Goal: Transaction & Acquisition: Purchase product/service

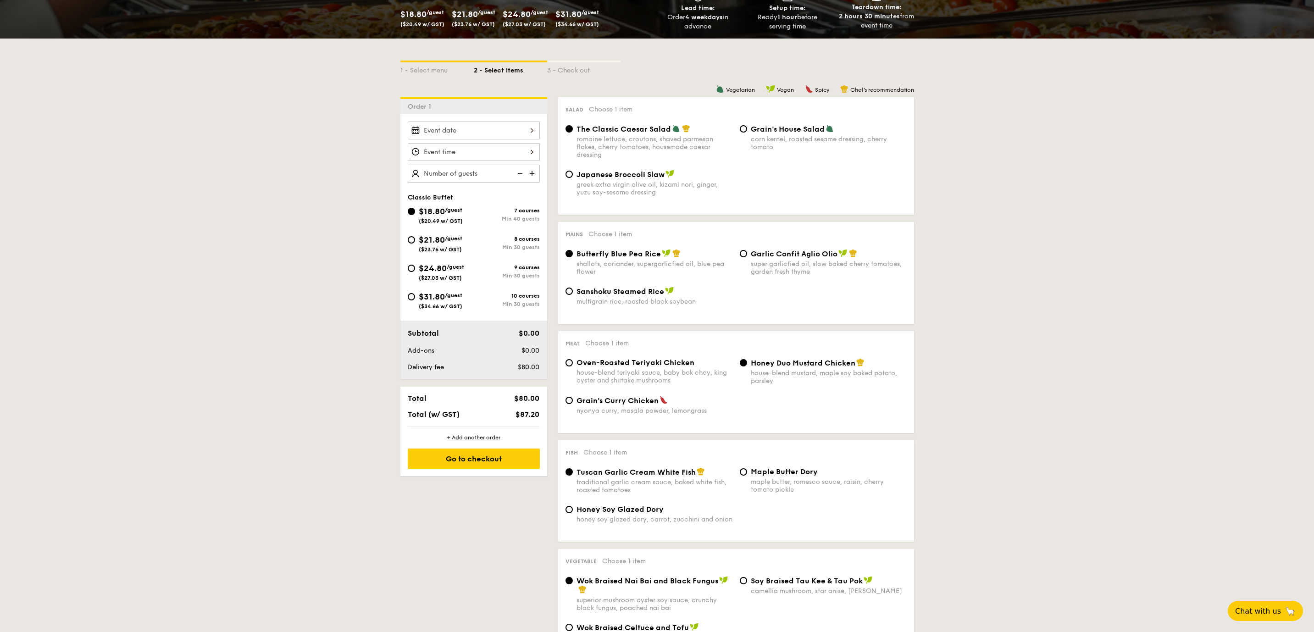
scroll to position [161, 0]
click at [457, 244] on div "$21.80 /guest ($23.76 w/ GST)" at bounding box center [441, 242] width 44 height 19
click at [415, 244] on input "$21.80 /guest ($23.76 w/ GST) 8 courses Min 30 guests" at bounding box center [411, 239] width 7 height 7
radio input "true"
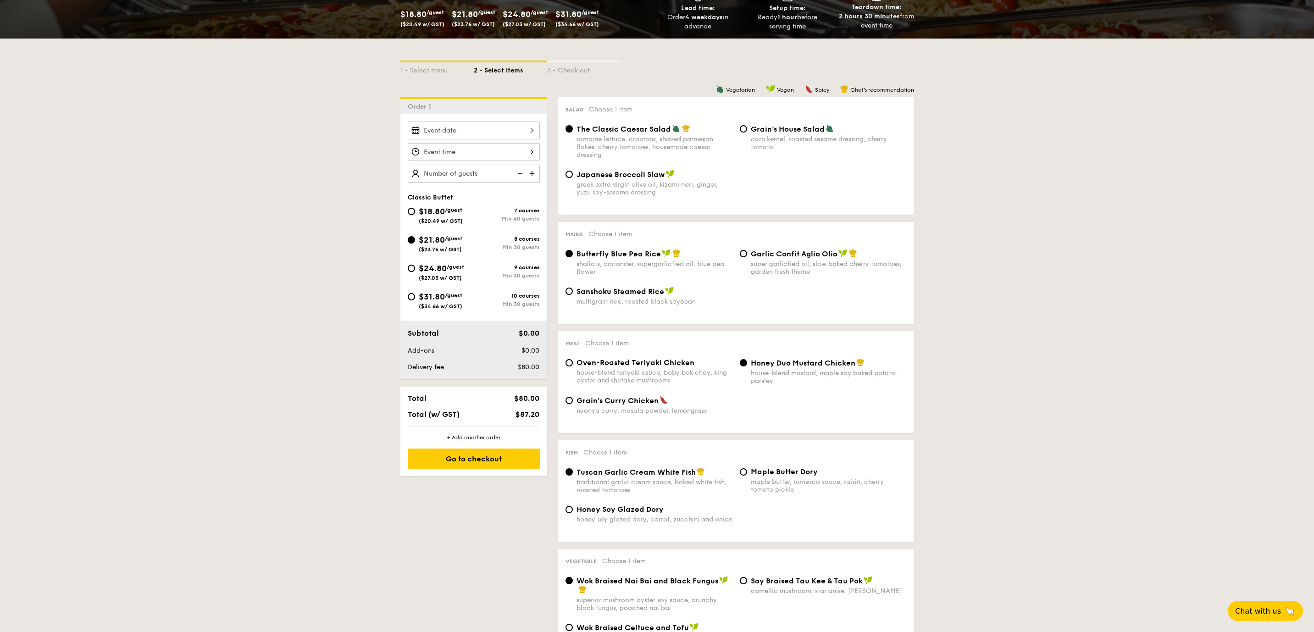
radio input "true"
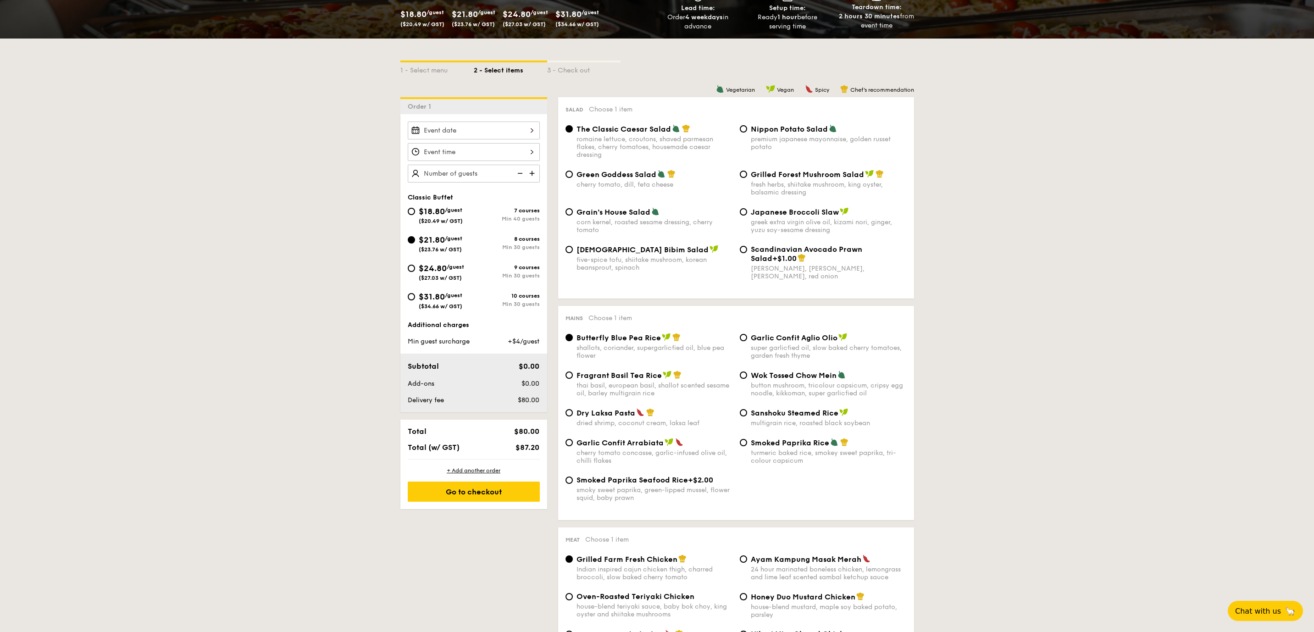
click at [519, 265] on div "9 courses" at bounding box center [507, 267] width 66 height 6
click at [415, 265] on input "$24.80 /guest ($27.03 w/ GST) 9 courses Min 30 guests" at bounding box center [411, 268] width 7 height 7
radio input "true"
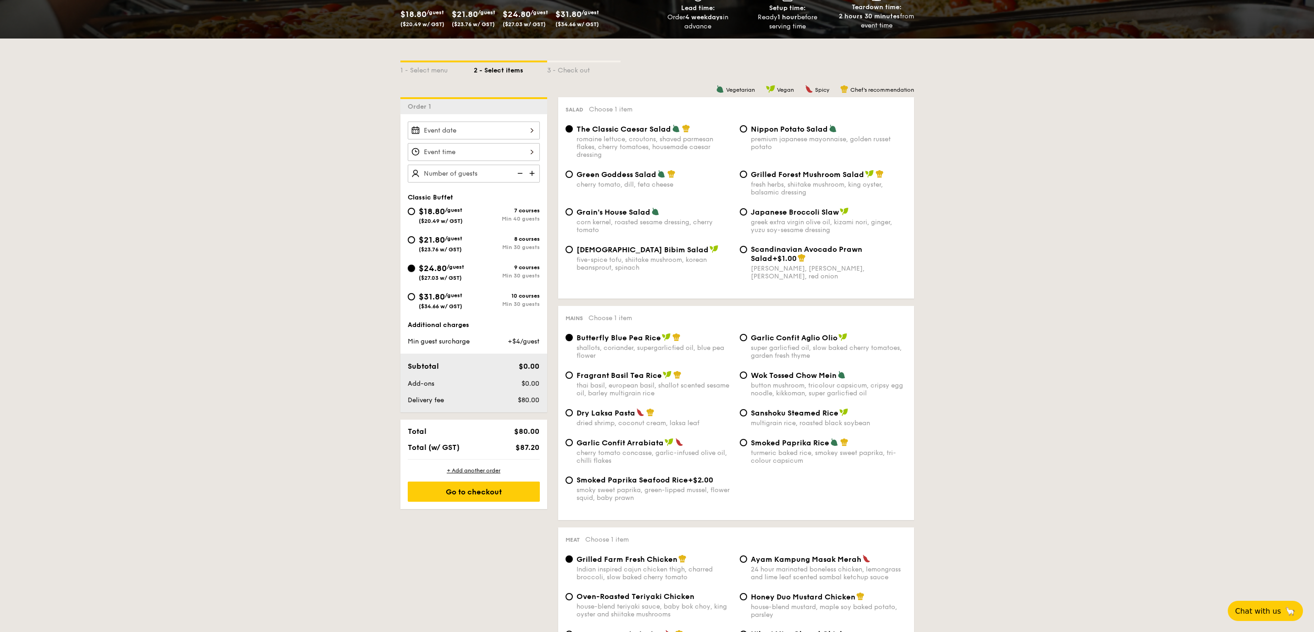
radio input "true"
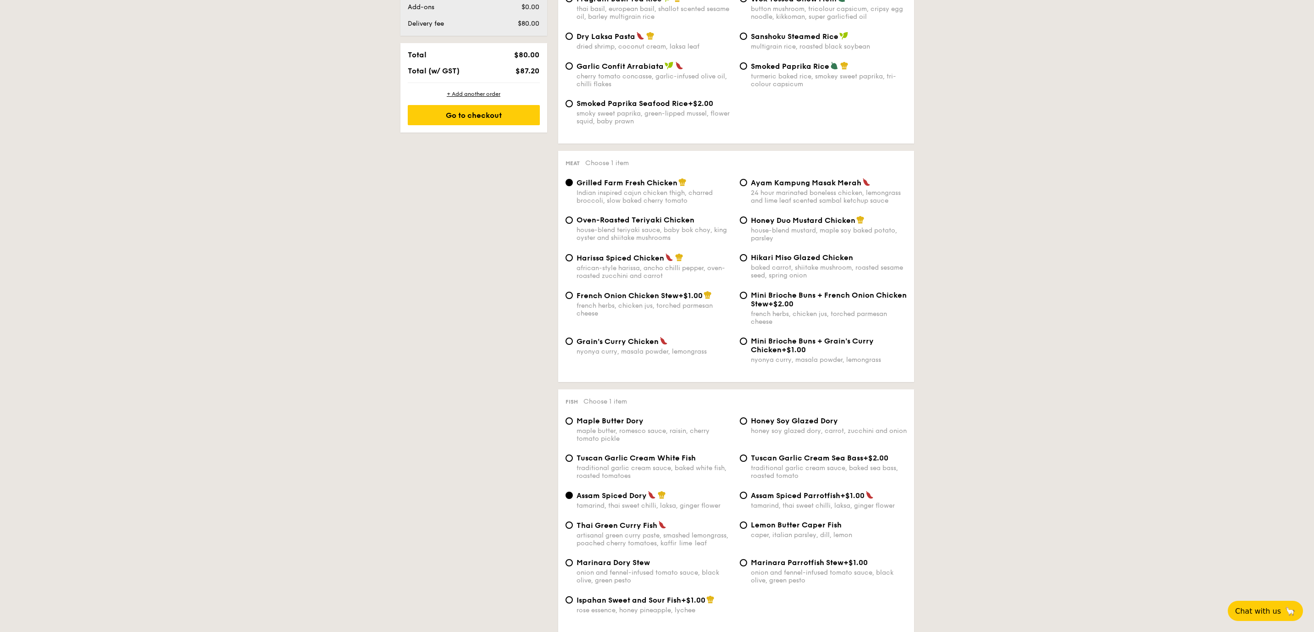
scroll to position [594, 0]
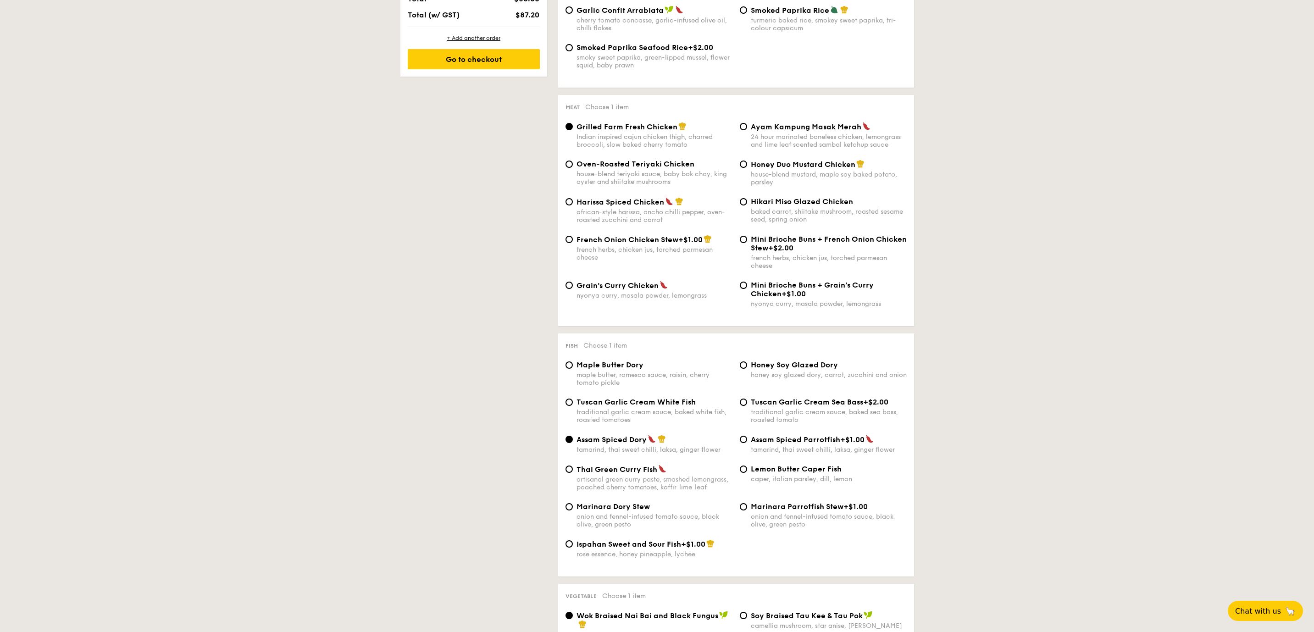
drag, startPoint x: 624, startPoint y: 565, endPoint x: 610, endPoint y: 566, distance: 13.8
click at [610, 565] on div "Ispahan Sweet and Sour Fish +$1.00 rose essence, honey pineapple, lychee" at bounding box center [736, 554] width 349 height 30
drag, startPoint x: 643, startPoint y: 494, endPoint x: 660, endPoint y: 488, distance: 18.6
click at [660, 488] on div "artisanal green curry paste, smashed lemongrass, poached cherry tomatoes, kaffi…" at bounding box center [654, 484] width 156 height 16
click at [573, 473] on input "Thai Green [PERSON_NAME] Fish artisanal green [PERSON_NAME] paste, smashed lemo…" at bounding box center [568, 469] width 7 height 7
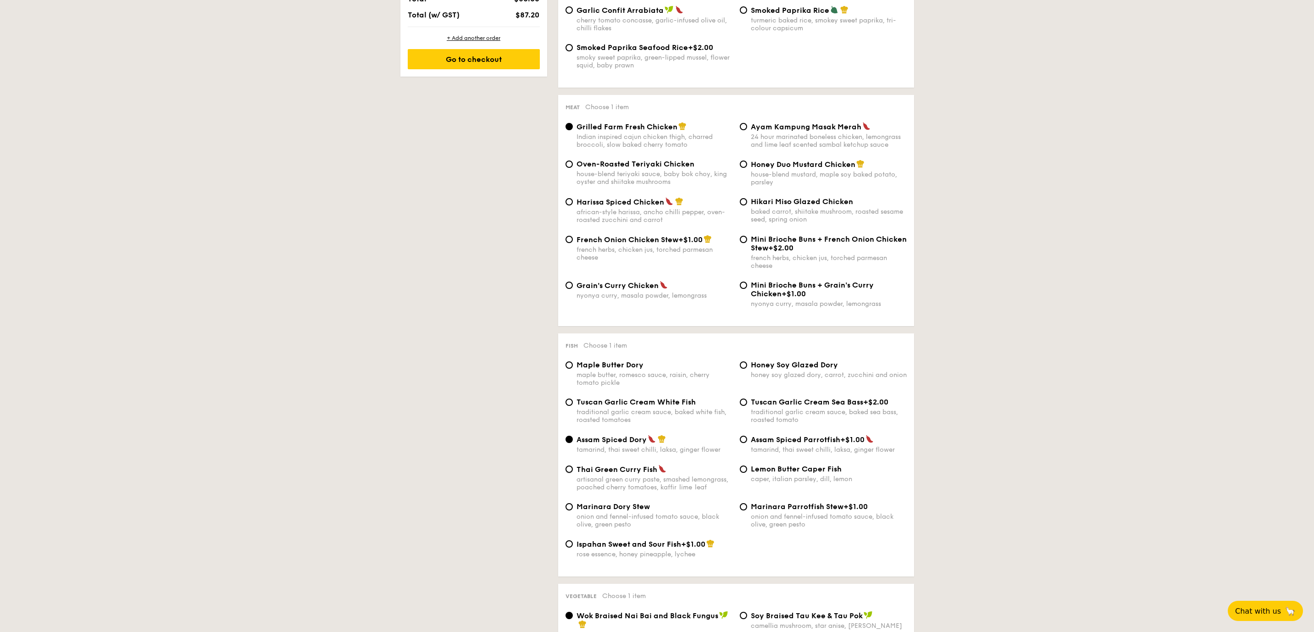
radio input "true"
click at [778, 473] on div "Lemon Butter Caper Fish caper, italian parsley, dill, lemon" at bounding box center [829, 474] width 156 height 18
click at [747, 473] on input "Lemon Butter Caper Fish caper, italian parsley, dill, lemon" at bounding box center [743, 469] width 7 height 7
radio input "true"
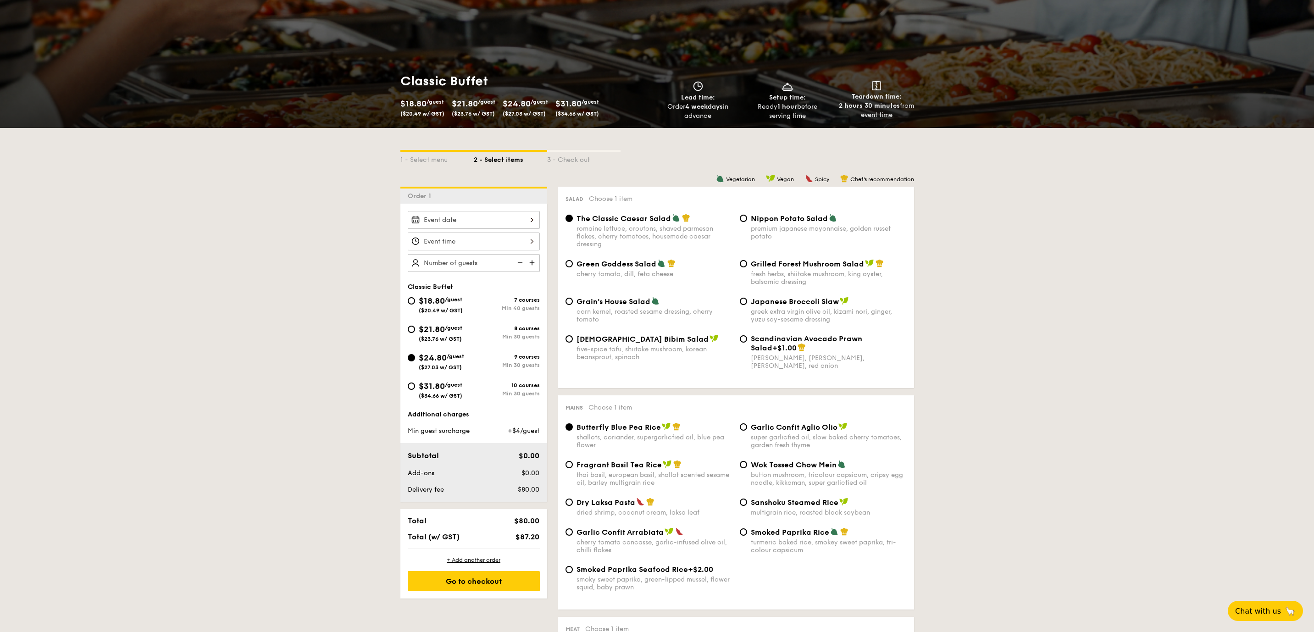
scroll to position [72, 0]
click at [434, 158] on div "1 - Select menu" at bounding box center [436, 158] width 73 height 13
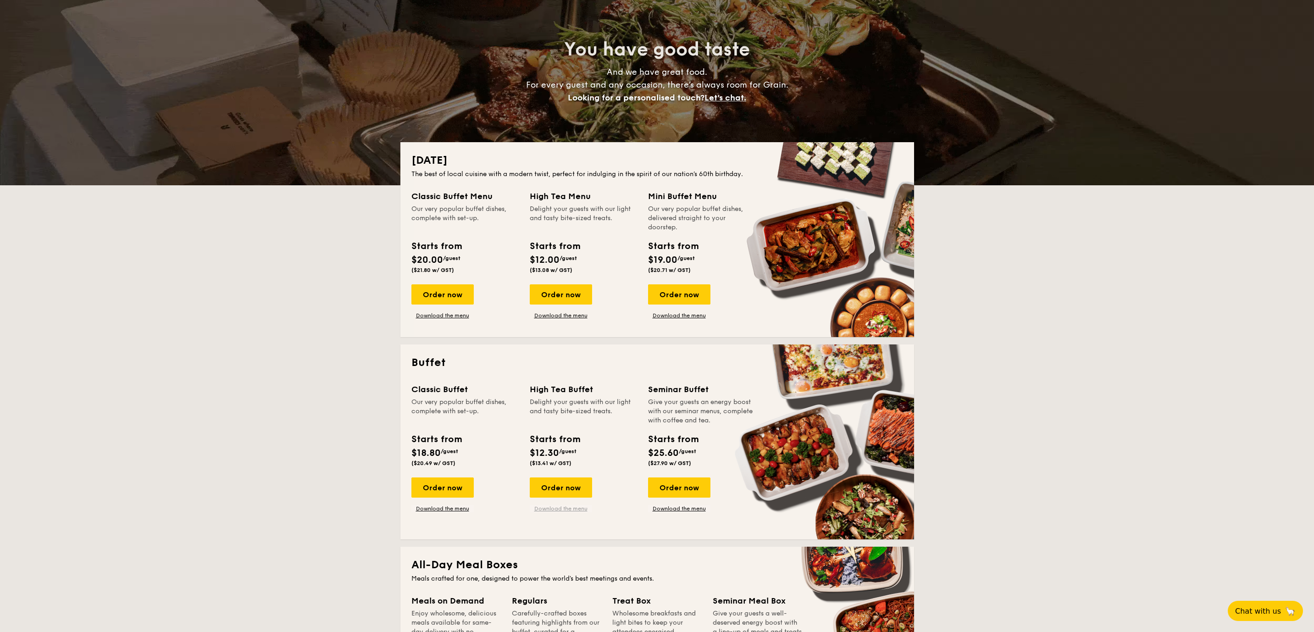
click at [552, 508] on link "Download the menu" at bounding box center [561, 508] width 62 height 7
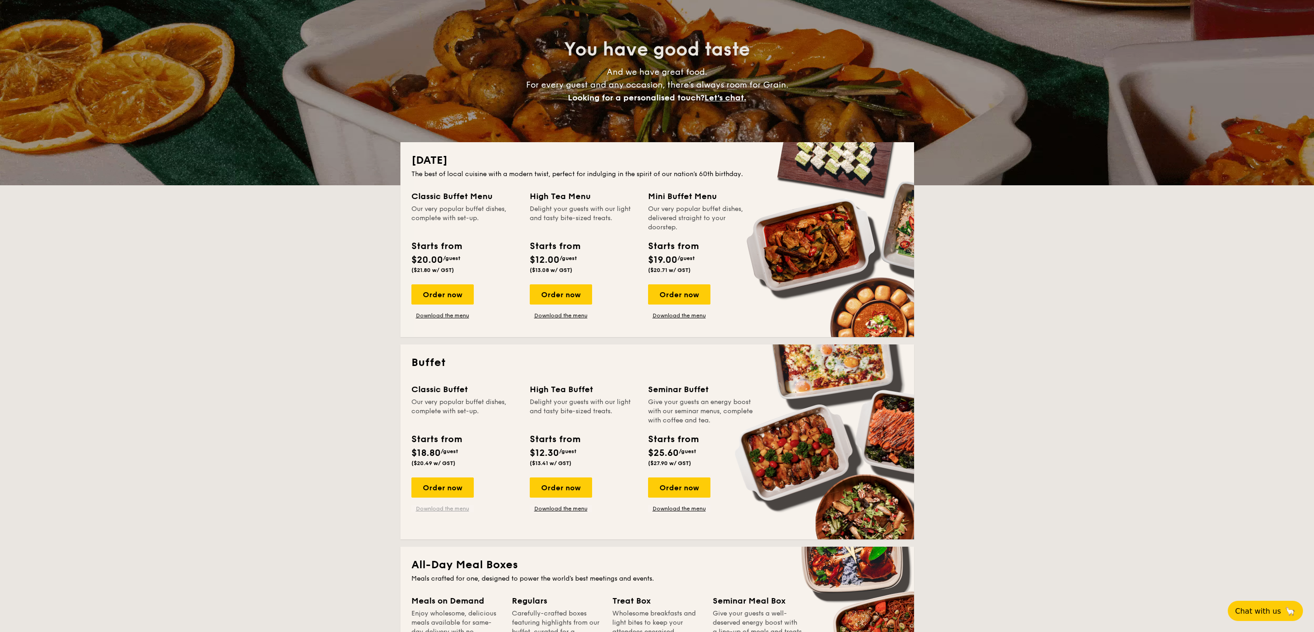
click at [445, 510] on link "Download the menu" at bounding box center [442, 508] width 62 height 7
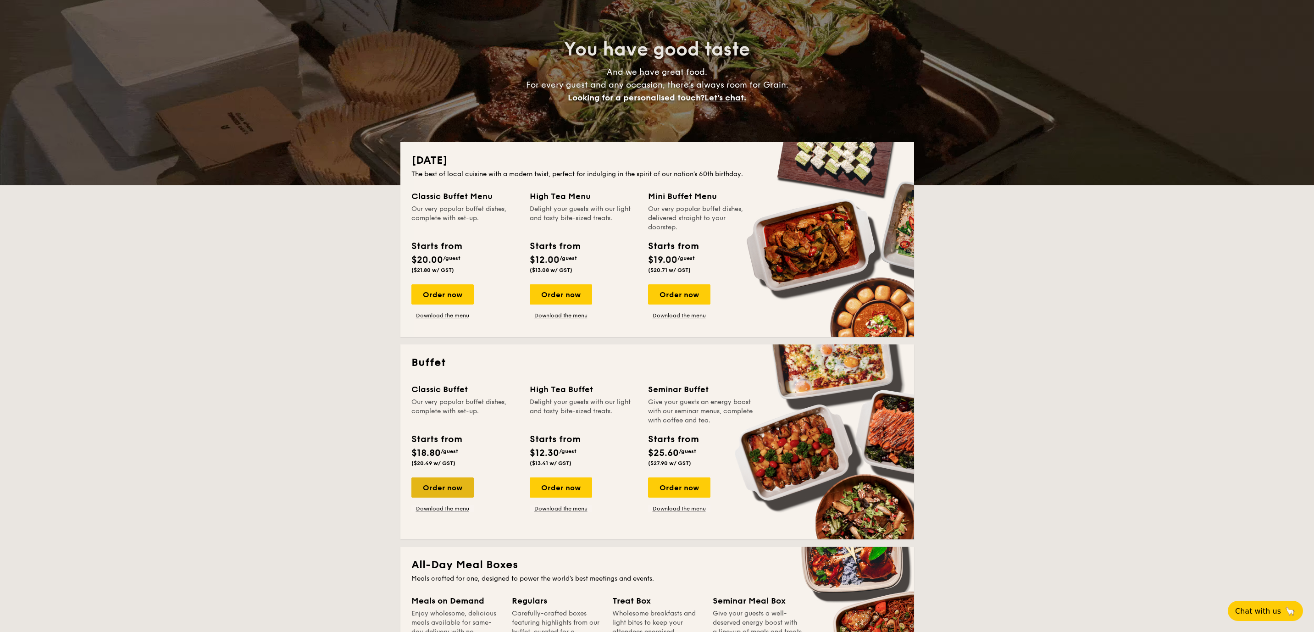
click at [435, 482] on div "Order now" at bounding box center [442, 487] width 62 height 20
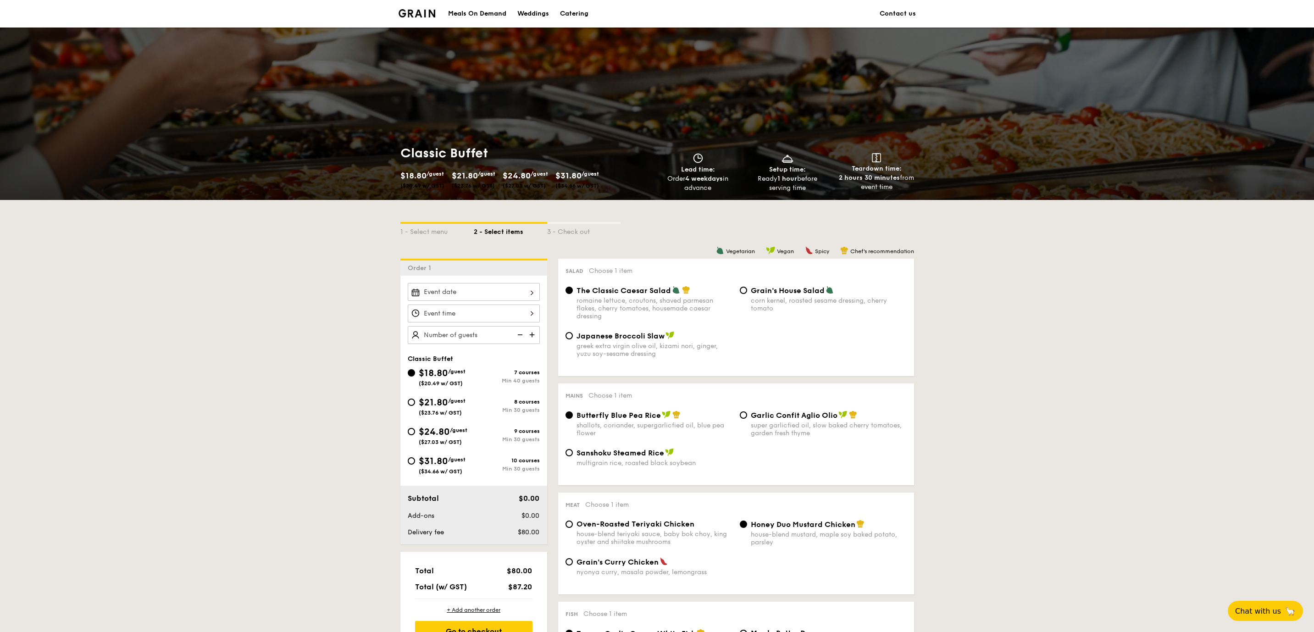
click at [429, 427] on span "$24.80" at bounding box center [434, 432] width 31 height 11
click at [415, 428] on input "$24.80 /guest ($27.03 w/ GST) 9 courses Min 30 guests" at bounding box center [411, 431] width 7 height 7
radio input "true"
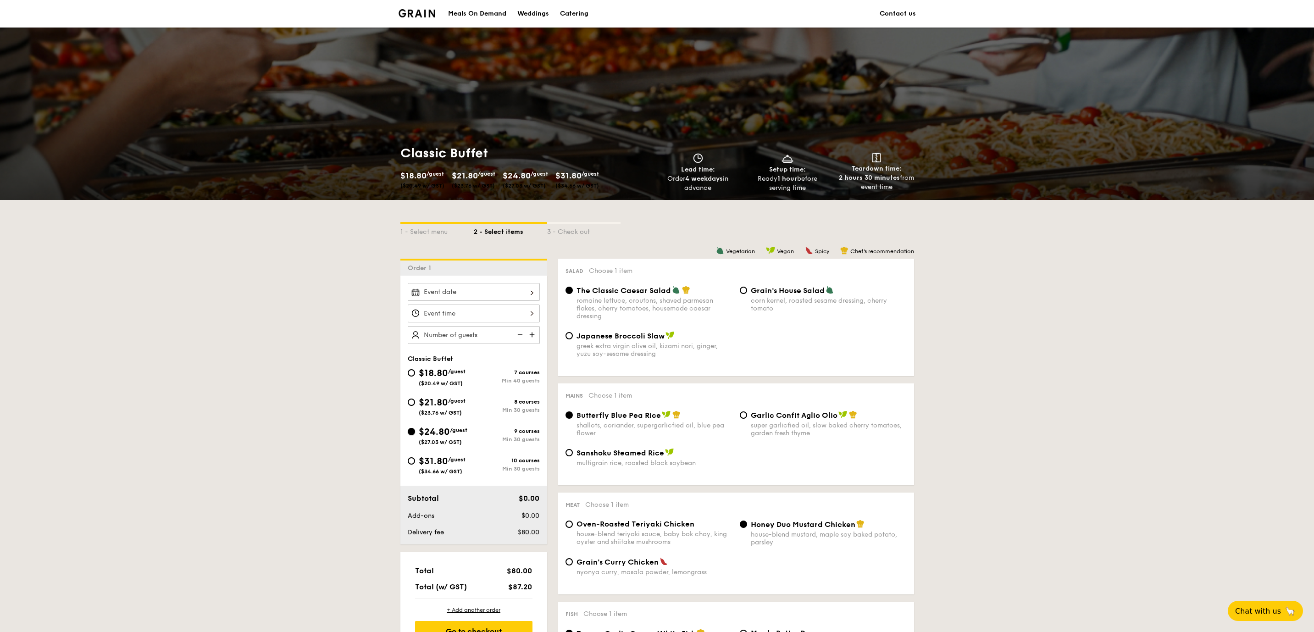
radio input "true"
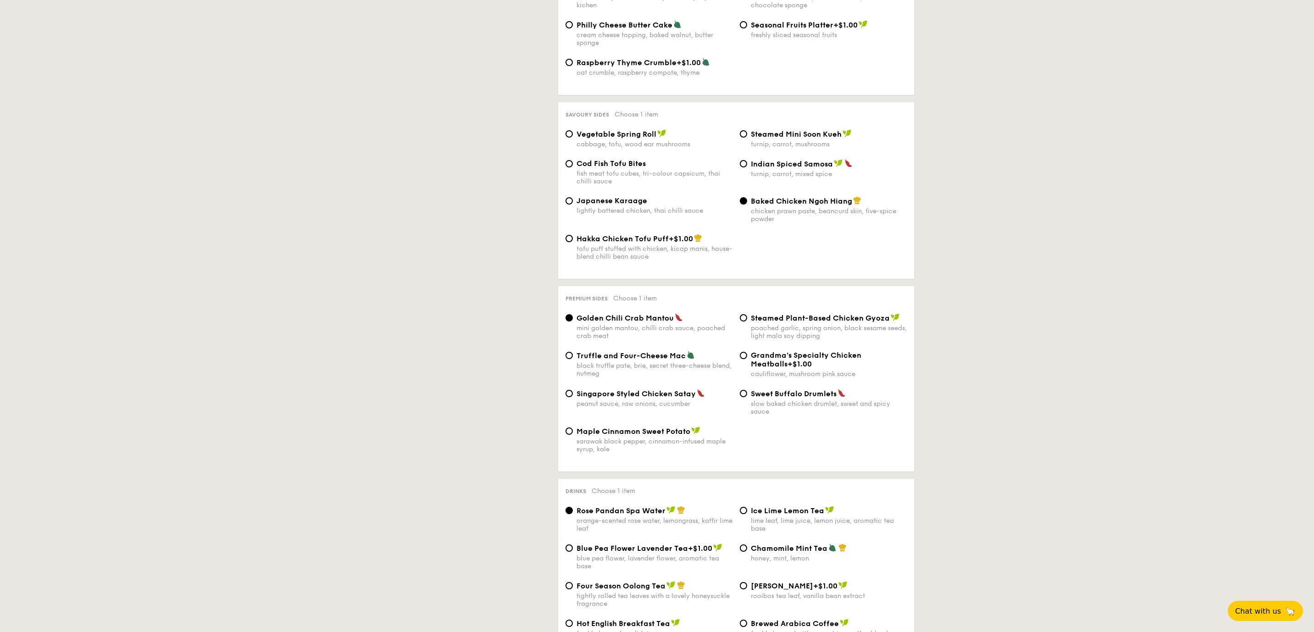
scroll to position [191, 0]
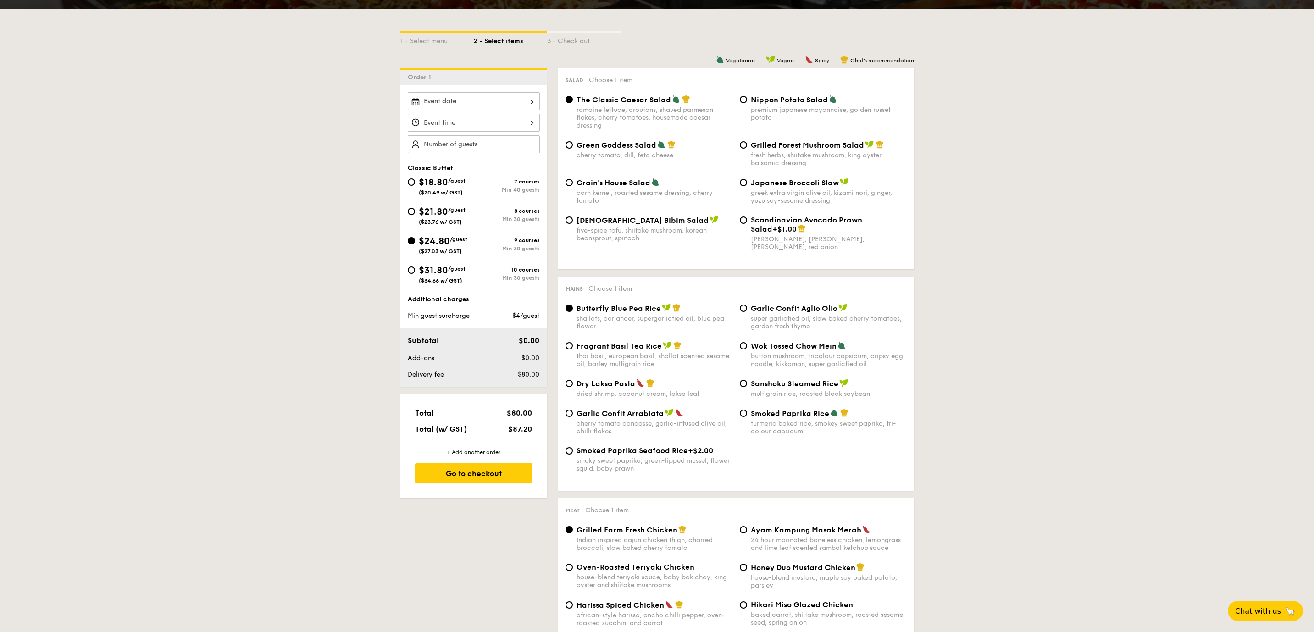
click at [523, 144] on img at bounding box center [519, 143] width 14 height 17
click at [439, 141] on input "20" at bounding box center [474, 144] width 132 height 18
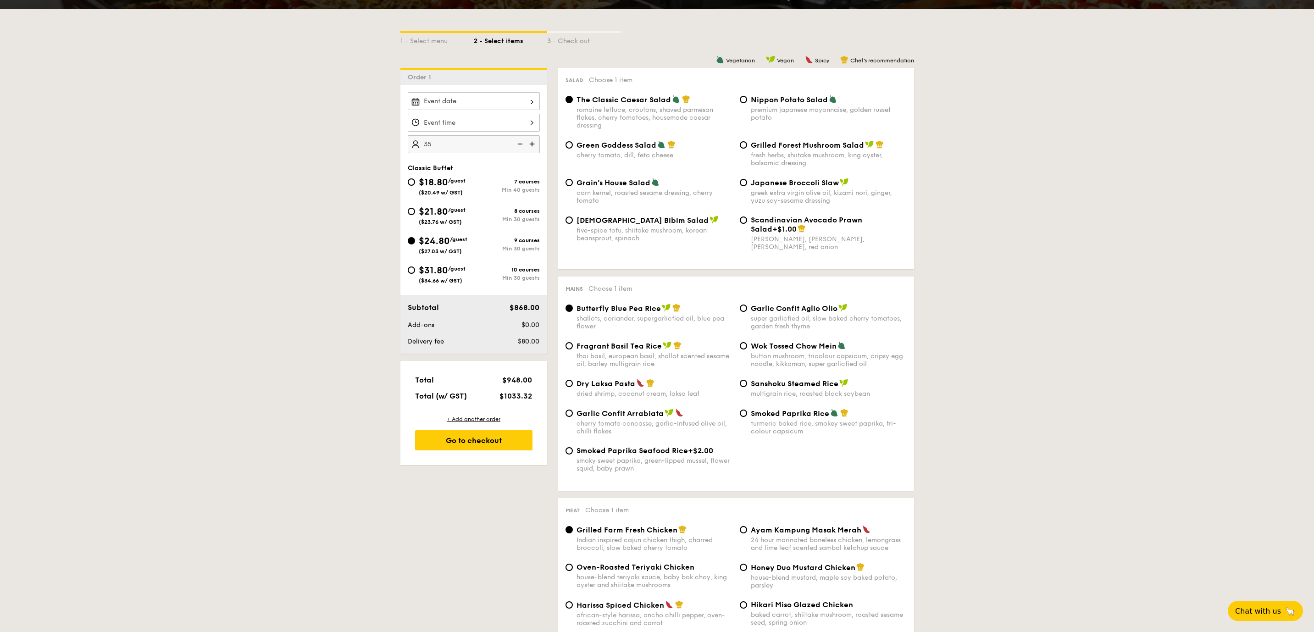
type input "35 guests"
click at [515, 390] on div "Total $948.00 Total (w/ GST) $1033.32" at bounding box center [474, 387] width 132 height 39
click at [521, 103] on input "Smoked Mesquite Whole Chicken brined in our in-house blend of herbs and spices,…" at bounding box center [474, 101] width 132 height 18
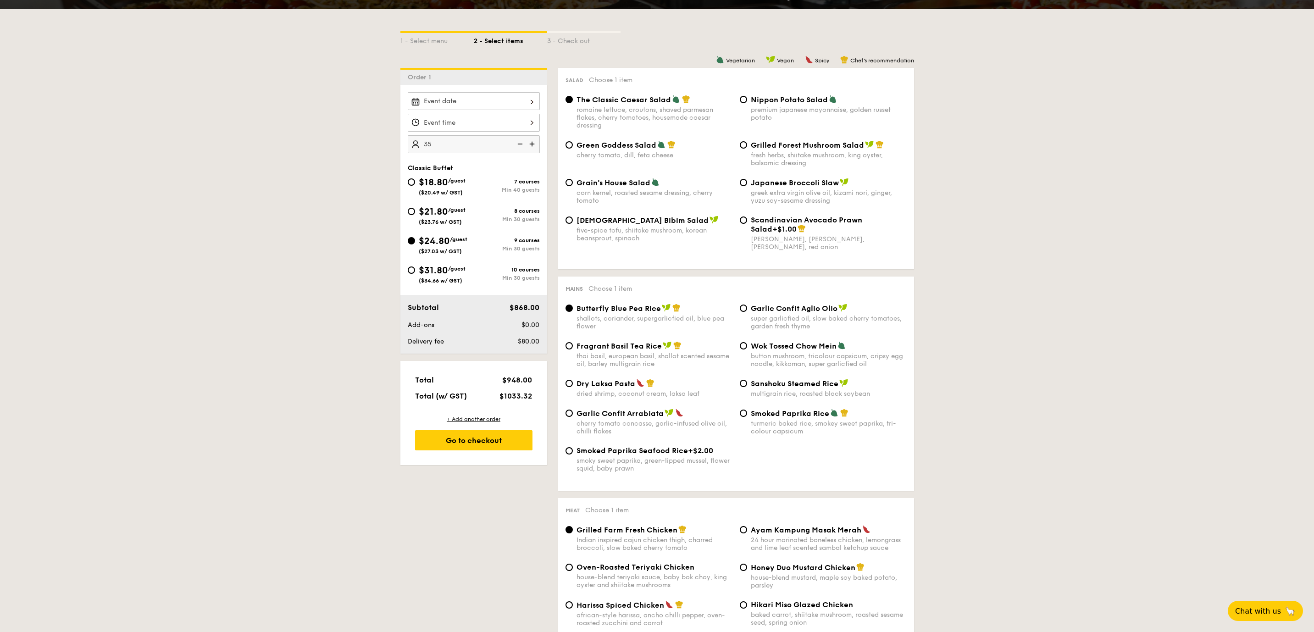
click at [521, 103] on div at bounding box center [474, 101] width 132 height 18
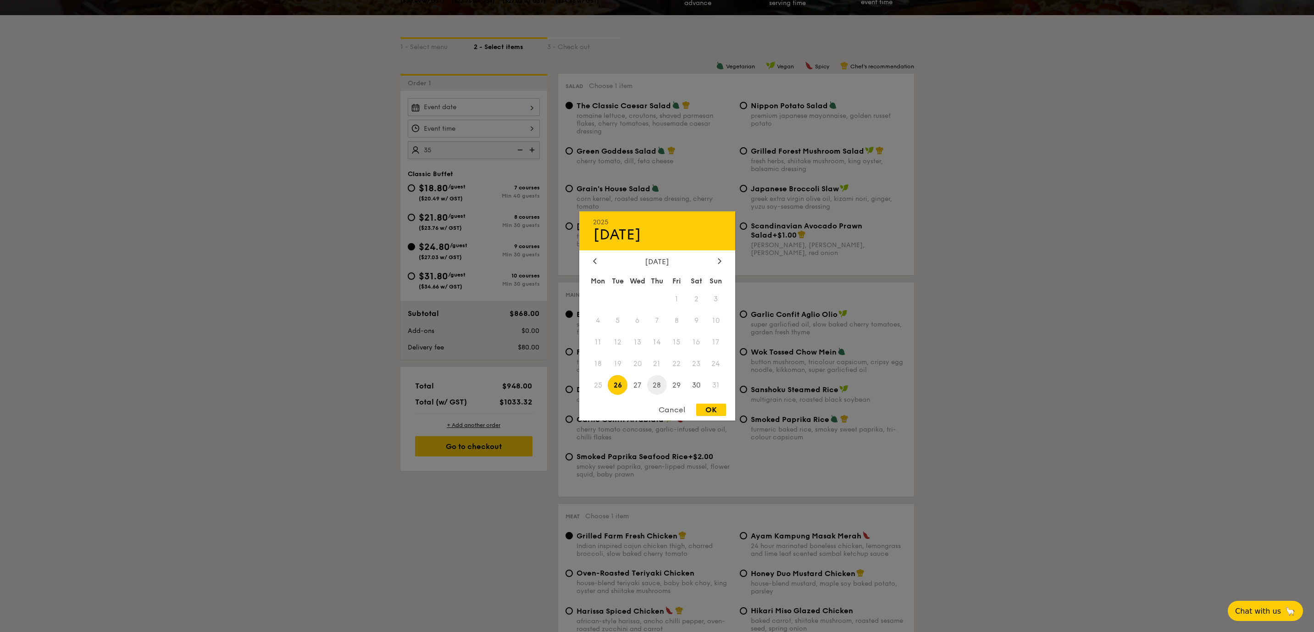
scroll to position [184, 0]
click at [666, 406] on div "Cancel" at bounding box center [671, 410] width 45 height 12
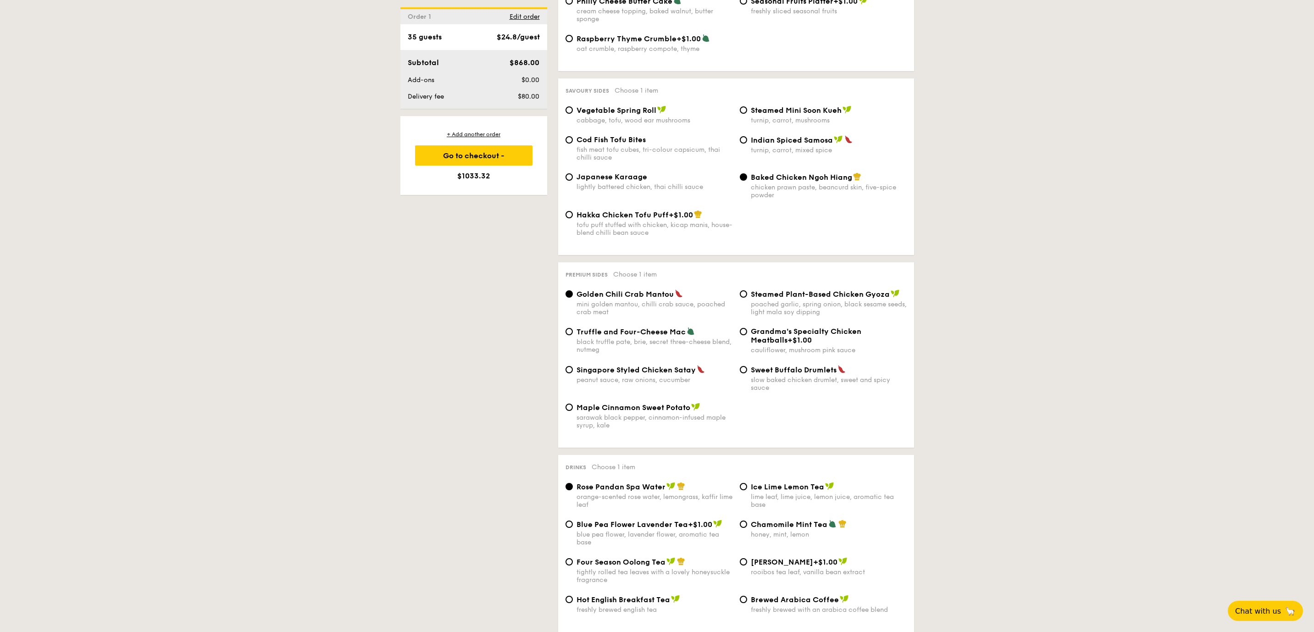
scroll to position [1522, 0]
click at [616, 234] on div "tofu puff stuffed with chicken, kicap manis, house-blend chilli bean sauce" at bounding box center [654, 230] width 156 height 16
click at [573, 219] on input "Hakka Chicken Tofu Puff +$1.00 tofu puff stuffed with chicken, kicap [PERSON_NA…" at bounding box center [568, 214] width 7 height 7
radio input "true"
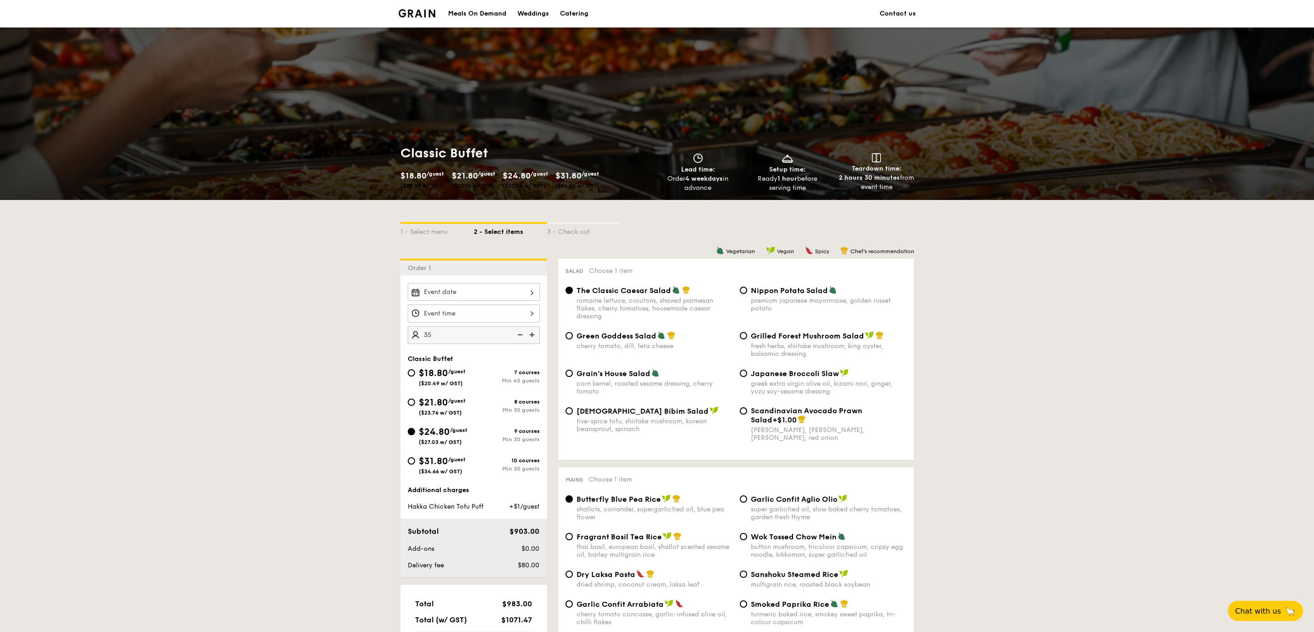
scroll to position [52, 0]
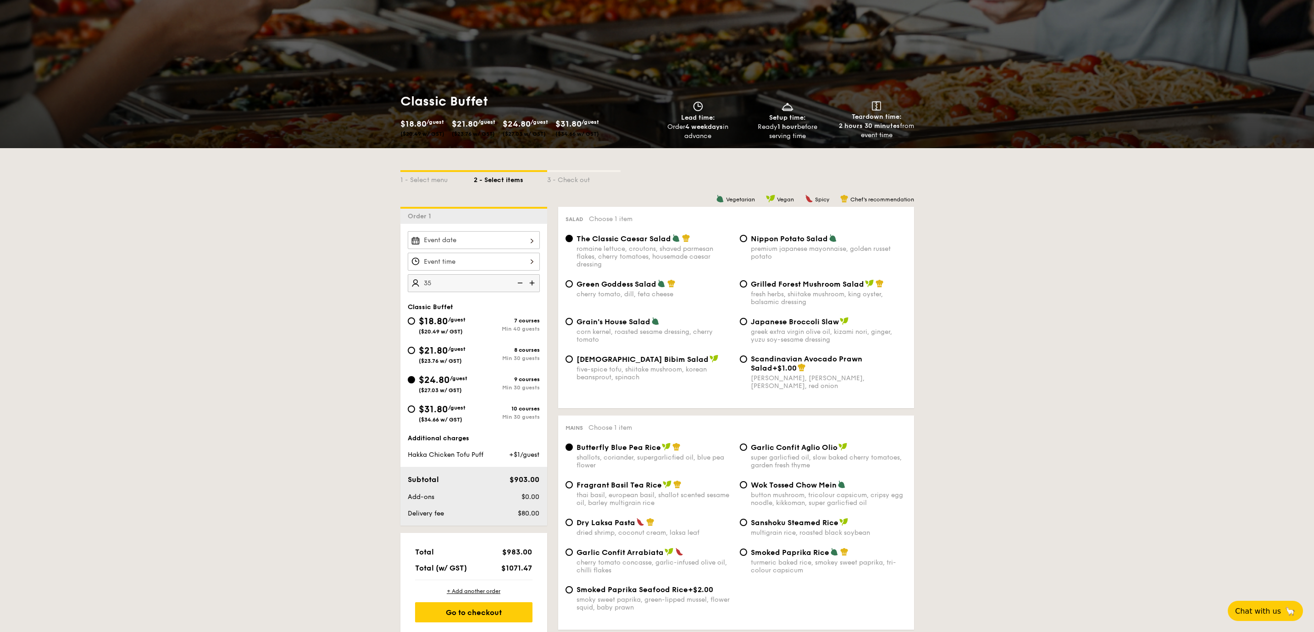
click at [466, 357] on div "$21.80 /guest ($23.76 w/ GST)" at bounding box center [442, 354] width 47 height 20
click at [415, 354] on input "$21.80 /guest ($23.76 w/ GST) 8 courses Min 30 guests" at bounding box center [411, 350] width 7 height 7
radio input "true"
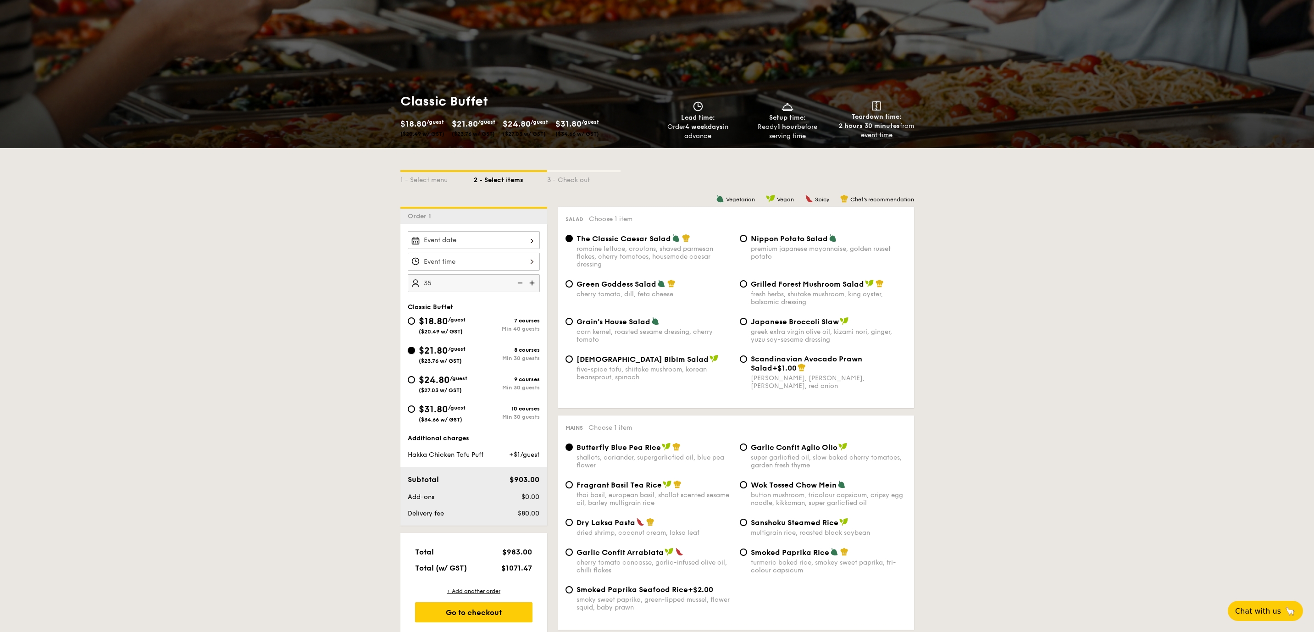
radio input "true"
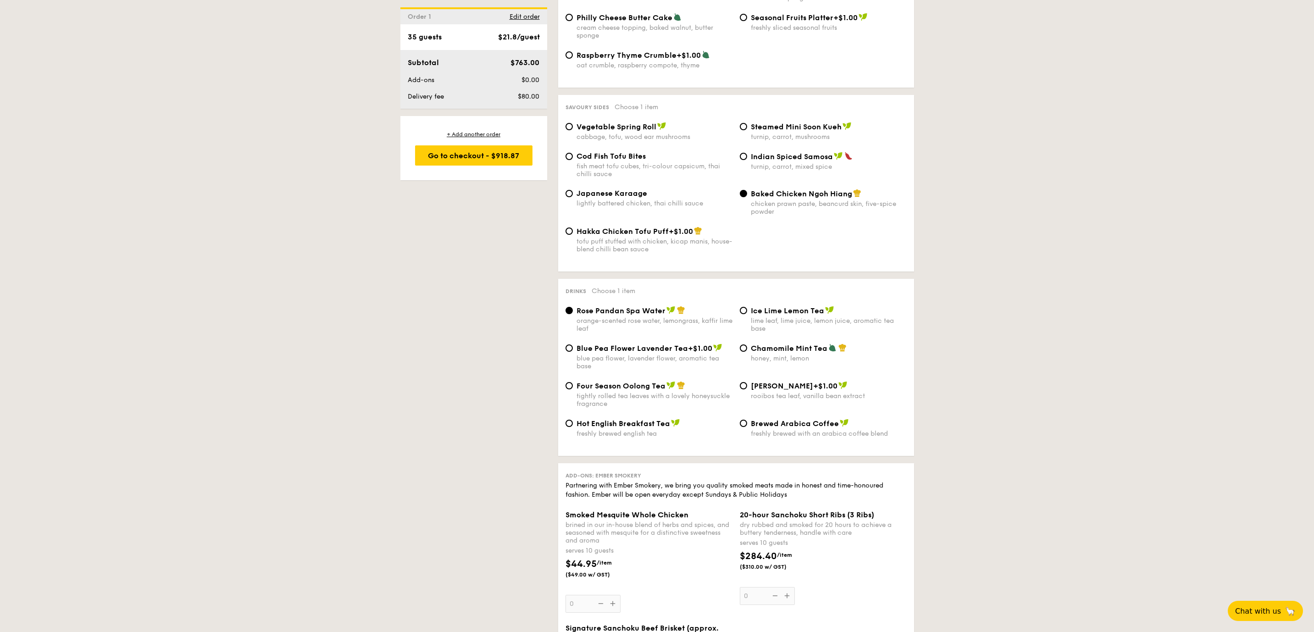
scroll to position [1507, 0]
click at [625, 244] on div "tofu puff stuffed with chicken, kicap manis, house-blend chilli bean sauce" at bounding box center [654, 245] width 156 height 16
click at [573, 234] on input "Hakka Chicken Tofu Puff +$1.00 tofu puff stuffed with chicken, kicap [PERSON_NA…" at bounding box center [568, 230] width 7 height 7
radio input "true"
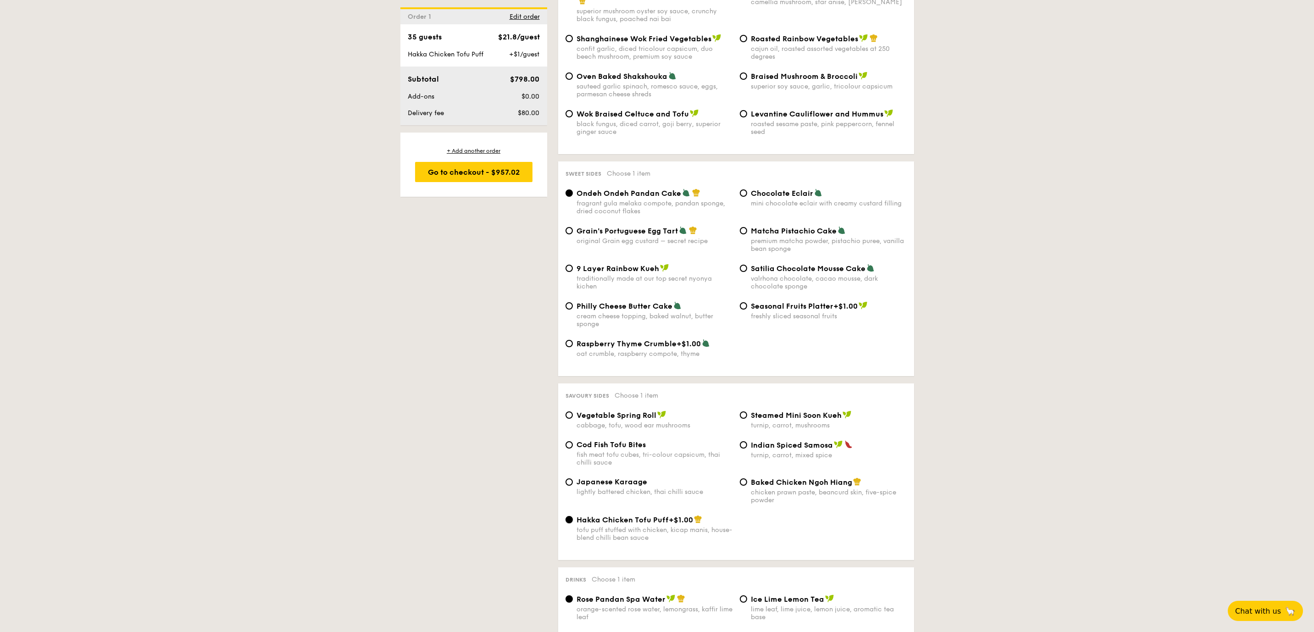
scroll to position [1203, 0]
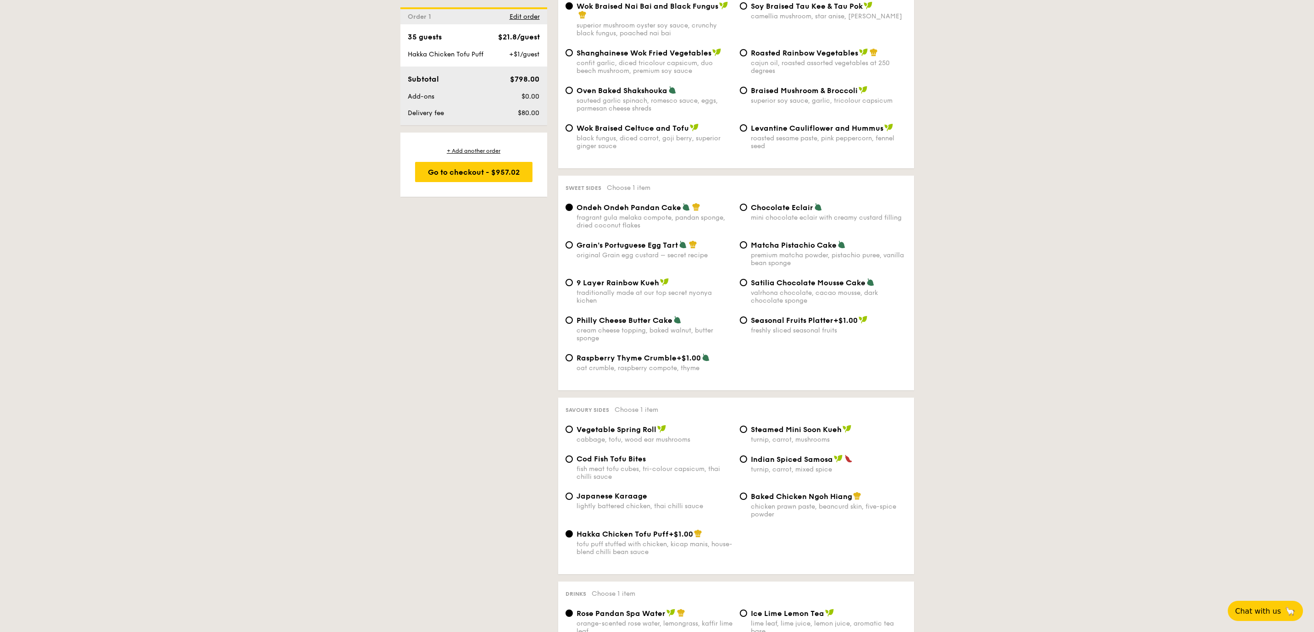
click at [776, 255] on div "premium matcha powder, pistachio puree, vanilla bean sponge" at bounding box center [829, 259] width 156 height 16
click at [747, 249] on input "Matcha Pistachio Cake premium matcha powder, pistachio puree, vanilla bean spon…" at bounding box center [743, 244] width 7 height 7
radio input "true"
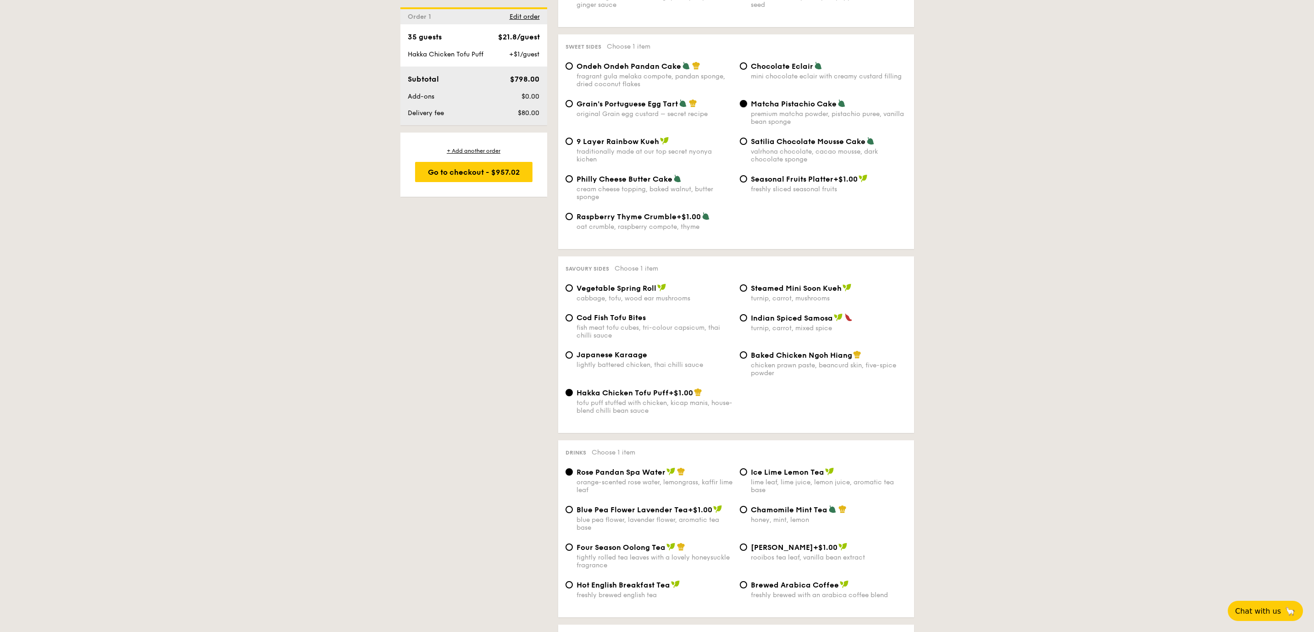
scroll to position [1448, 0]
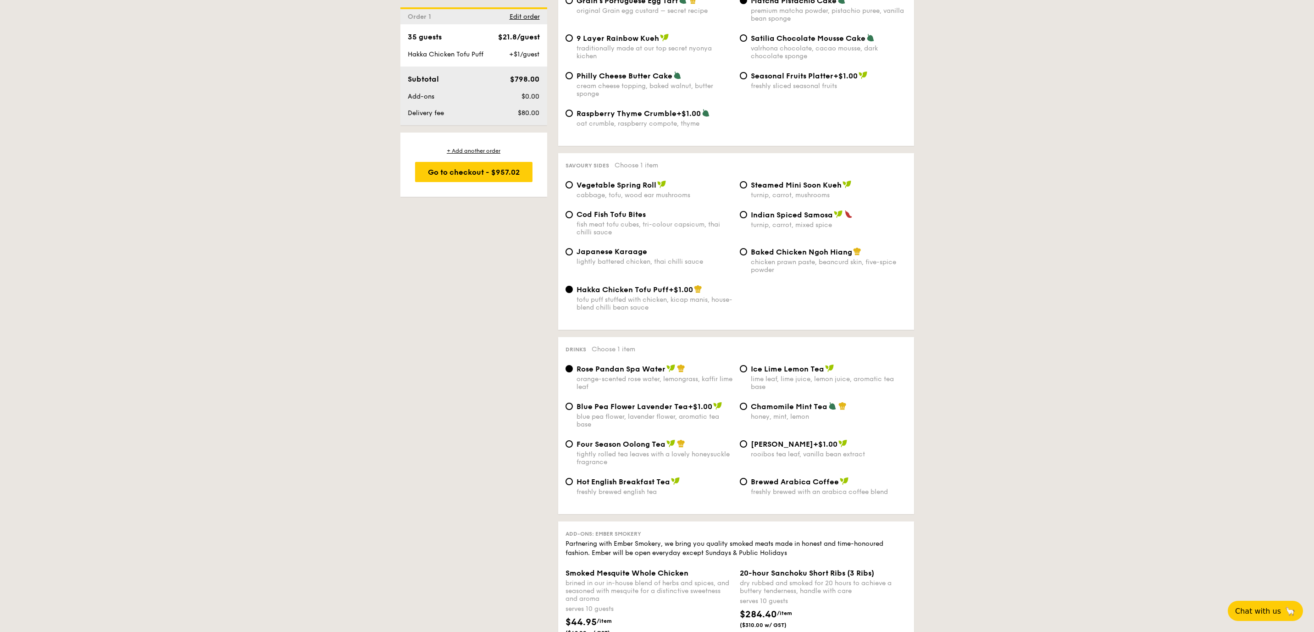
click at [776, 272] on div "chicken prawn paste, beancurd skin, five-spice powder" at bounding box center [829, 266] width 156 height 16
click at [747, 255] on input "Baked Chicken Ngoh Hiang chicken prawn paste, beancurd skin, five-spice powder" at bounding box center [743, 251] width 7 height 7
radio input "true"
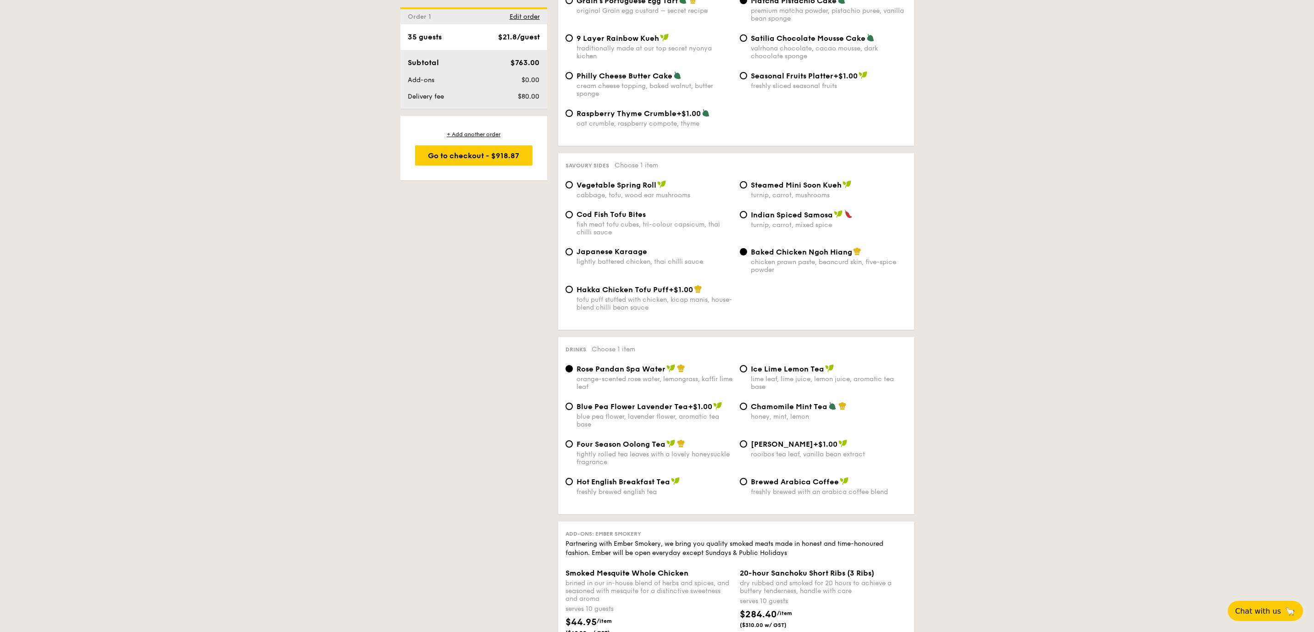
click at [669, 305] on div "tofu puff stuffed with chicken, kicap manis, house-blend chilli bean sauce" at bounding box center [654, 304] width 156 height 16
click at [573, 293] on input "Hakka Chicken Tofu Puff +$1.00 tofu puff stuffed with chicken, kicap [PERSON_NA…" at bounding box center [568, 289] width 7 height 7
radio input "true"
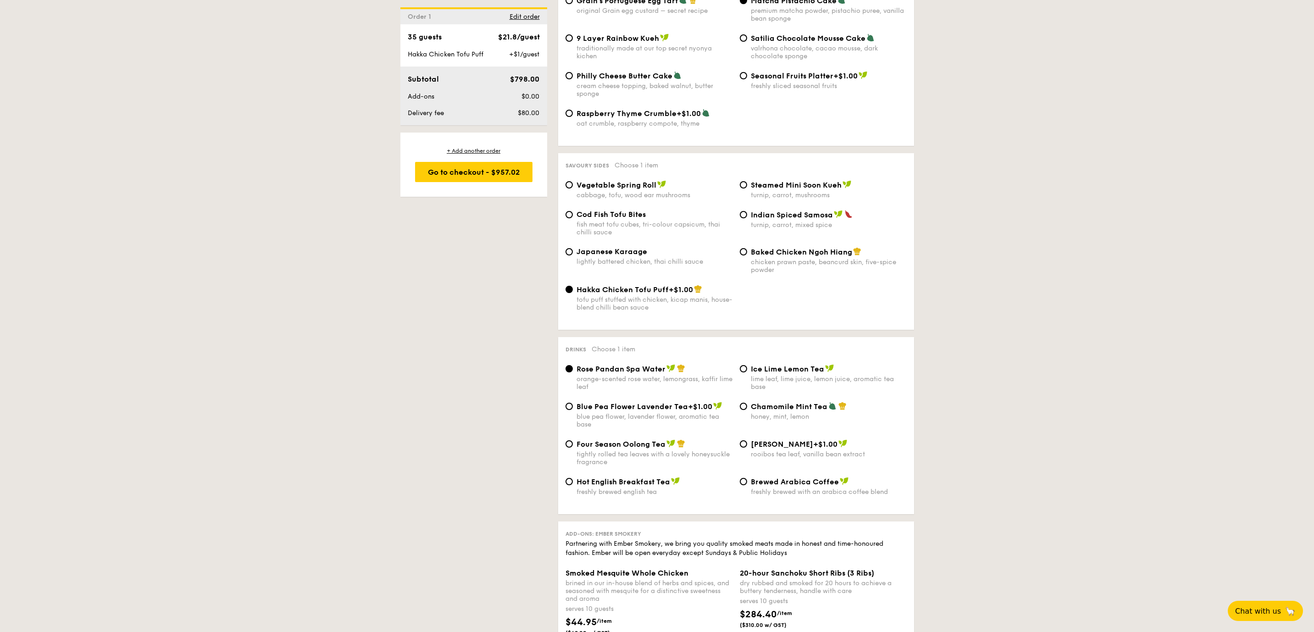
click at [772, 254] on span "Baked Chicken Ngoh Hiang" at bounding box center [801, 252] width 101 height 9
click at [747, 254] on input "Baked Chicken Ngoh Hiang chicken prawn paste, beancurd skin, five-spice powder" at bounding box center [743, 251] width 7 height 7
radio input "true"
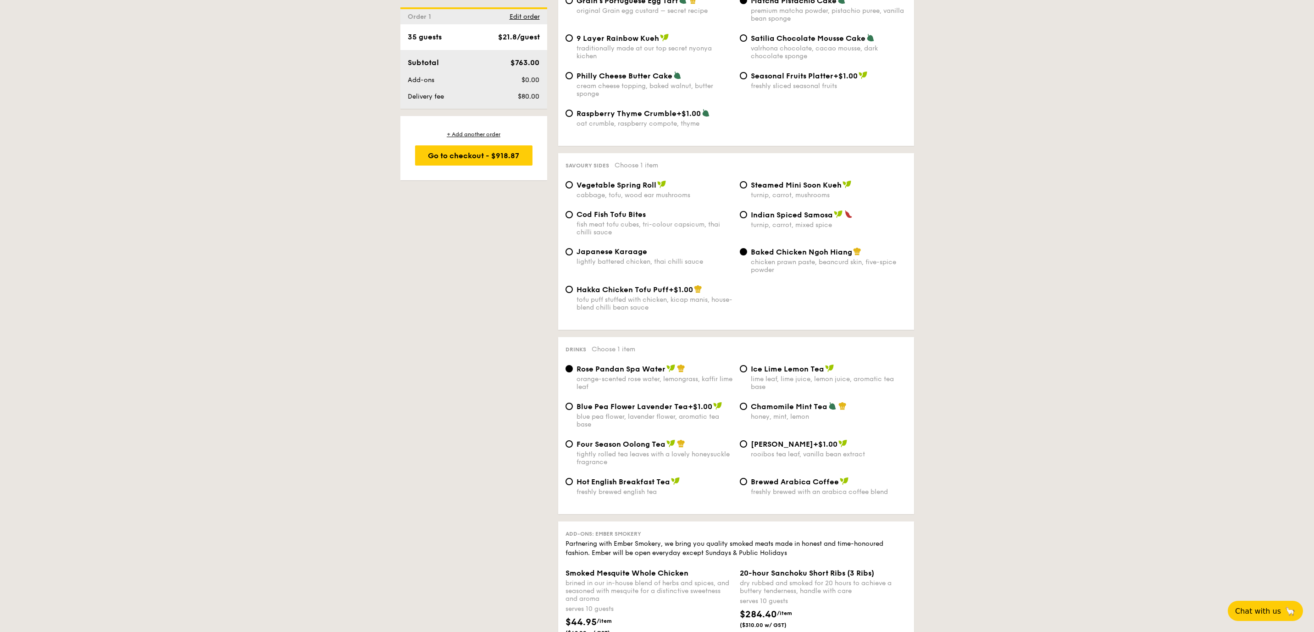
click at [648, 292] on span "Hakka Chicken Tofu Puff" at bounding box center [622, 289] width 92 height 9
click at [573, 292] on input "Hakka Chicken Tofu Puff +$1.00 tofu puff stuffed with chicken, kicap [PERSON_NA…" at bounding box center [568, 289] width 7 height 7
radio input "true"
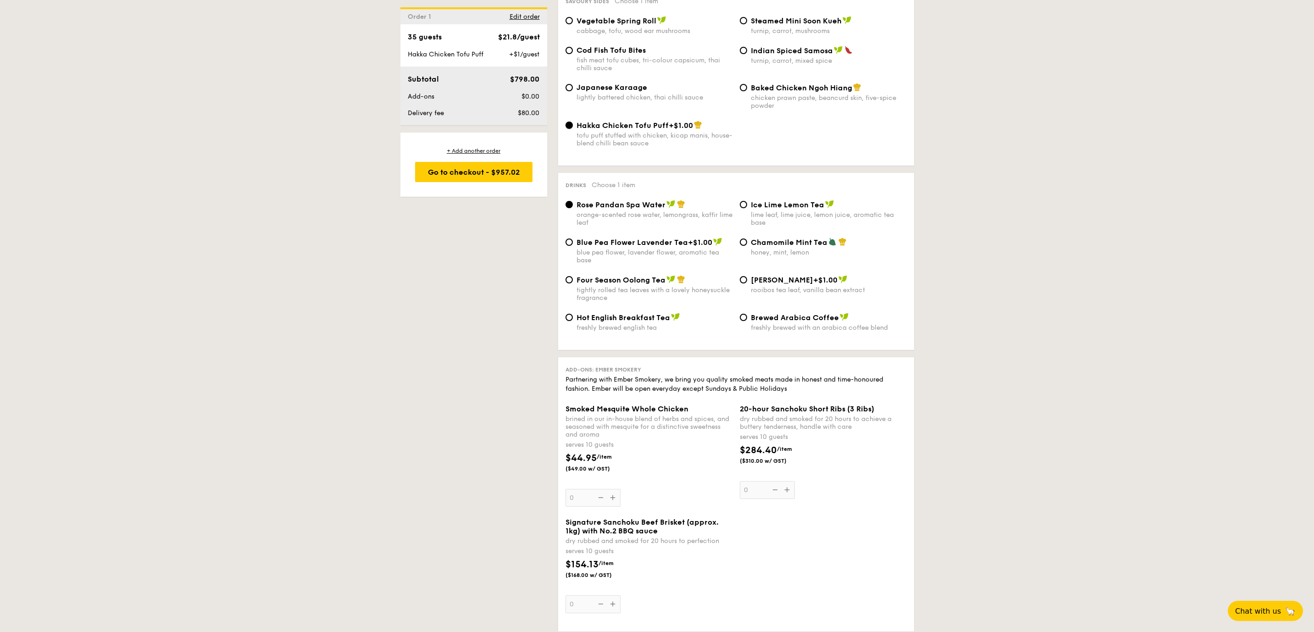
scroll to position [1613, 0]
click at [612, 498] on div "Smoked Mesquite Whole Chicken brined in our in-house blend of herbs and spices,…" at bounding box center [648, 455] width 167 height 102
click at [612, 498] on input "0" at bounding box center [592, 497] width 55 height 18
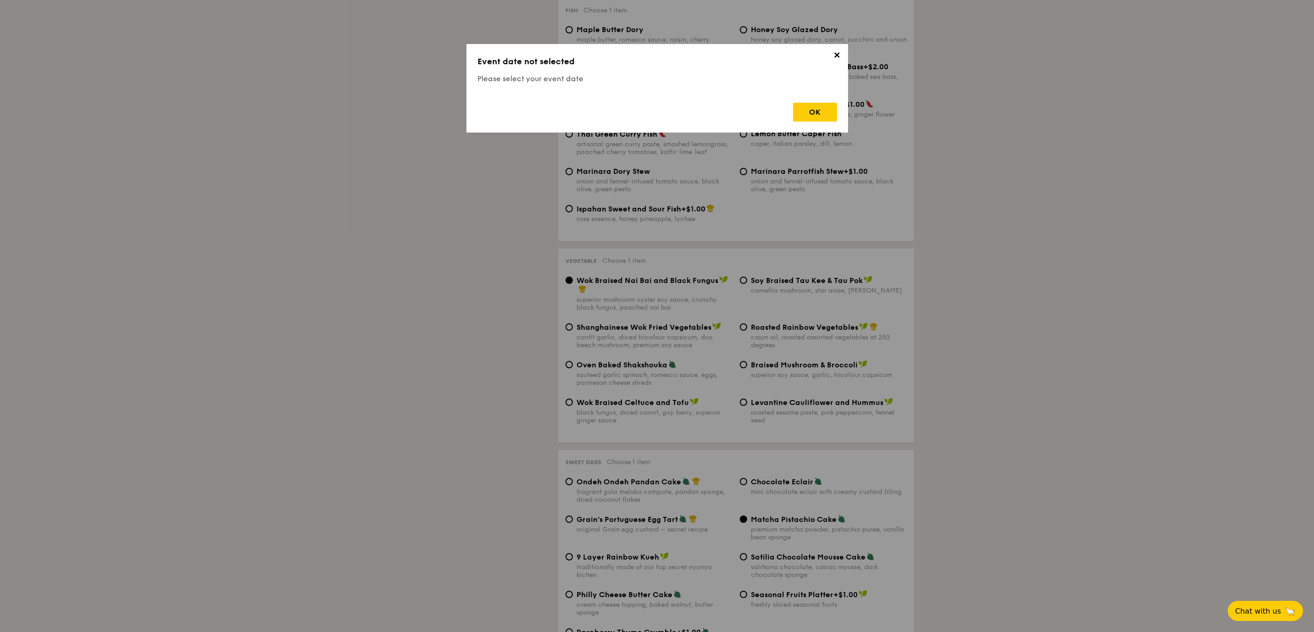
scroll to position [245, 0]
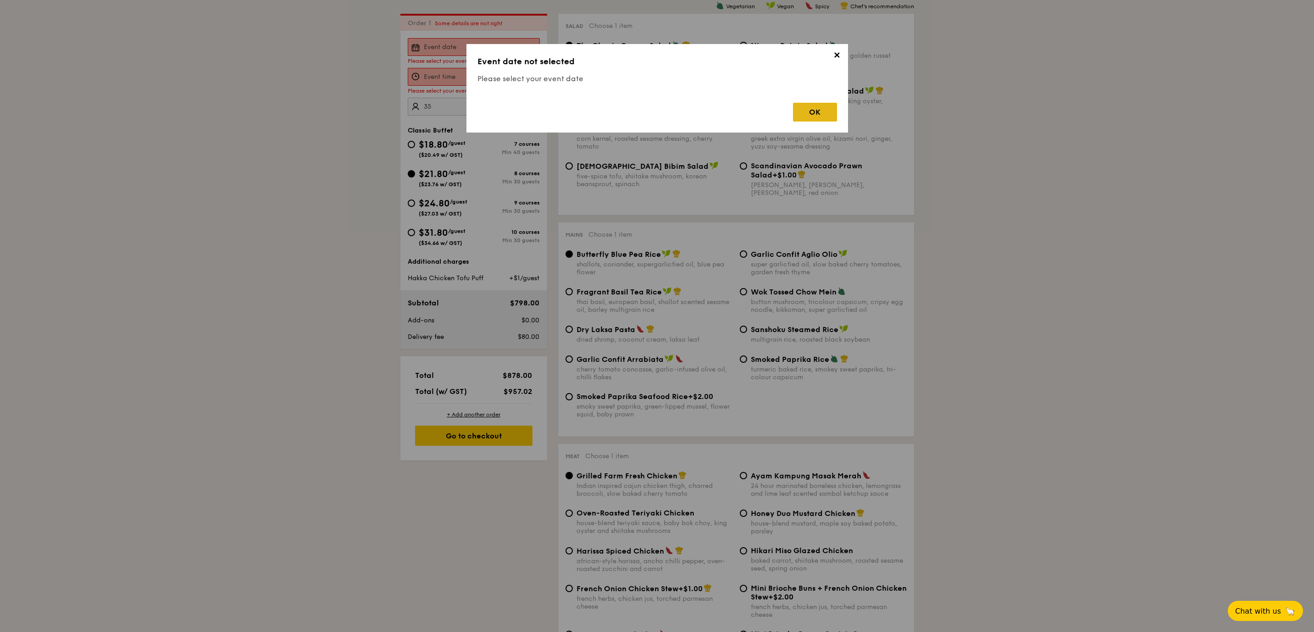
click at [808, 116] on div "OK" at bounding box center [815, 112] width 44 height 19
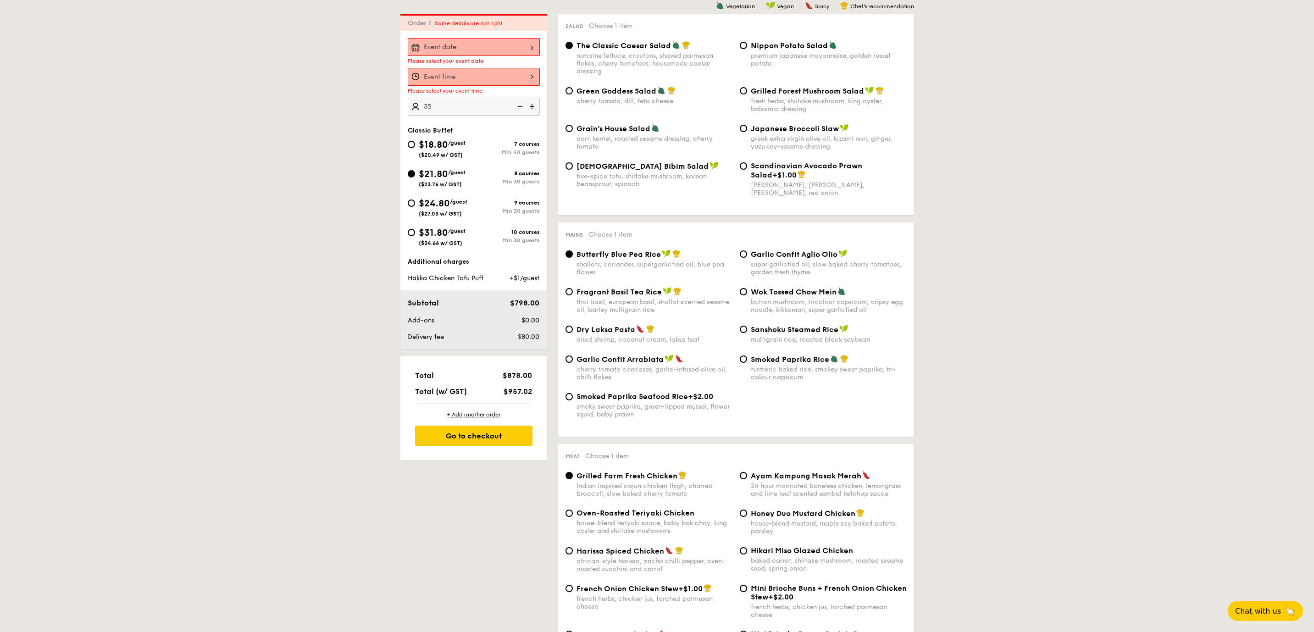
click at [452, 51] on input "Smoked Mesquite Whole Chicken brined in our in-house blend of herbs and spices,…" at bounding box center [474, 47] width 132 height 18
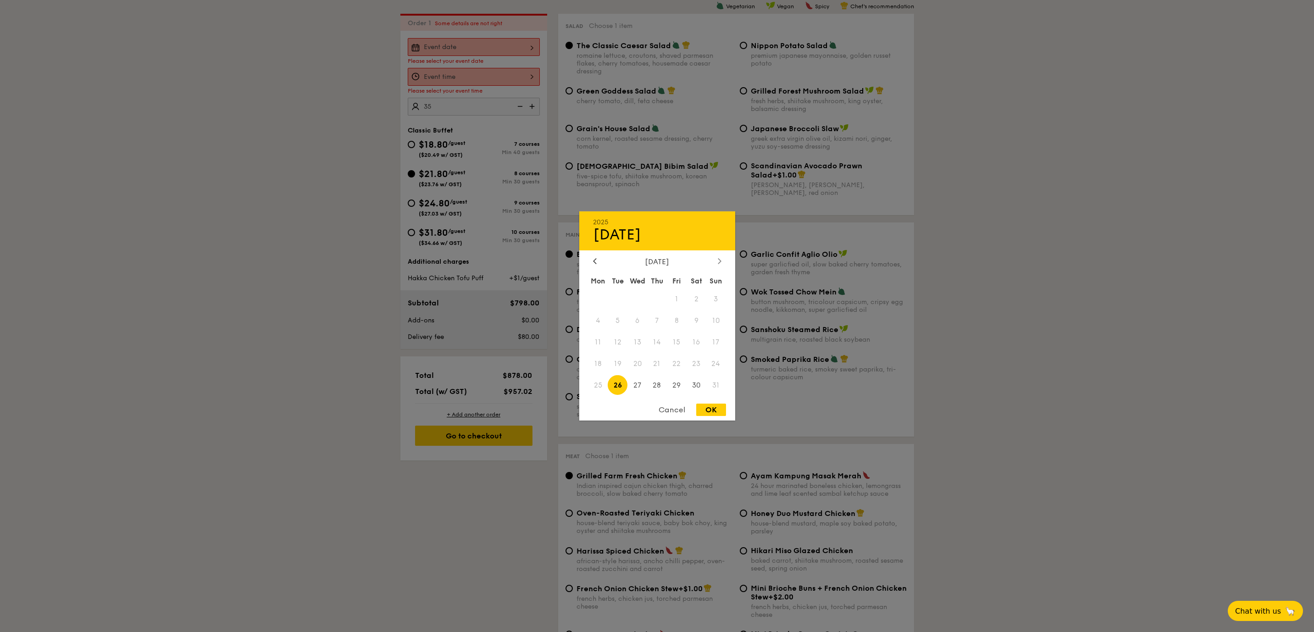
click at [715, 259] on div at bounding box center [719, 261] width 8 height 9
click at [593, 260] on icon at bounding box center [594, 261] width 3 height 6
click at [640, 387] on span "29" at bounding box center [637, 385] width 20 height 20
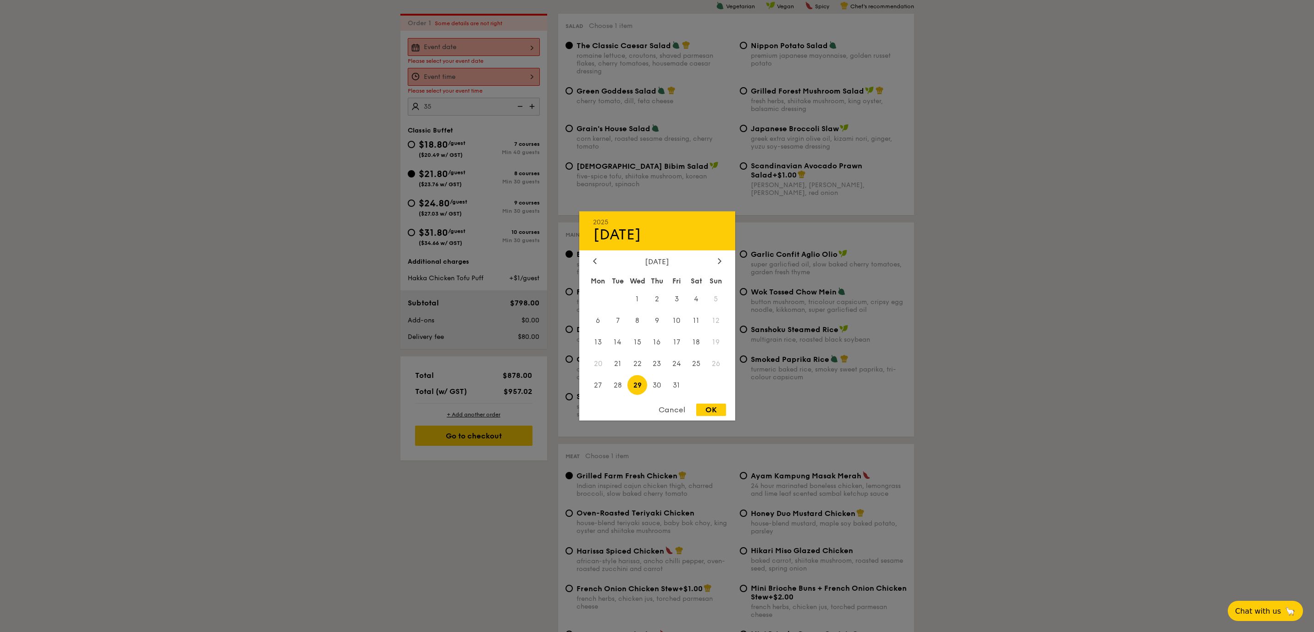
click at [715, 411] on div "OK" at bounding box center [711, 410] width 30 height 12
type input "[DATE]"
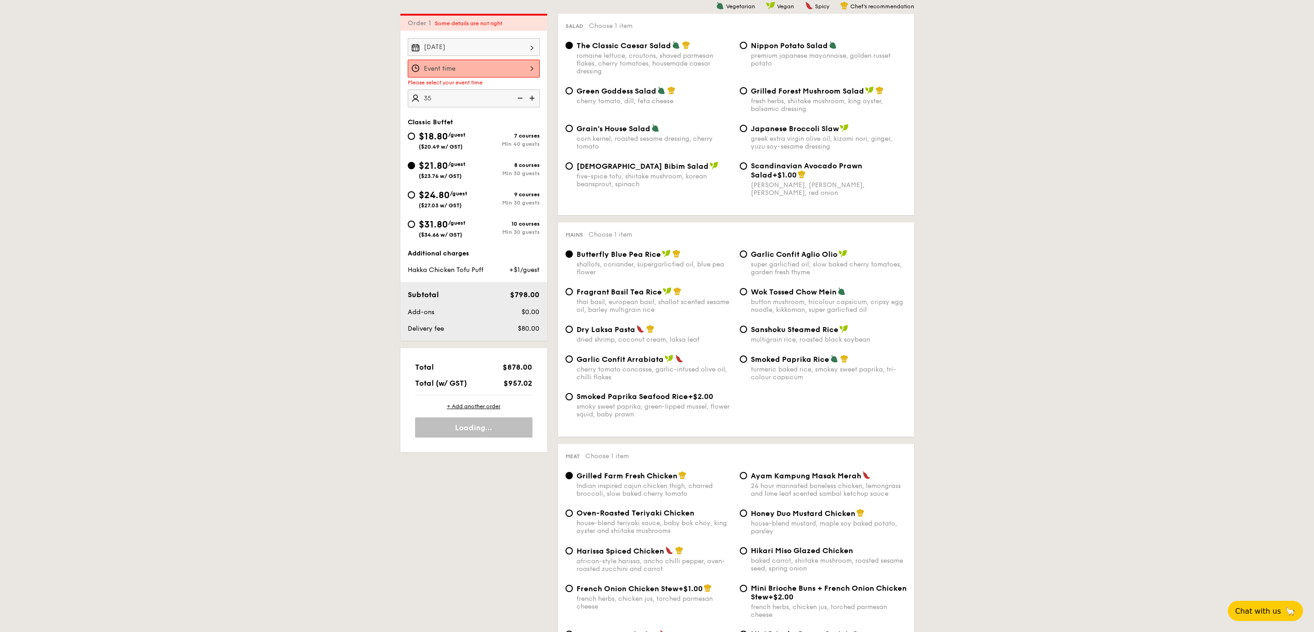
click at [473, 70] on input "Smoked Mesquite Whole Chicken brined in our in-house blend of herbs and spices,…" at bounding box center [474, 69] width 132 height 18
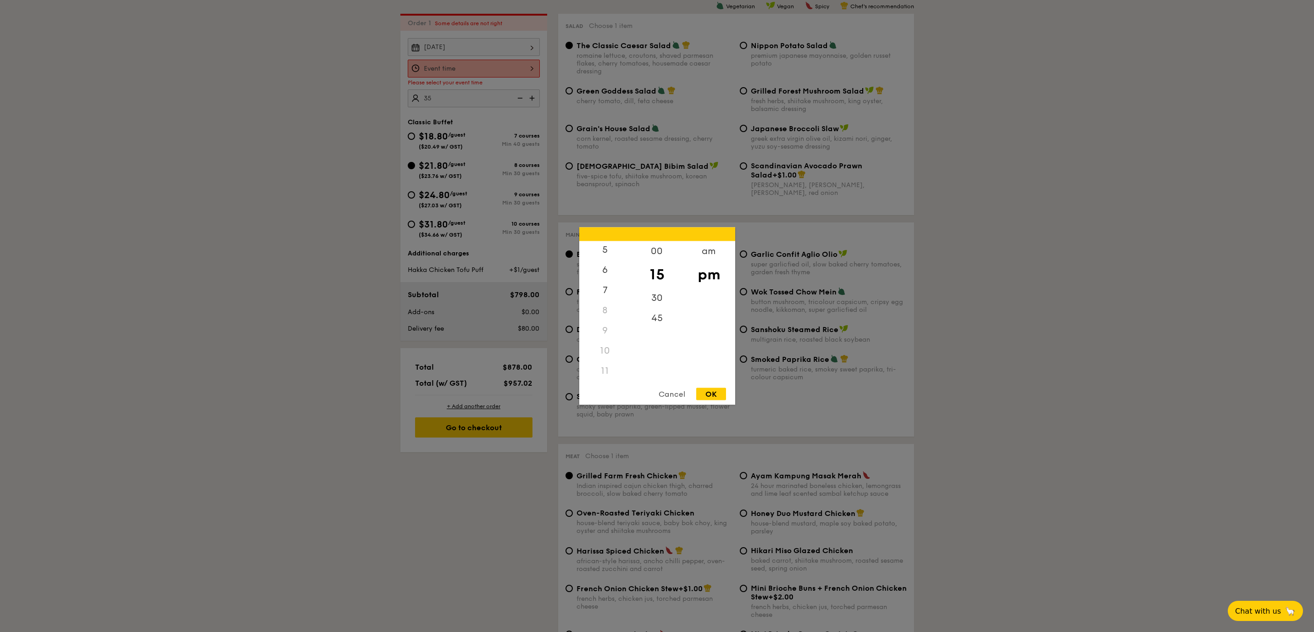
drag, startPoint x: 616, startPoint y: 318, endPoint x: 608, endPoint y: 413, distance: 95.3
click at [540, 78] on div "12 1 2 3 4 5 6 7 8 9 10 11 00 15 30 45 am pm Cancel OK" at bounding box center [474, 78] width 132 height 0
drag, startPoint x: 615, startPoint y: 273, endPoint x: 610, endPoint y: 360, distance: 87.8
click at [615, 323] on div "12 1 2 3 4 5 6 7 8 9 10 11" at bounding box center [605, 311] width 52 height 140
click at [615, 323] on div "9" at bounding box center [605, 331] width 52 height 20
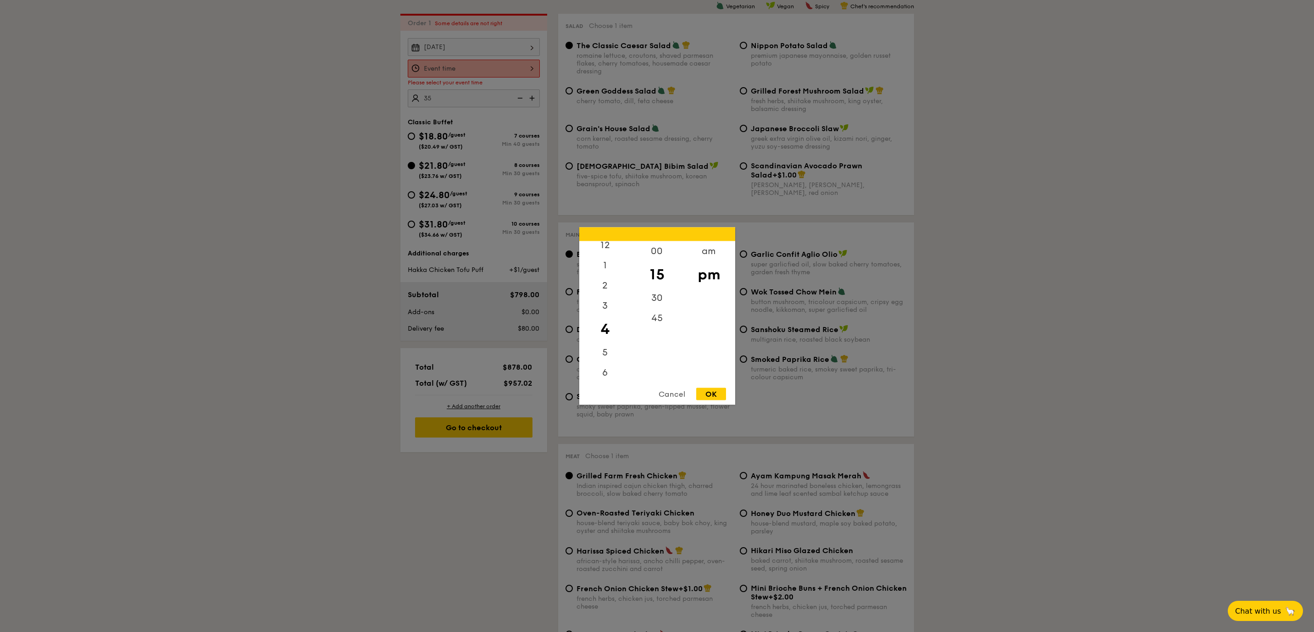
scroll to position [108, 0]
click at [608, 377] on div "11" at bounding box center [605, 371] width 52 height 20
click at [605, 374] on div "11" at bounding box center [605, 371] width 52 height 20
click at [705, 244] on div "am" at bounding box center [709, 254] width 52 height 27
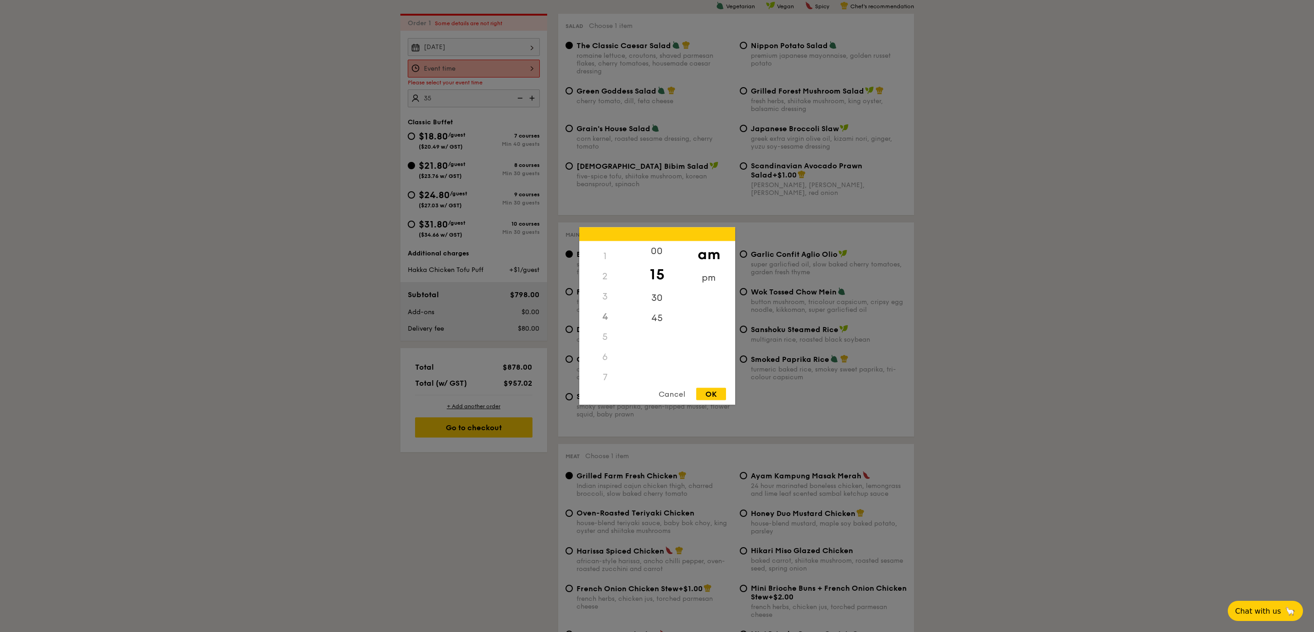
scroll to position [0, 0]
click at [700, 279] on div "pm" at bounding box center [709, 281] width 52 height 27
click at [606, 253] on div "12" at bounding box center [605, 254] width 52 height 27
click at [657, 301] on div "30" at bounding box center [657, 301] width 52 height 27
click at [717, 395] on div "OK" at bounding box center [711, 394] width 30 height 12
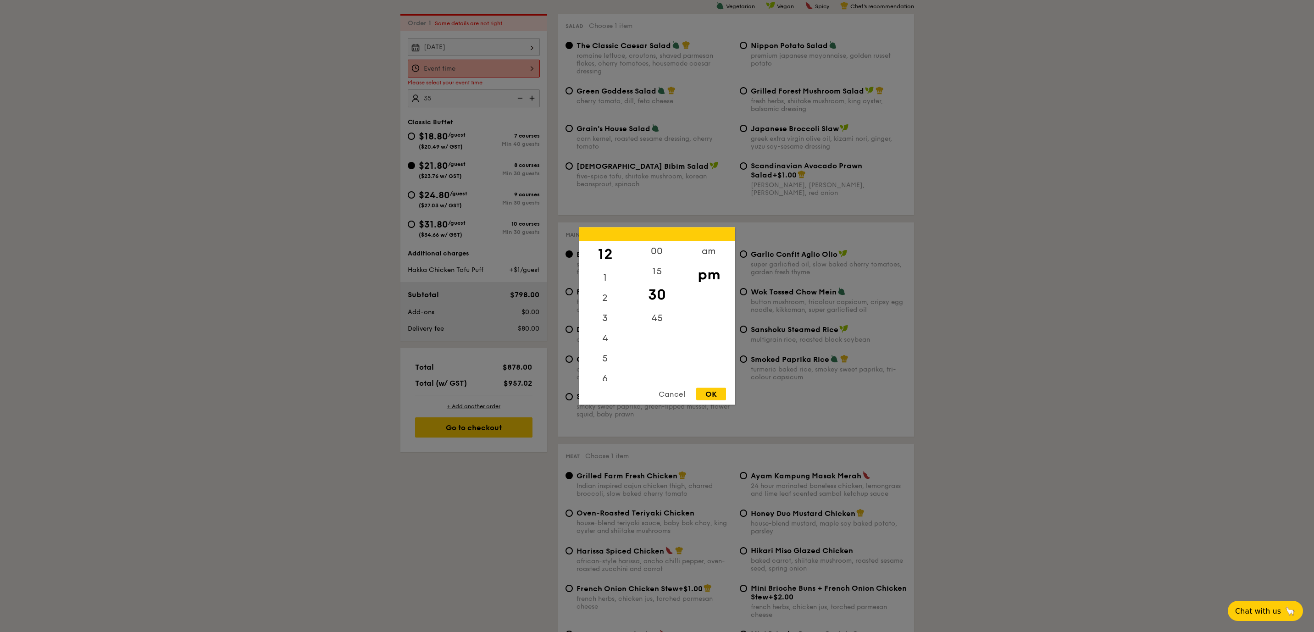
type input "12:30PM"
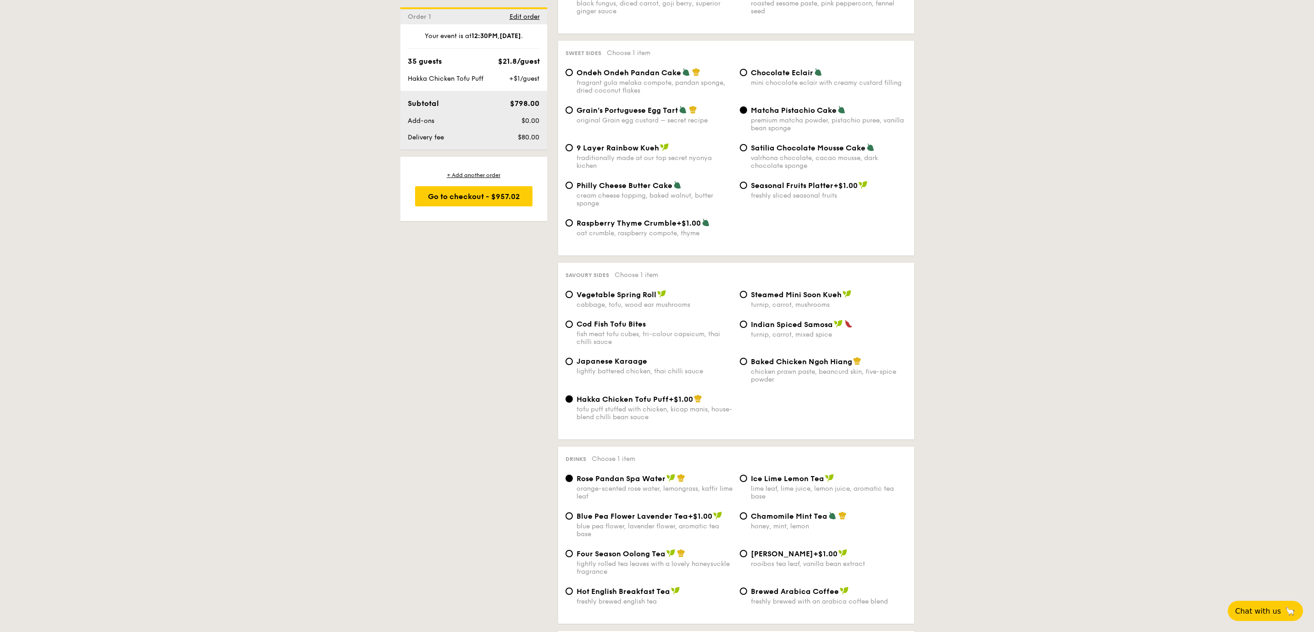
scroll to position [1903, 0]
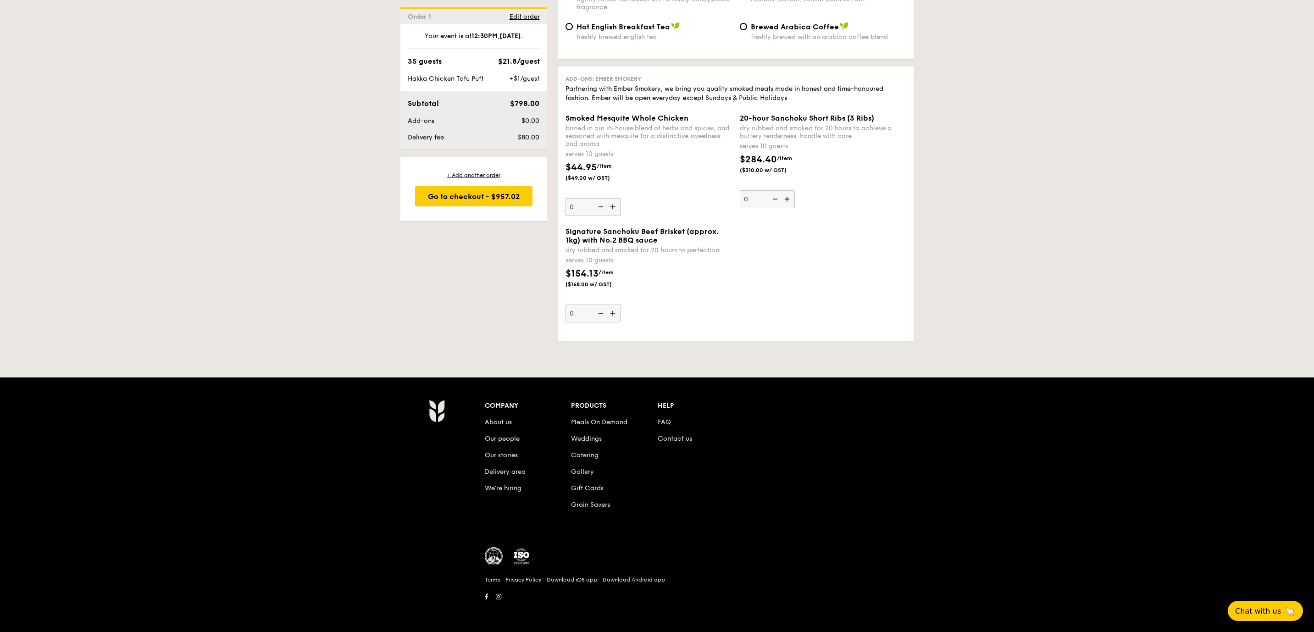
click at [611, 204] on img at bounding box center [614, 206] width 14 height 17
click at [611, 204] on input "0" at bounding box center [592, 207] width 55 height 18
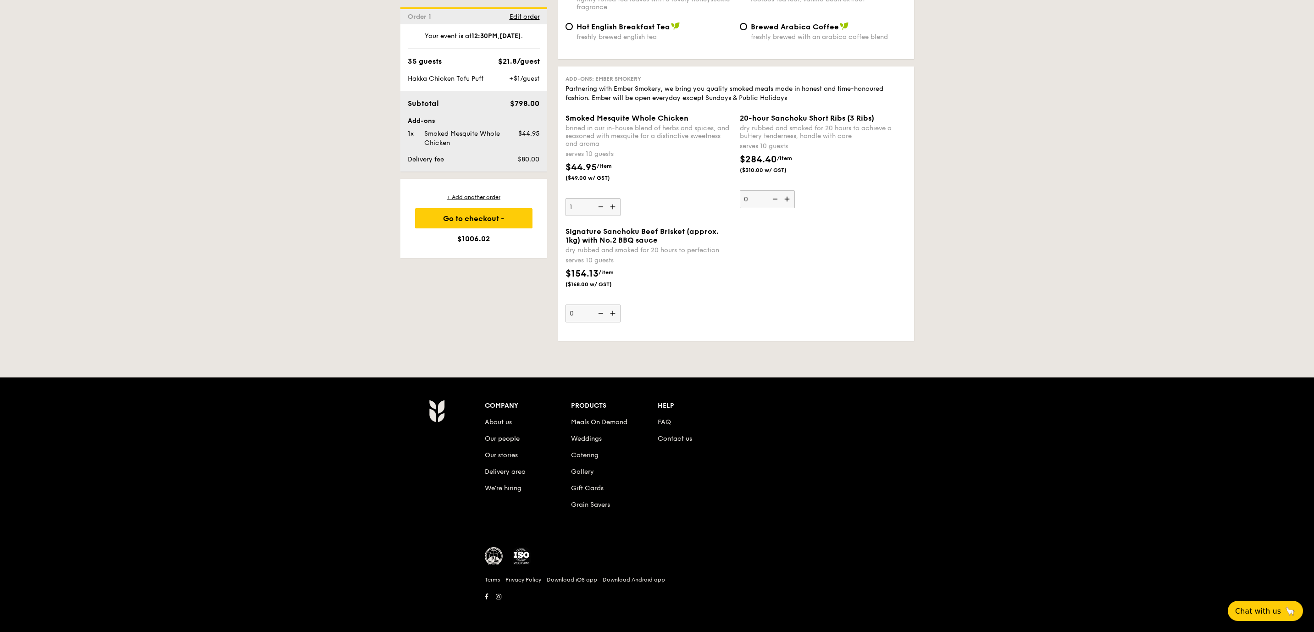
click at [611, 204] on img at bounding box center [614, 206] width 14 height 17
click at [611, 204] on input "1" at bounding box center [592, 207] width 55 height 18
click at [599, 210] on img at bounding box center [600, 206] width 14 height 17
click at [599, 210] on input "2" at bounding box center [592, 207] width 55 height 18
click at [603, 207] on img at bounding box center [600, 206] width 14 height 17
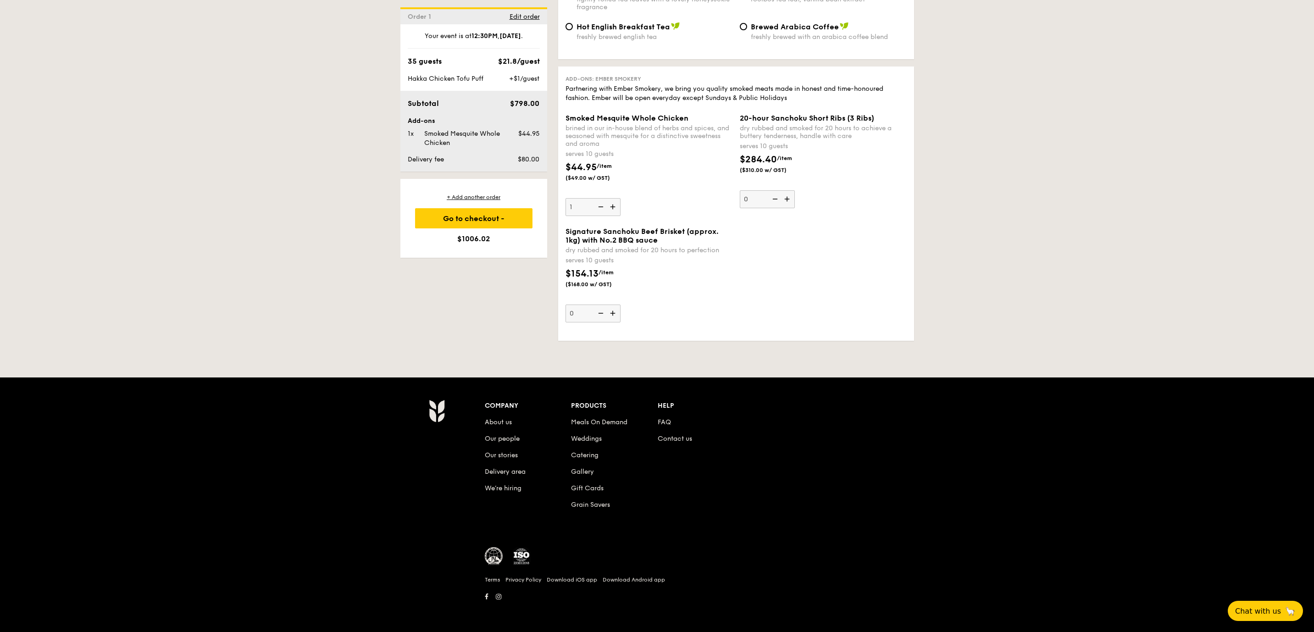
click at [603, 207] on input "1" at bounding box center [592, 207] width 55 height 18
type input "0"
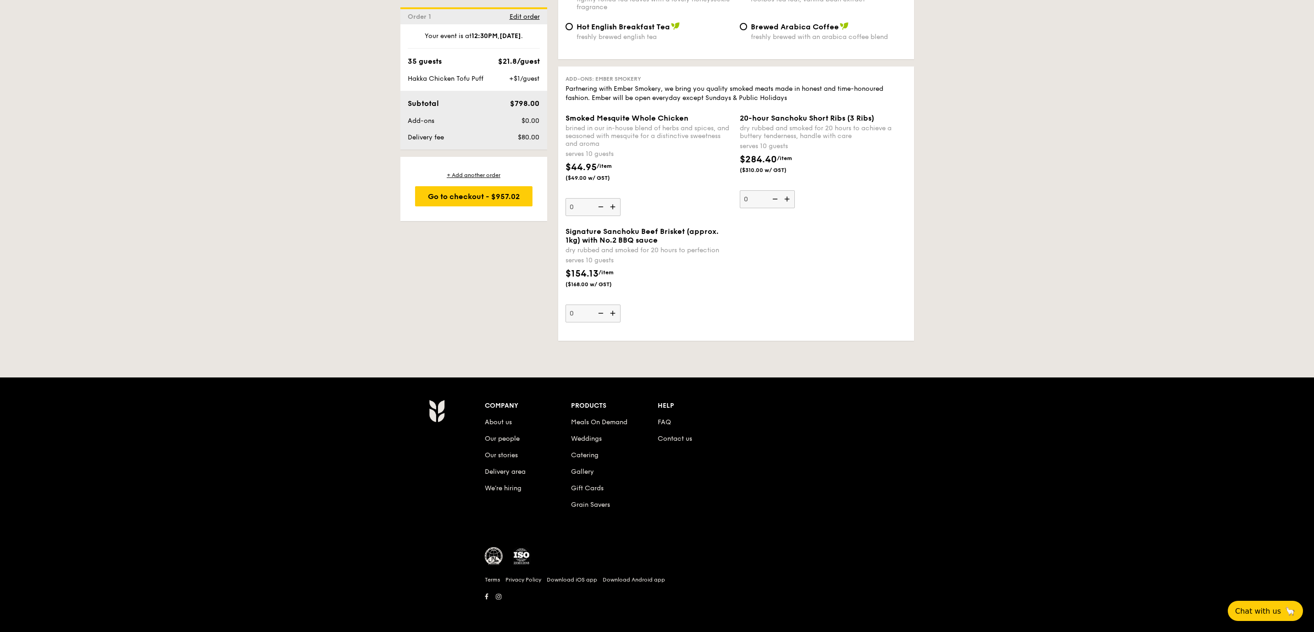
click at [682, 237] on div "Signature Sanchoku Beef Brisket (approx. 1kg) with No.2 BBQ sauce" at bounding box center [648, 235] width 167 height 17
click at [621, 305] on input "0" at bounding box center [592, 314] width 55 height 18
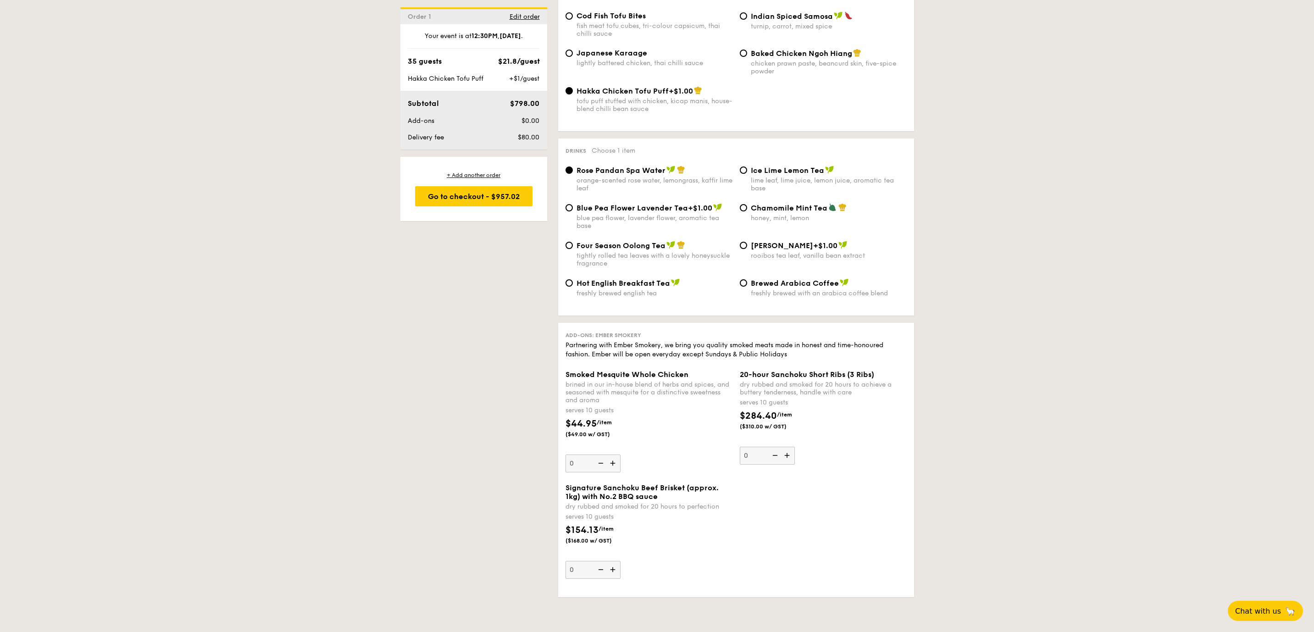
scroll to position [1508, 0]
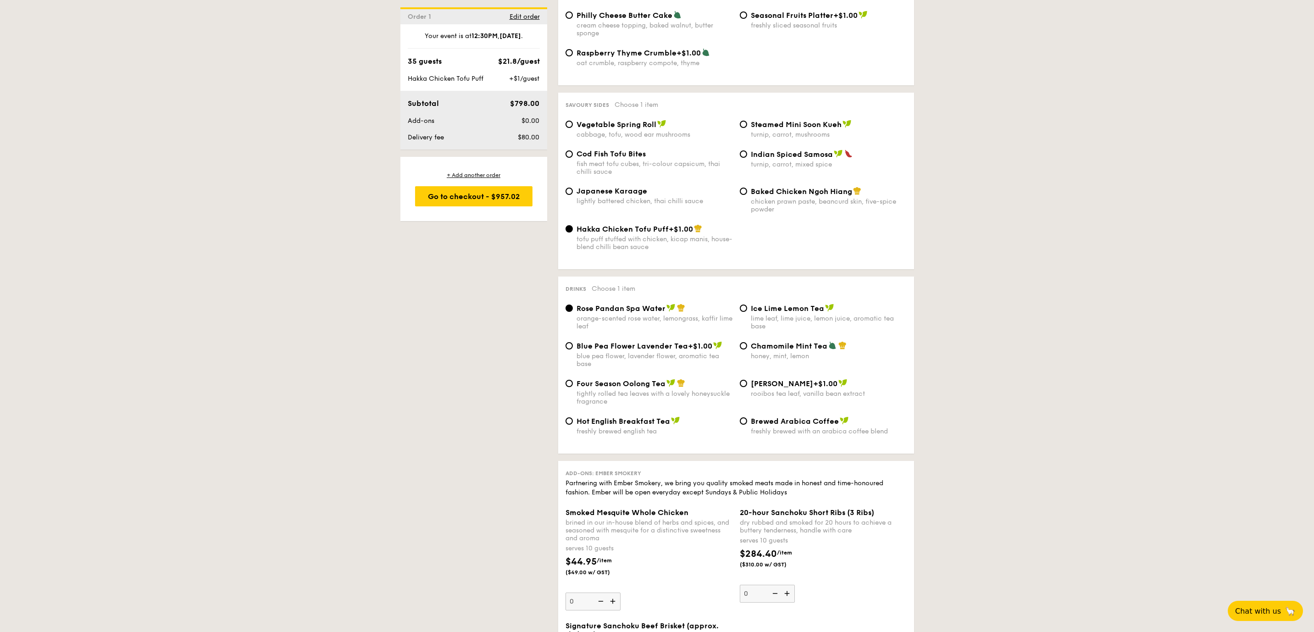
click at [693, 388] on div "Four Season Oolong Tea" at bounding box center [654, 383] width 156 height 9
click at [573, 387] on input "Four Season Oolong Tea tightly rolled tea leaves with a lovely honeysuckle frag…" at bounding box center [568, 383] width 7 height 7
radio input "true"
click at [779, 321] on div "lime leaf, lime juice, lemon juice, aromatic tea base" at bounding box center [829, 323] width 156 height 16
click at [747, 312] on input "Ice Lime Lemon Tea lime leaf, lime juice, lemon juice, aromatic tea base" at bounding box center [743, 308] width 7 height 7
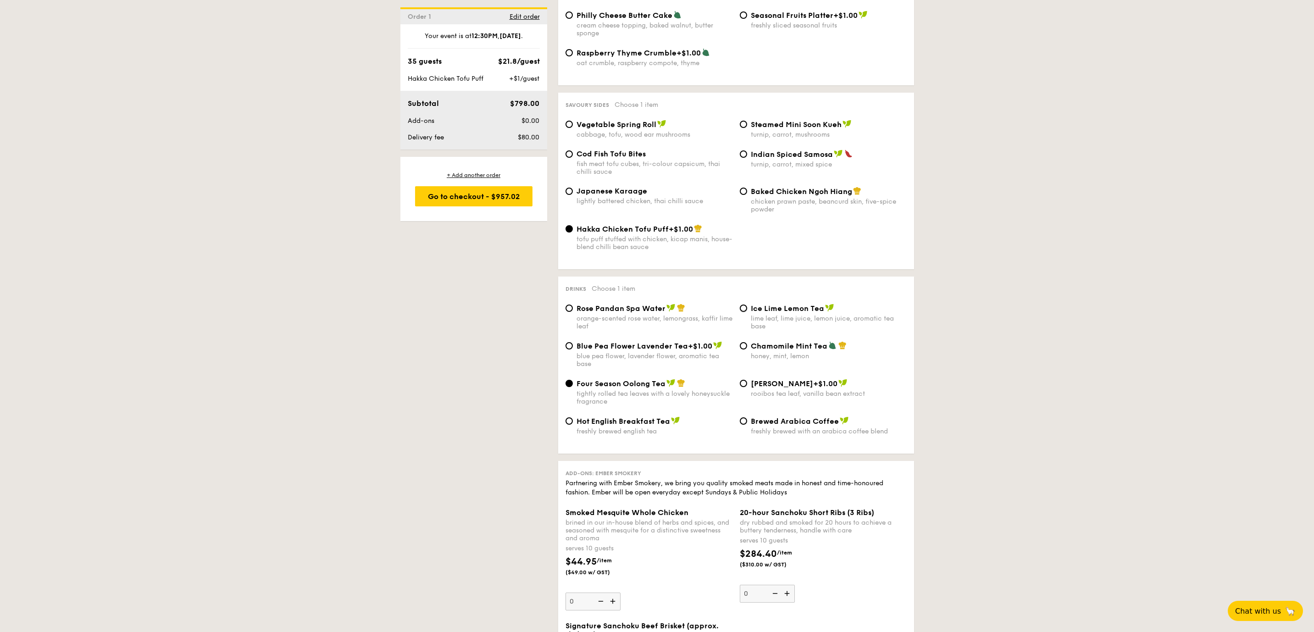
radio input "true"
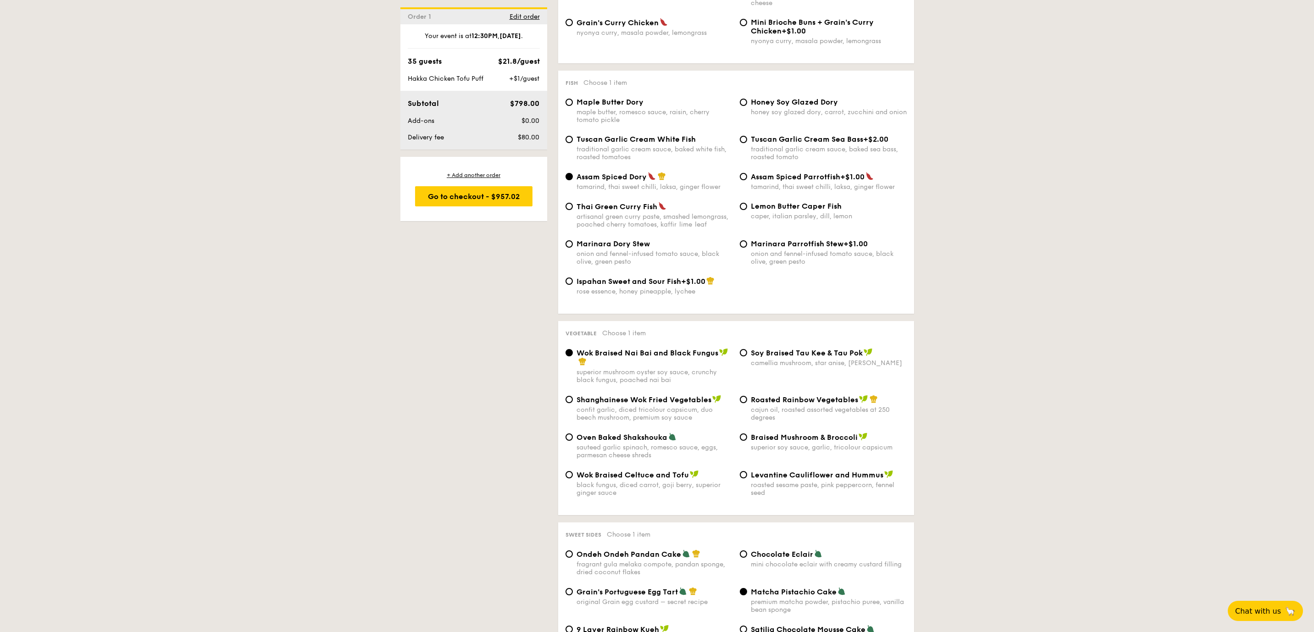
scroll to position [856, 0]
click at [780, 483] on div "roasted sesame paste, pink peppercorn, fennel seed" at bounding box center [829, 490] width 156 height 16
click at [747, 479] on input "Levantine Cauliflower and Hummus roasted sesame paste, pink peppercorn, fennel …" at bounding box center [743, 475] width 7 height 7
radio input "true"
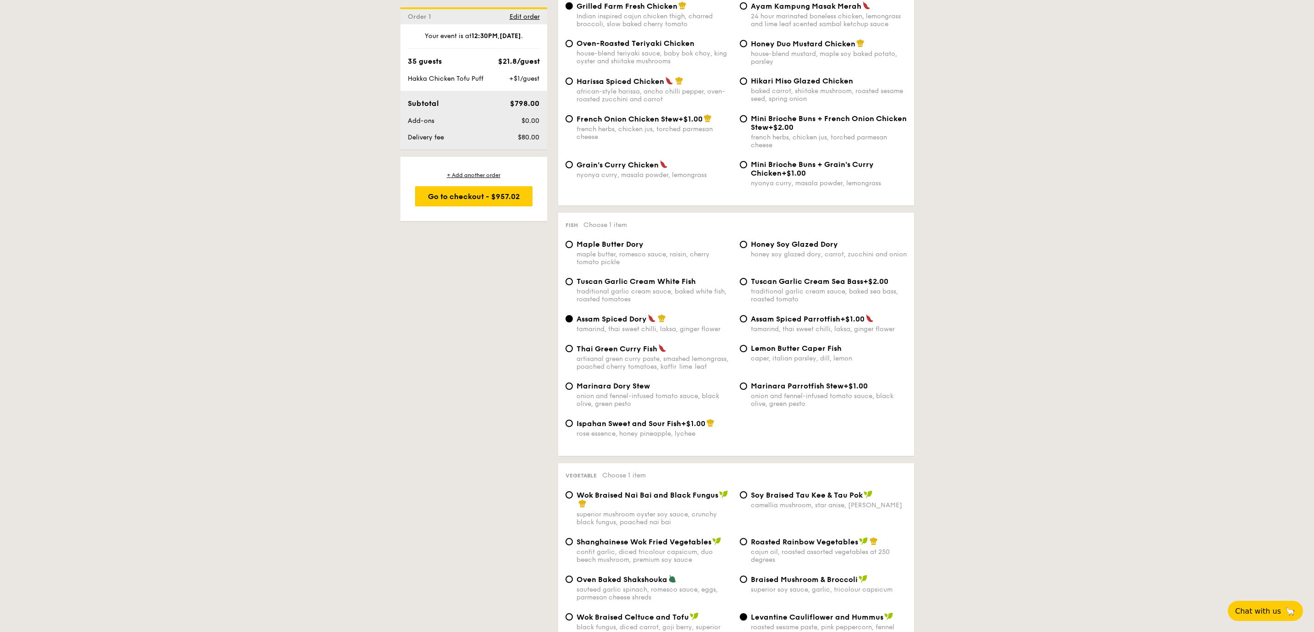
scroll to position [668, 0]
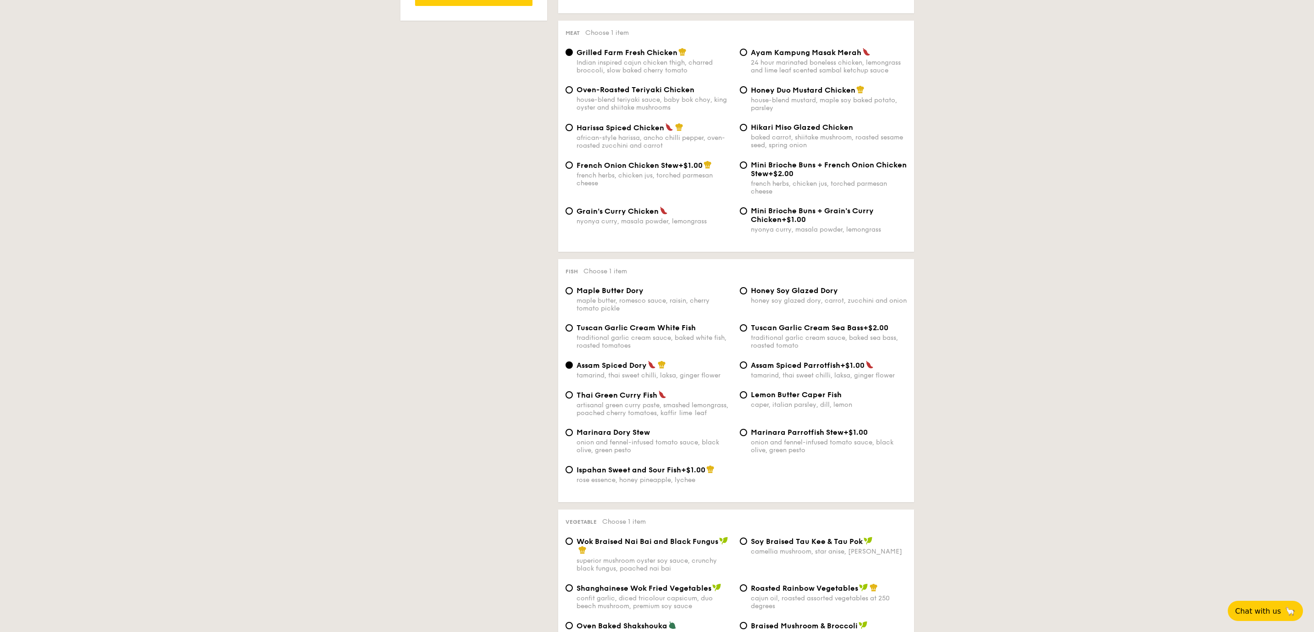
click at [697, 342] on div "traditional garlic cream sauce, baked white fish, roasted tomatoes" at bounding box center [654, 342] width 156 height 16
click at [573, 332] on input "Tuscan Garlic Cream White Fish traditional garlic cream sauce, baked white fish…" at bounding box center [568, 327] width 7 height 7
radio input "true"
click at [676, 308] on div "maple butter, romesco sauce, raisin, cherry tomato pickle" at bounding box center [654, 305] width 156 height 16
click at [573, 294] on input "Maple Butter Dory maple butter, romesco sauce, raisin, cherry tomato pickle" at bounding box center [568, 290] width 7 height 7
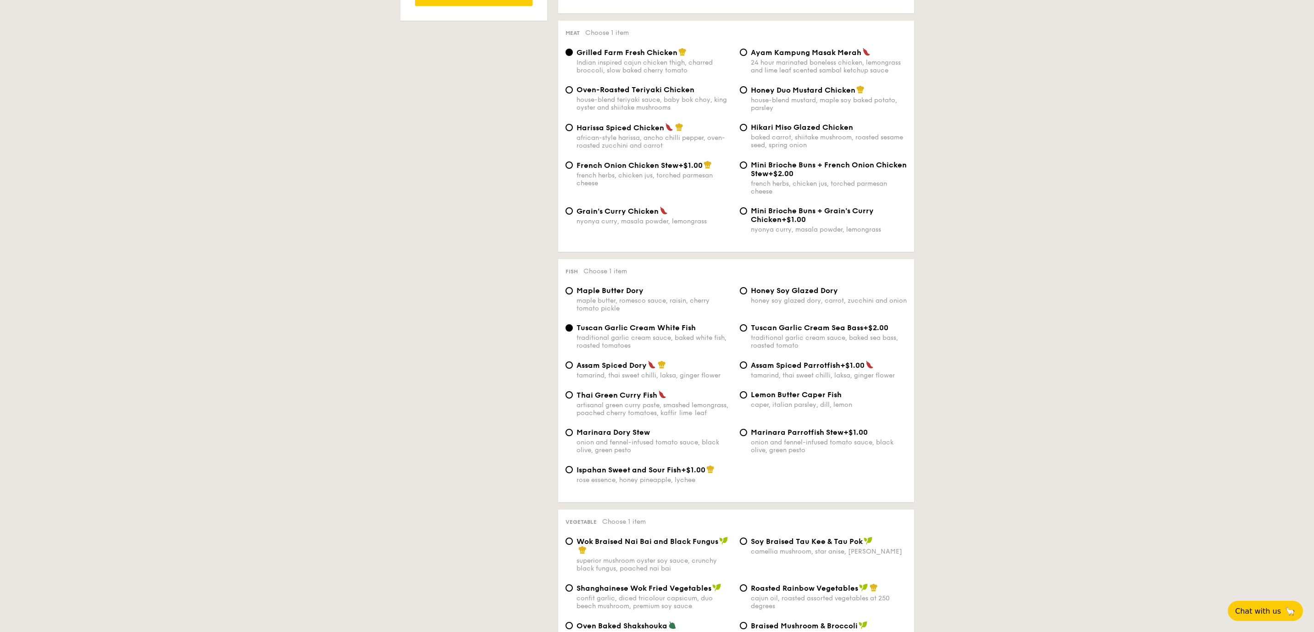
radio input "true"
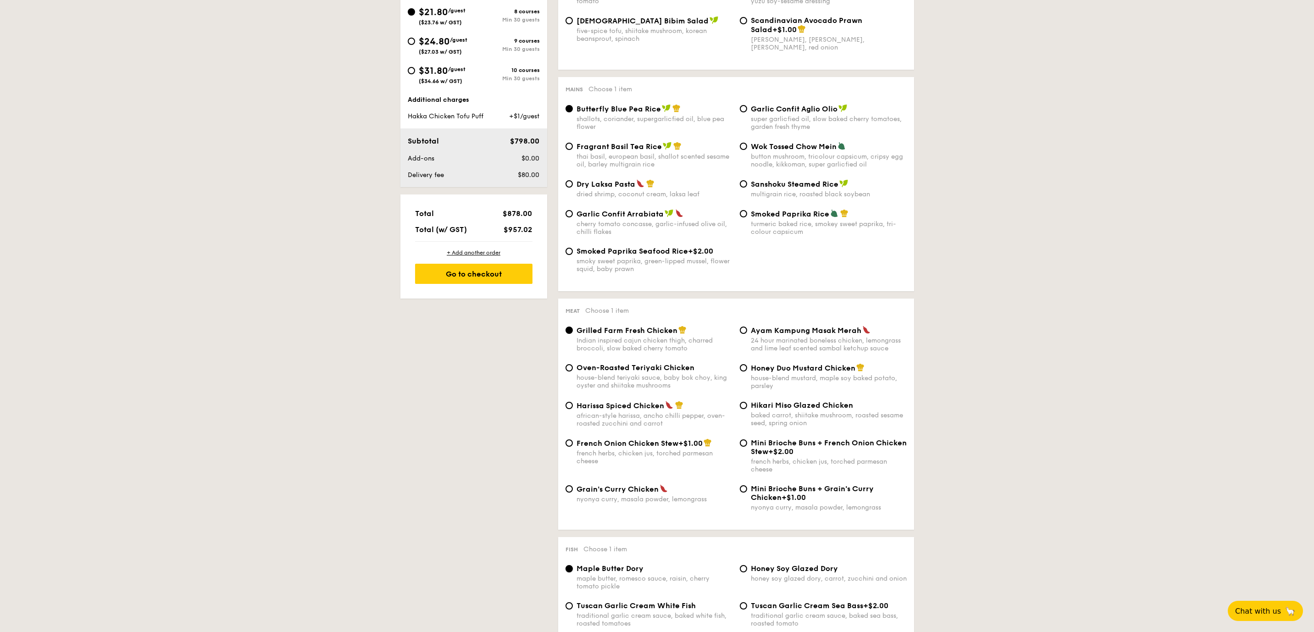
scroll to position [380, 0]
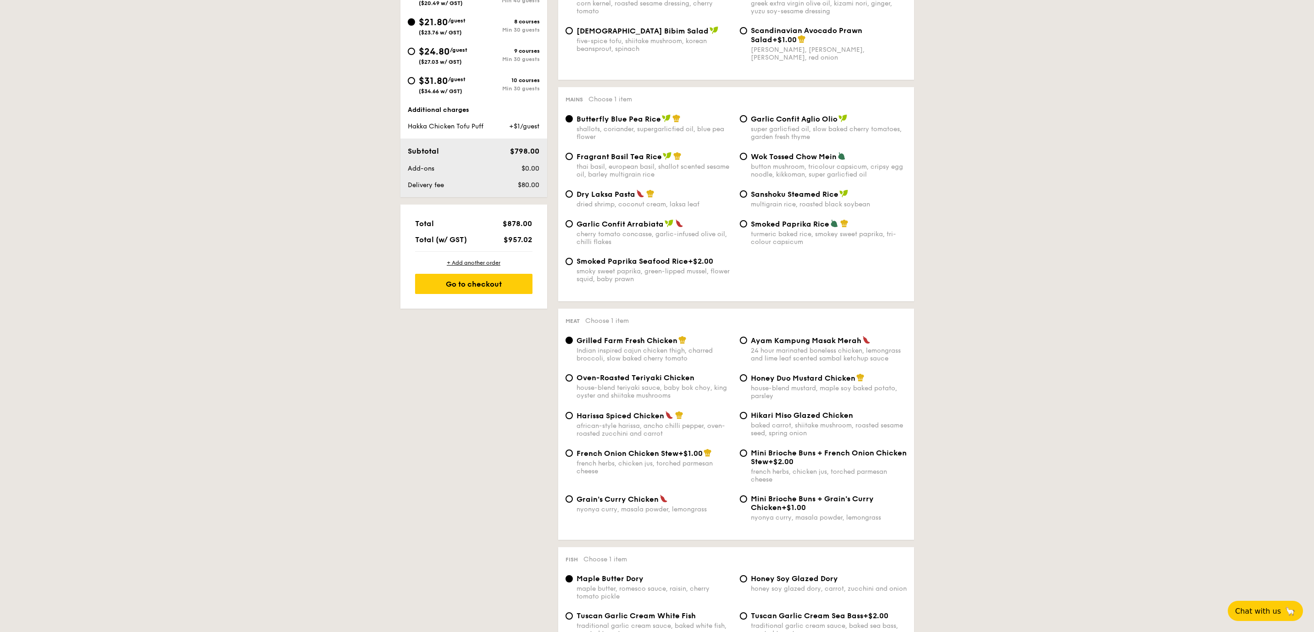
click at [687, 468] on div "french herbs, chicken jus, torched parmesan cheese" at bounding box center [654, 468] width 156 height 16
click at [573, 457] on input "French Onion Chicken Stew +$1.00 french herbs, chicken jus, torched parmesan ch…" at bounding box center [568, 452] width 7 height 7
radio input "true"
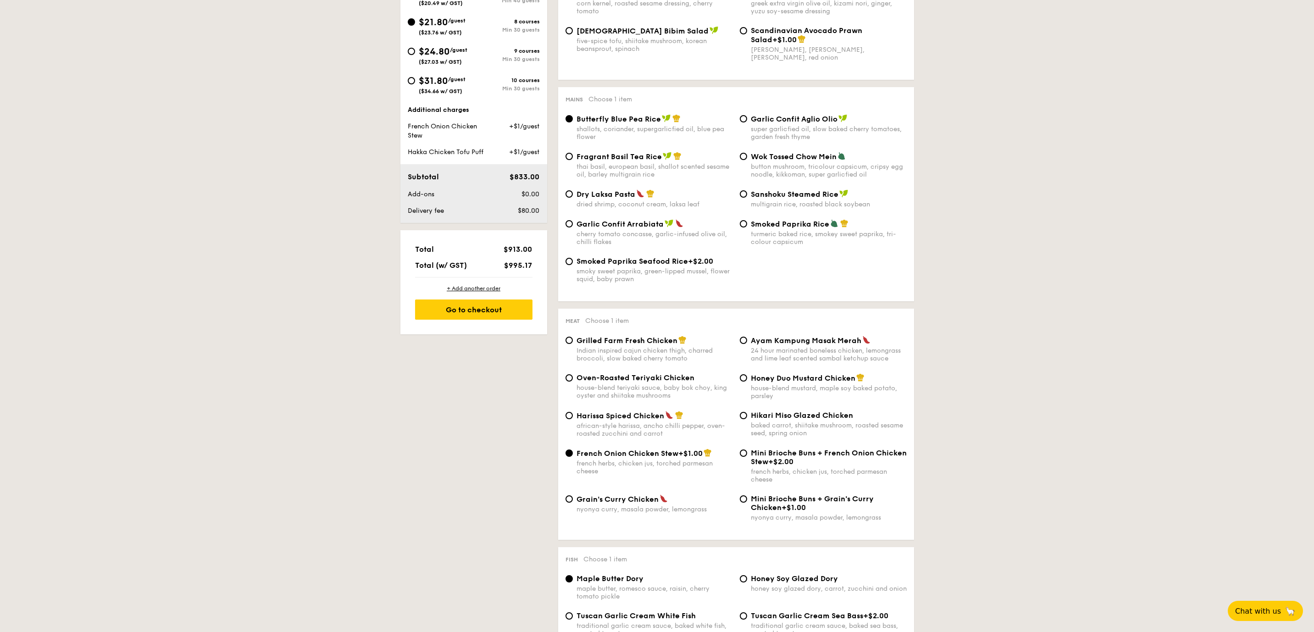
click at [695, 456] on span "+$1.00" at bounding box center [690, 453] width 24 height 9
click at [573, 456] on input "French Onion Chicken Stew +$1.00 french herbs, chicken jus, torched parmesan ch…" at bounding box center [568, 452] width 7 height 7
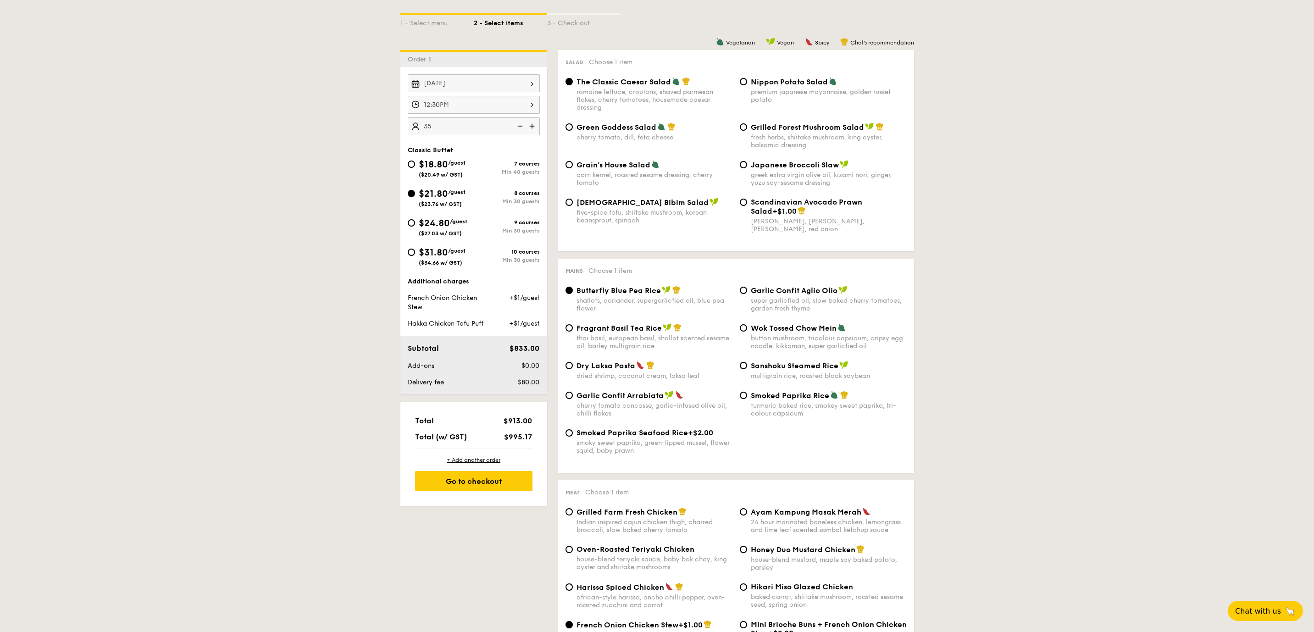
scroll to position [205, 0]
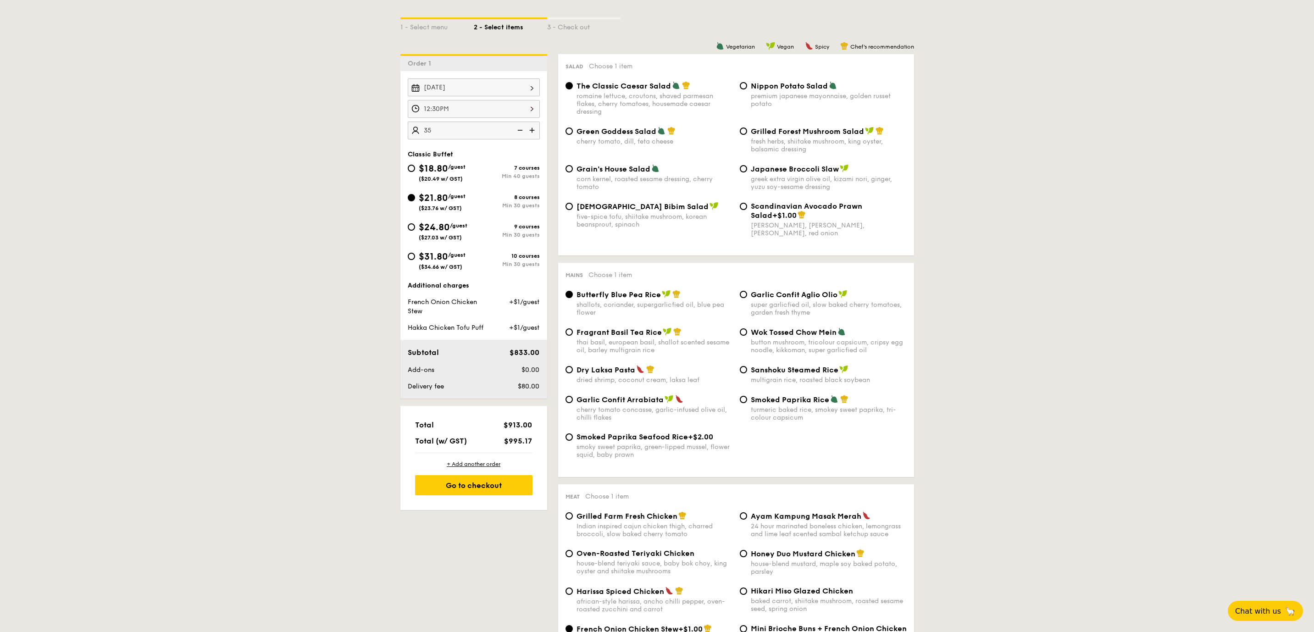
click at [698, 327] on div "Fragrant Basil Tea Rice" at bounding box center [654, 331] width 156 height 9
click at [573, 328] on input "Fragrant Basil Tea Rice thai basil, european basil, shallot scented sesame oil,…" at bounding box center [568, 331] width 7 height 7
radio input "true"
click at [852, 309] on div "super garlicfied oil, slow baked cherry tomatoes, garden fresh thyme" at bounding box center [829, 309] width 156 height 16
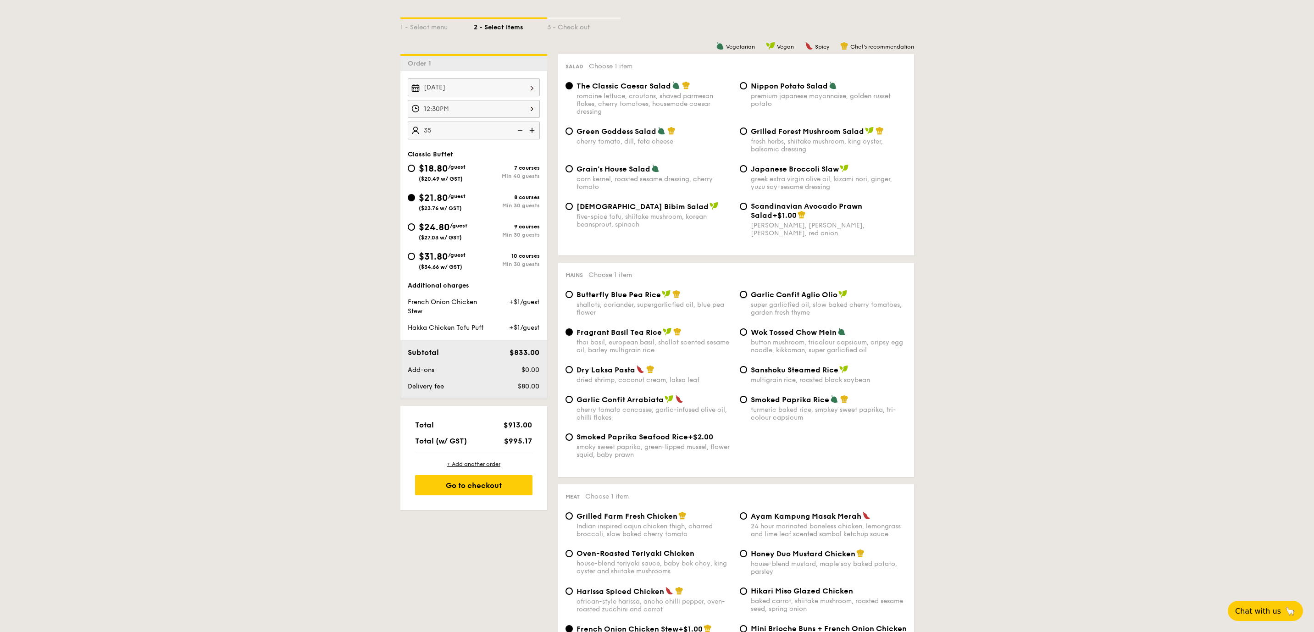
click at [747, 298] on input "Garlic Confit Aglio Olio super garlicfied oil, slow baked cherry tomatoes, gard…" at bounding box center [743, 294] width 7 height 7
radio input "true"
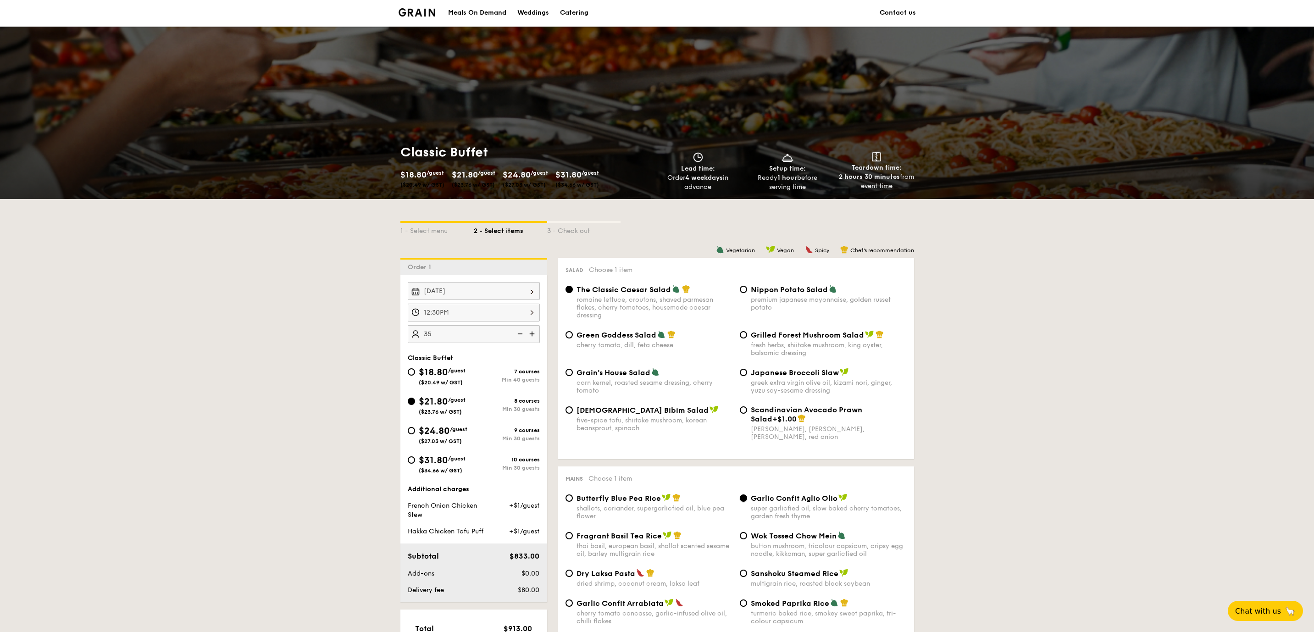
scroll to position [2, 0]
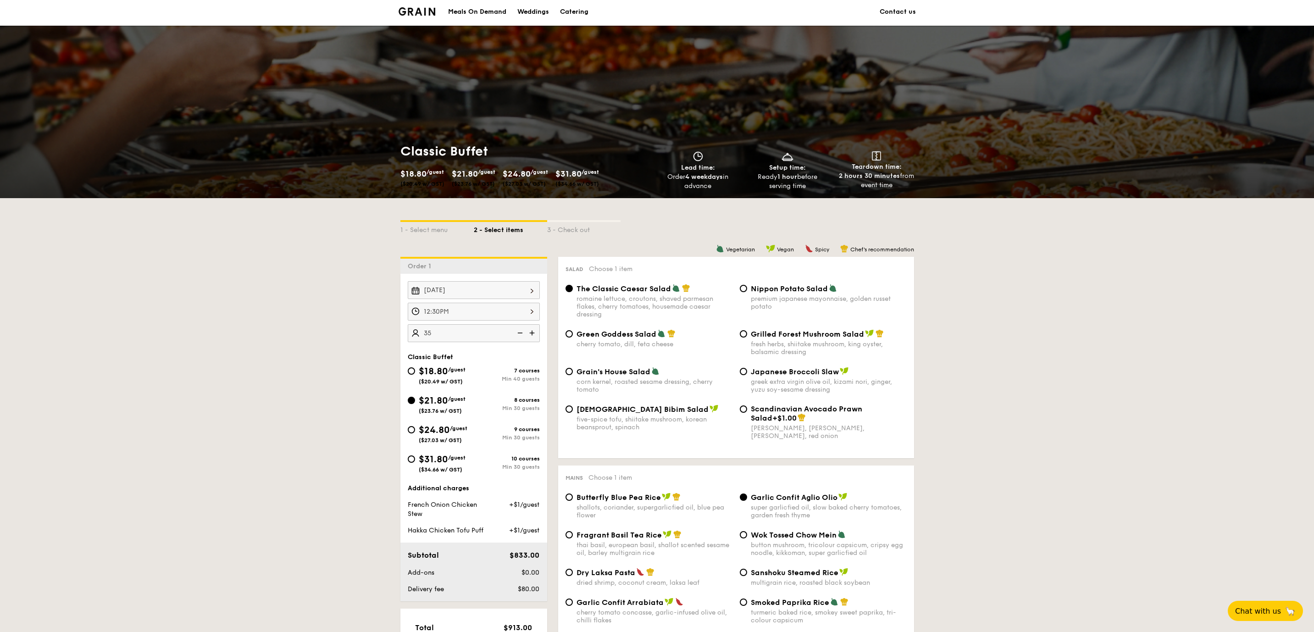
click at [670, 338] on div "Green Goddess Salad" at bounding box center [654, 333] width 156 height 9
click at [573, 338] on input "Green Goddess Salad cherry tomato, [PERSON_NAME], feta cheese" at bounding box center [568, 333] width 7 height 7
radio input "true"
click at [673, 309] on div "romaine lettuce, croutons, shaved parmesan flakes, cherry tomatoes, housemade c…" at bounding box center [654, 306] width 156 height 23
click at [573, 292] on input "The Classic Caesar Salad romaine lettuce, croutons, shaved parmesan flakes, che…" at bounding box center [568, 288] width 7 height 7
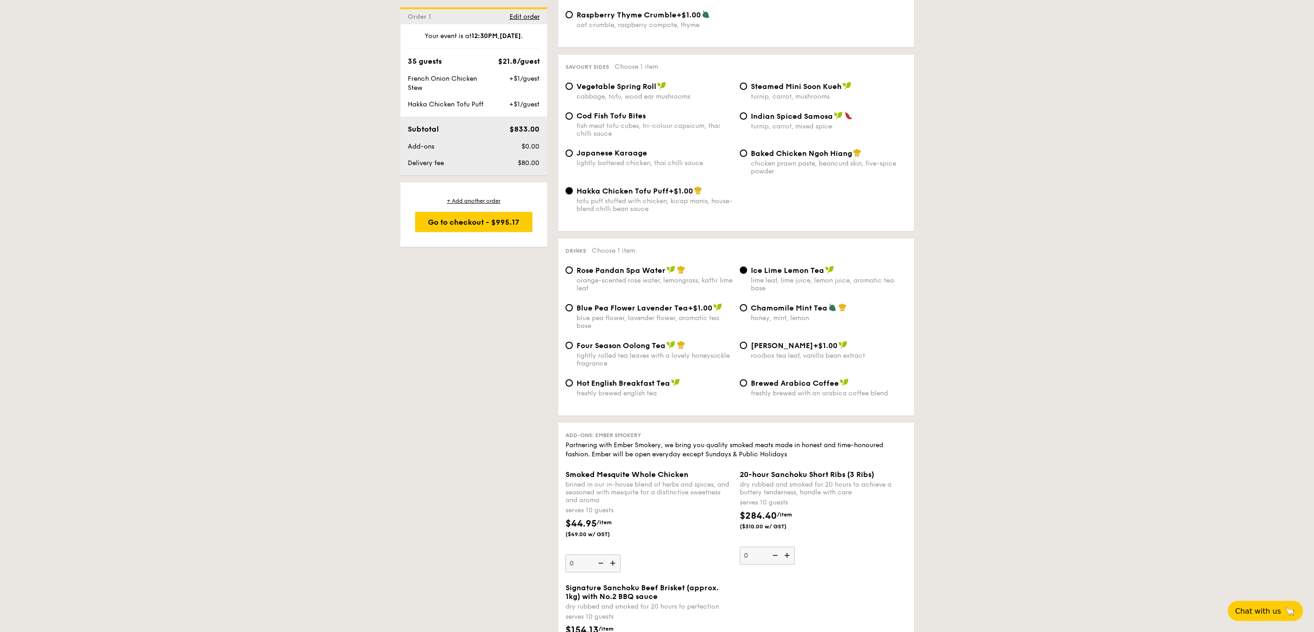
scroll to position [1529, 0]
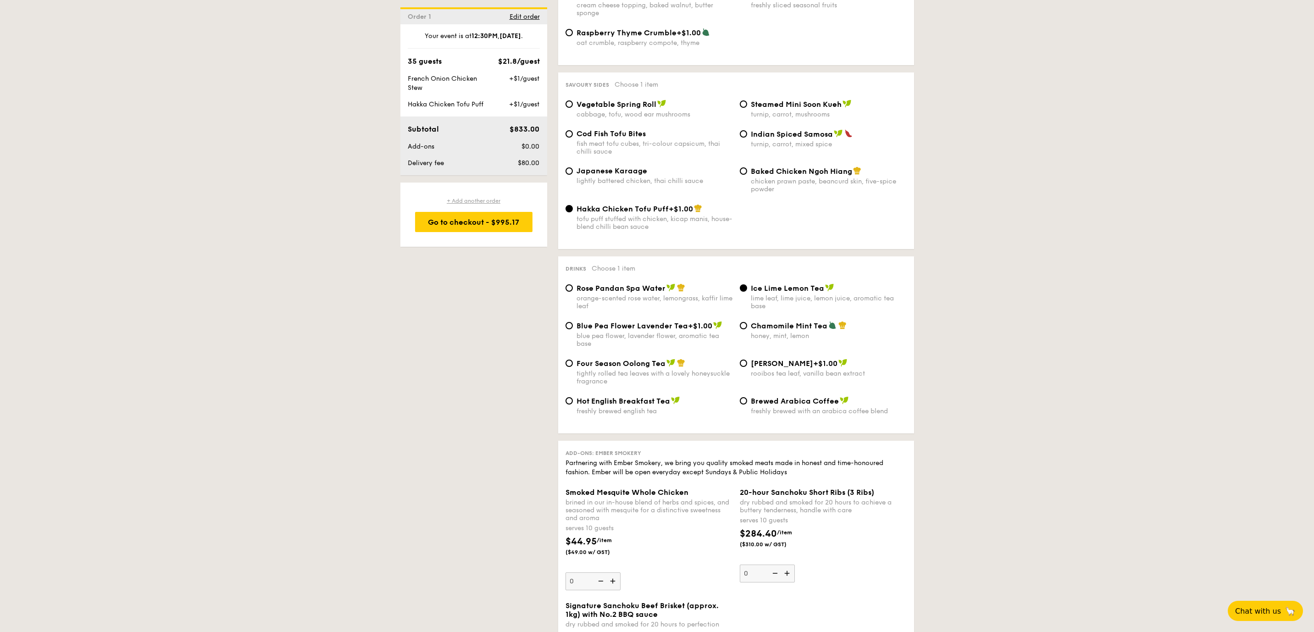
click at [486, 205] on div "+ Add another order" at bounding box center [473, 200] width 117 height 7
radio input "true"
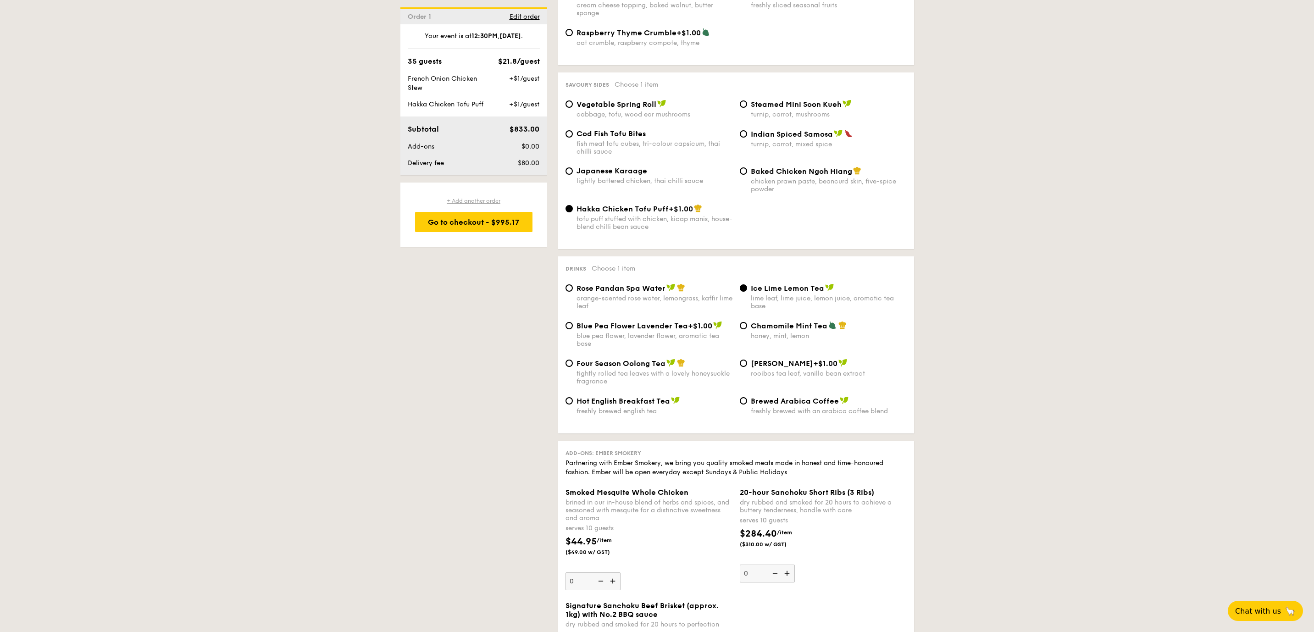
radio input "false"
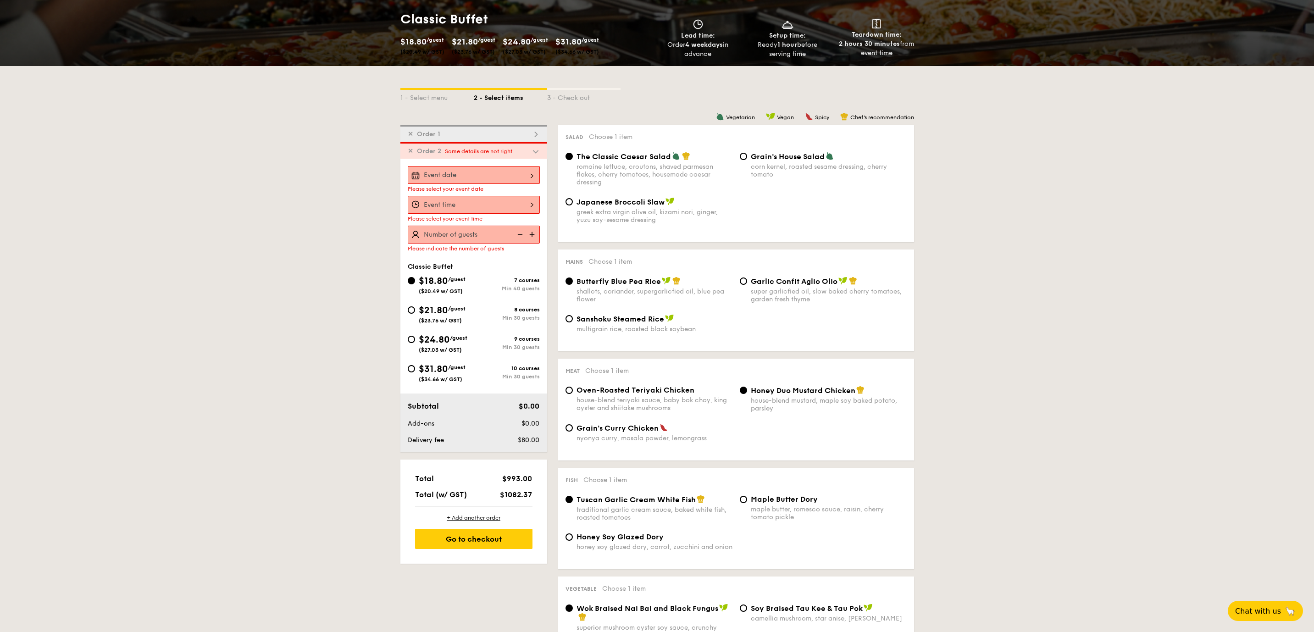
scroll to position [133, 0]
click at [534, 153] on img at bounding box center [536, 152] width 8 height 8
click at [409, 154] on span "✕" at bounding box center [411, 152] width 6 height 8
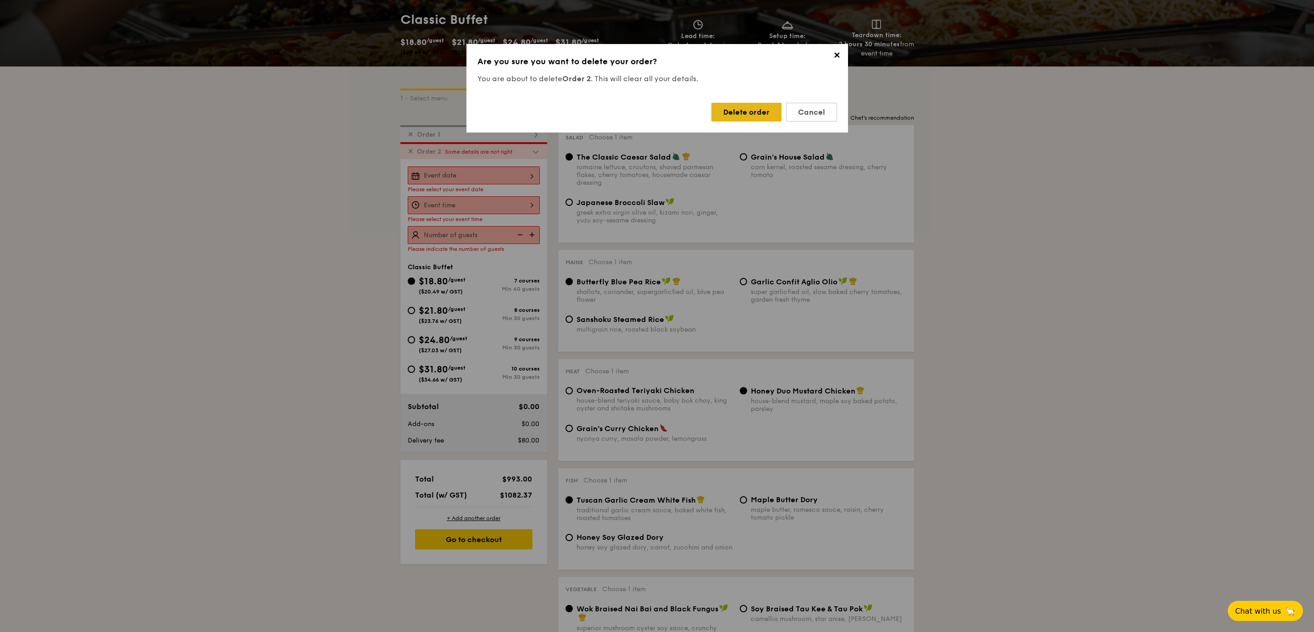
click at [744, 112] on div "Delete order" at bounding box center [746, 112] width 70 height 19
radio input "false"
radio input "true"
radio input "false"
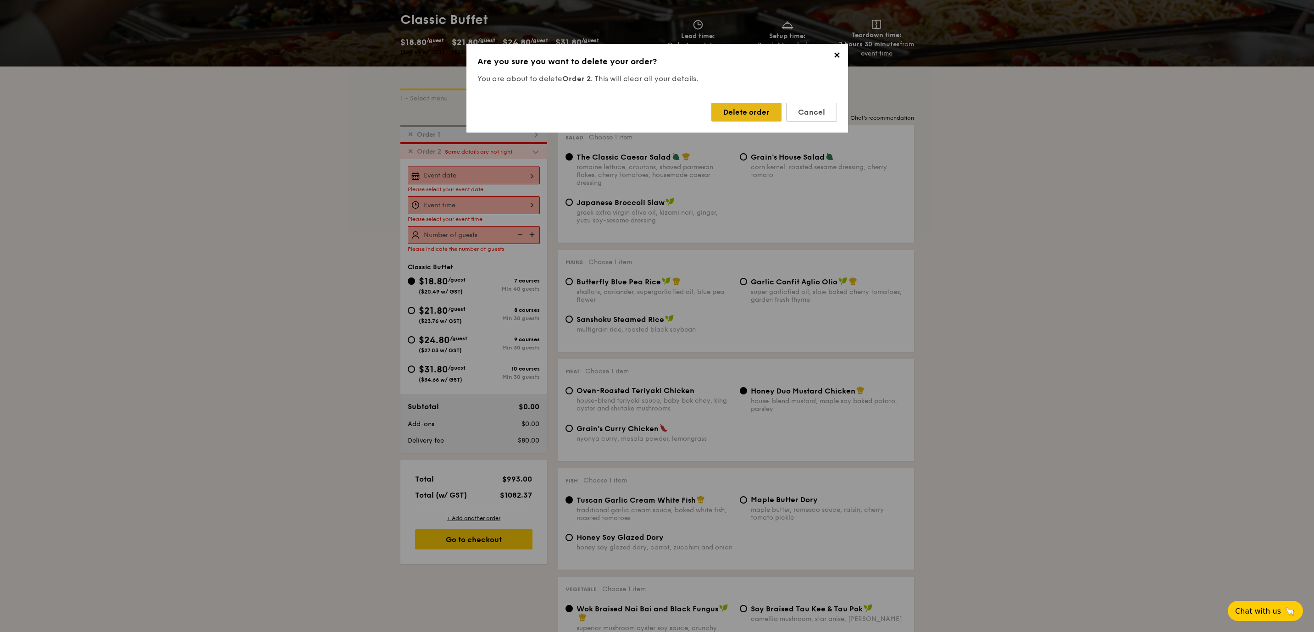
radio input "true"
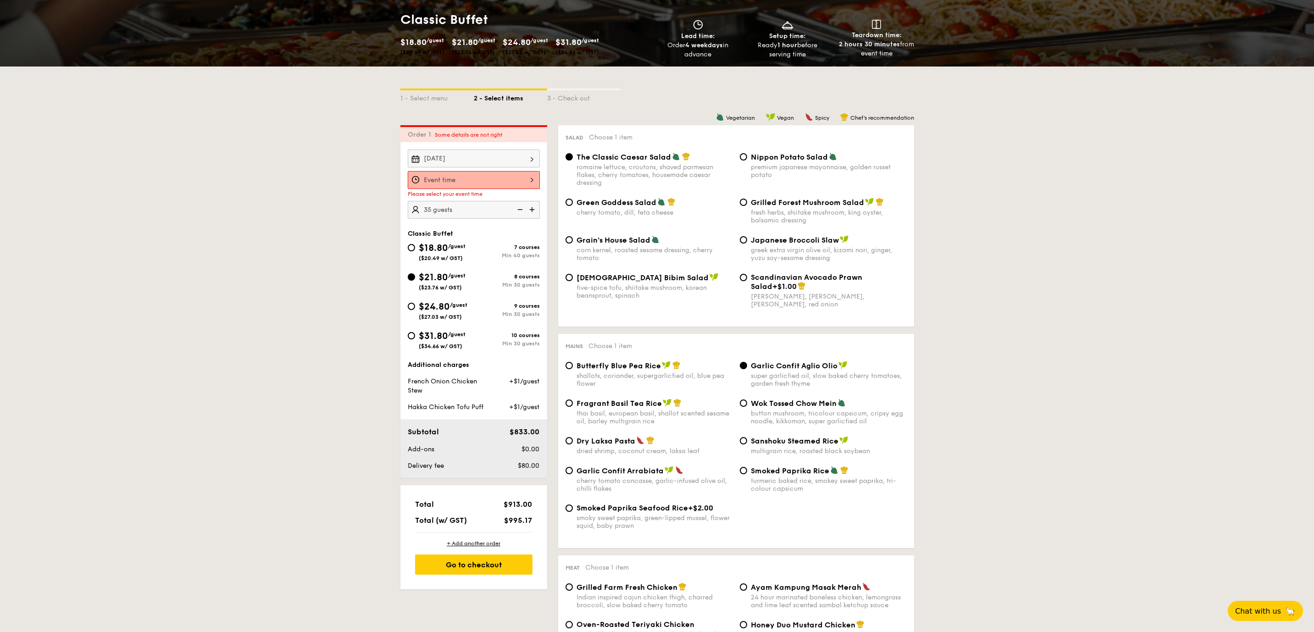
click at [495, 171] on input "Smoked Mesquite Whole Chicken brined in our in-house blend of herbs and spices,…" at bounding box center [474, 180] width 132 height 18
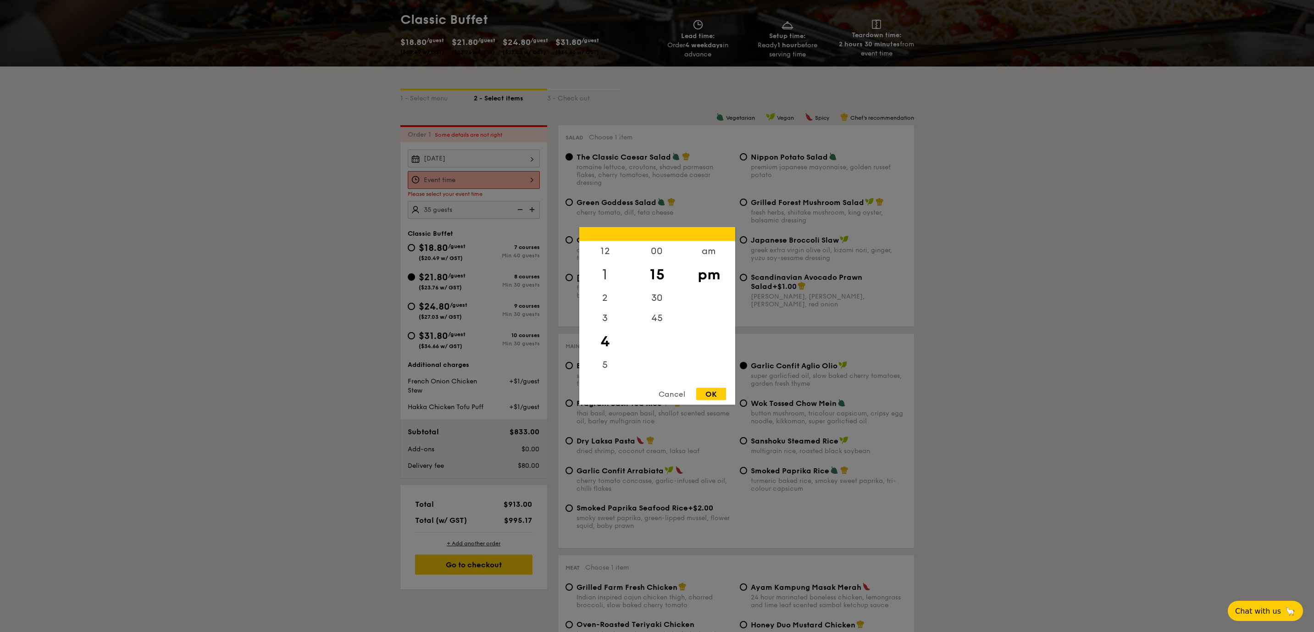
click at [614, 274] on div "1" at bounding box center [605, 274] width 52 height 27
click at [610, 255] on div "12" at bounding box center [605, 254] width 52 height 27
click at [653, 293] on div "30" at bounding box center [657, 301] width 52 height 27
click at [709, 389] on div "OK" at bounding box center [711, 394] width 30 height 12
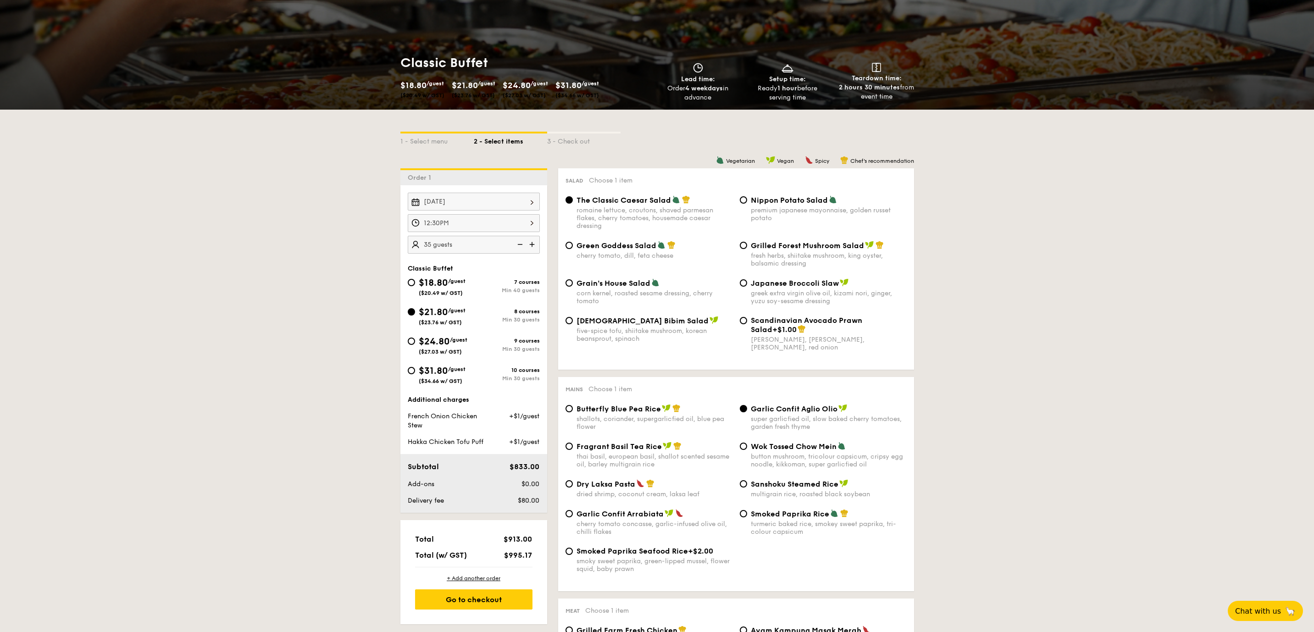
scroll to position [29, 0]
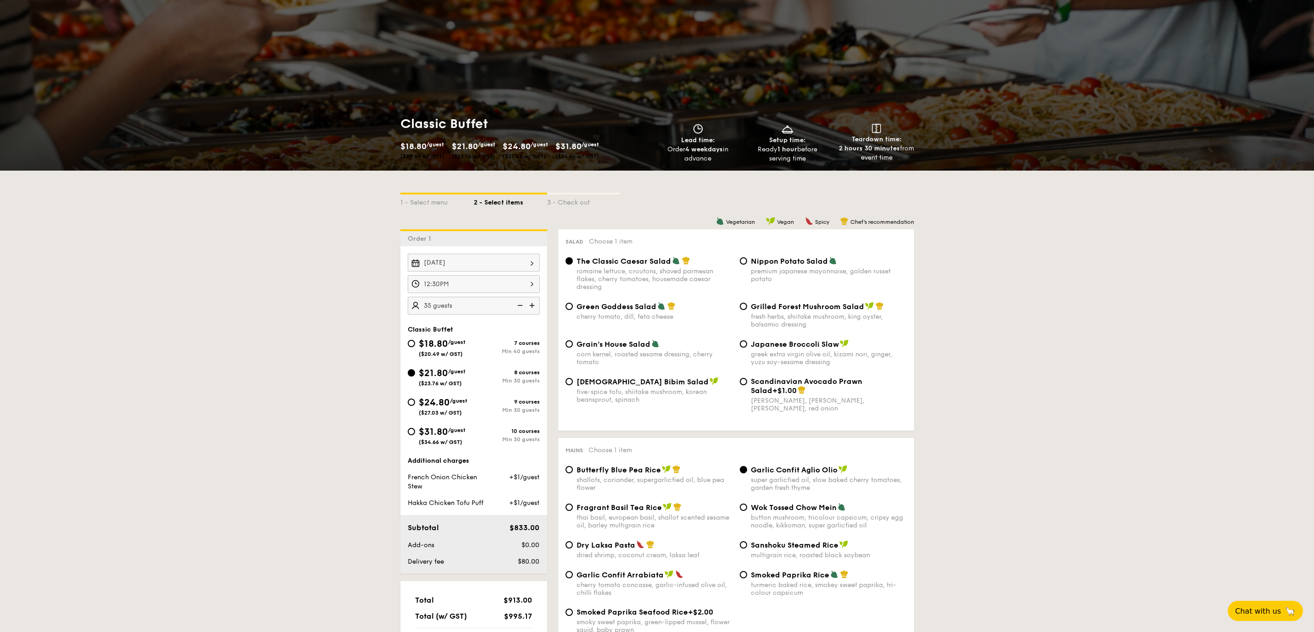
drag, startPoint x: 803, startPoint y: 134, endPoint x: 803, endPoint y: 157, distance: 22.9
click at [803, 156] on div "Setup time: Ready 1 hour before serving time" at bounding box center [787, 143] width 82 height 39
click at [803, 156] on div "Ready 1 hour before serving time" at bounding box center [787, 154] width 82 height 18
drag, startPoint x: 780, startPoint y: 162, endPoint x: 781, endPoint y: 141, distance: 21.1
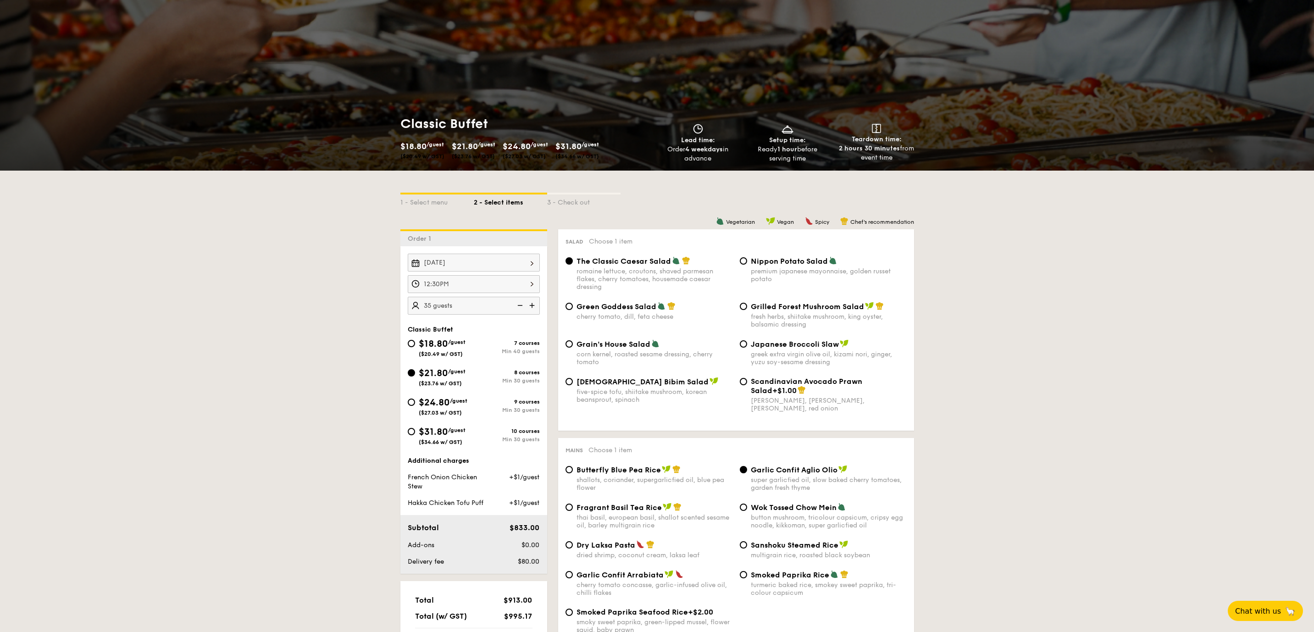
click at [781, 139] on div "Setup time: Ready 1 hour before serving time" at bounding box center [787, 143] width 82 height 39
click at [781, 140] on span "Setup time:" at bounding box center [787, 140] width 37 height 8
click at [531, 287] on input "12:30PM" at bounding box center [474, 284] width 132 height 18
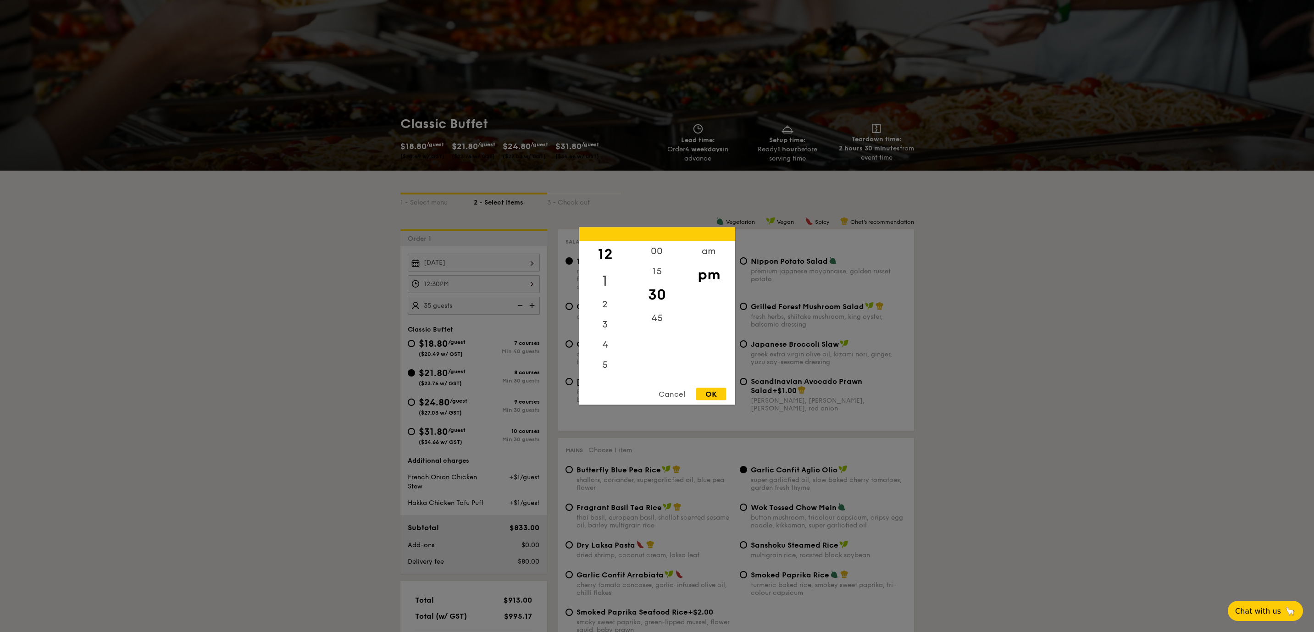
click at [611, 277] on div "1" at bounding box center [605, 281] width 52 height 27
drag, startPoint x: 656, startPoint y: 305, endPoint x: 659, endPoint y: 384, distance: 78.9
click at [659, 384] on div "12 1 2 3 4 5 6 7 8 9 10 11 00 15 30 45 am pm Cancel OK" at bounding box center [657, 315] width 156 height 177
click at [655, 248] on div "00" at bounding box center [657, 254] width 52 height 27
click at [710, 396] on div "OK" at bounding box center [711, 394] width 30 height 12
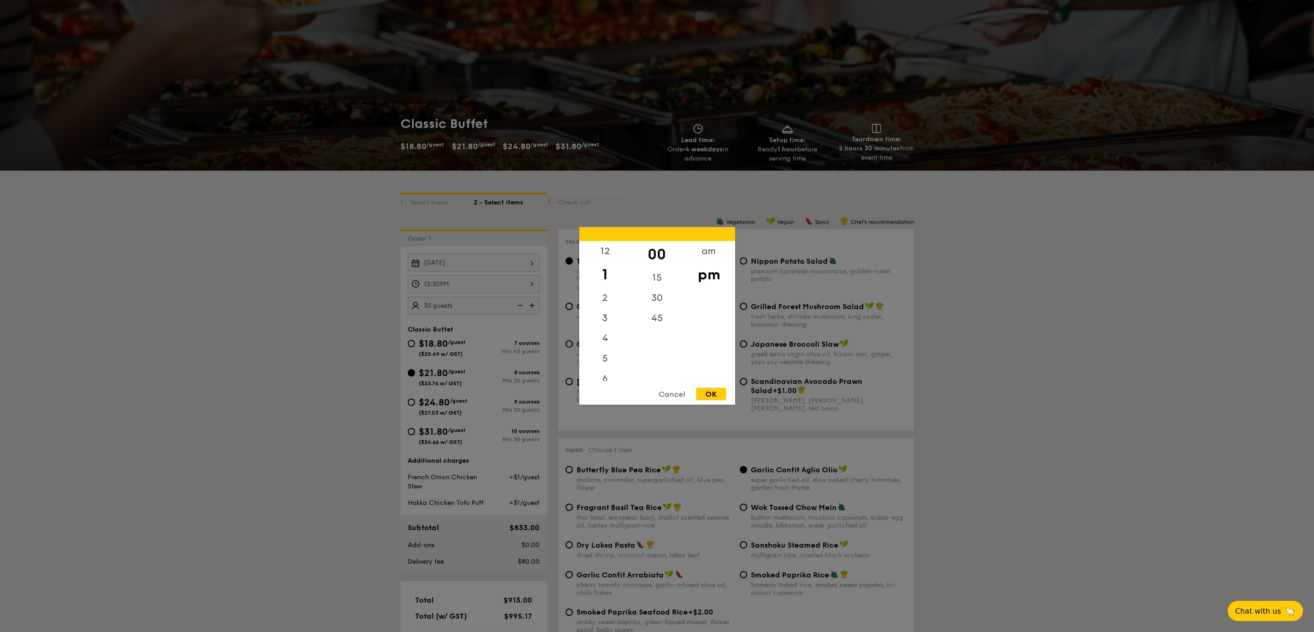
type input "1:00PM"
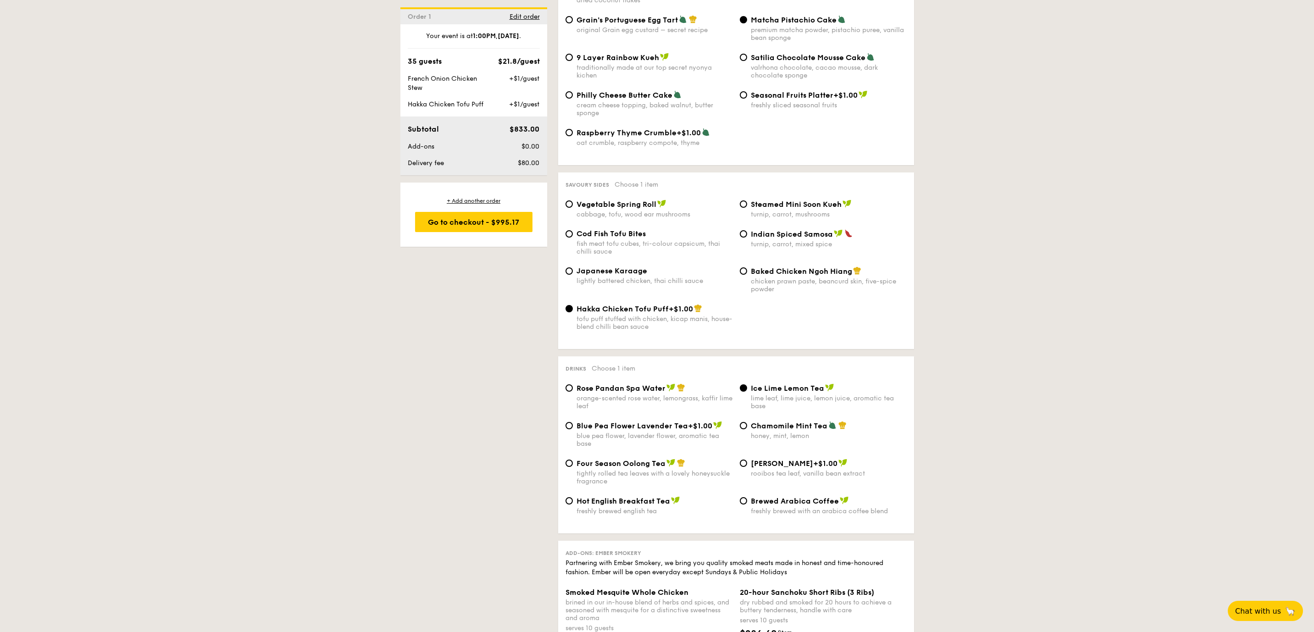
scroll to position [1903, 0]
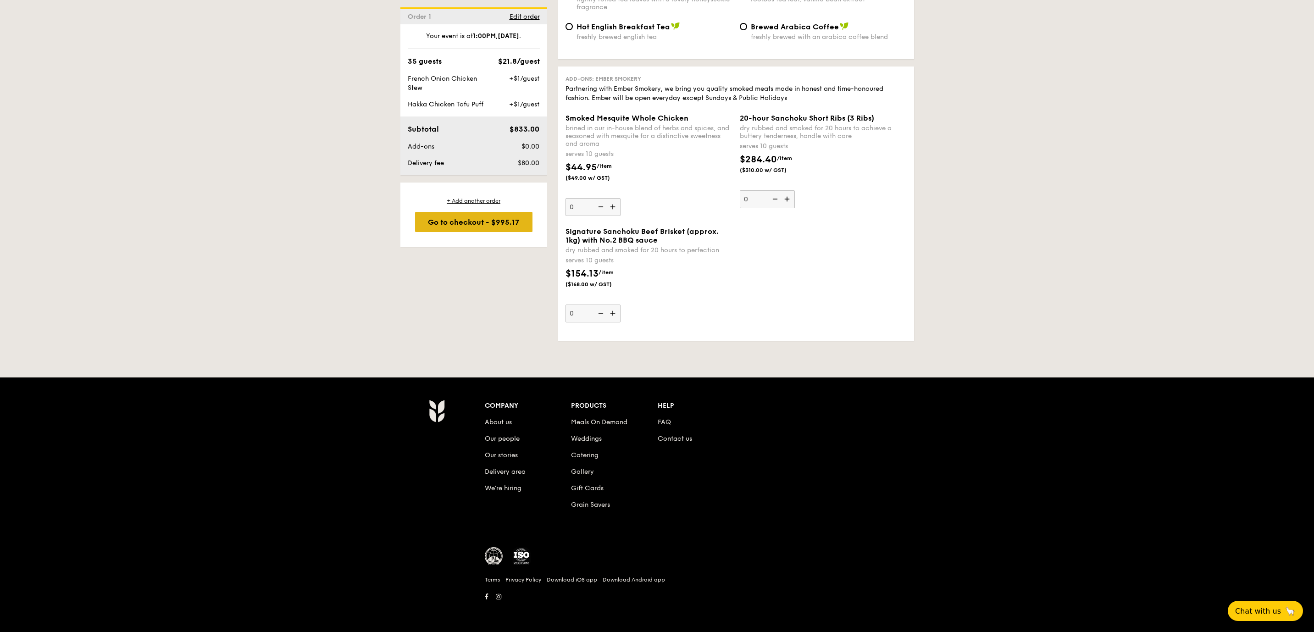
click at [508, 232] on div "Go to checkout - $995.17" at bounding box center [473, 222] width 117 height 20
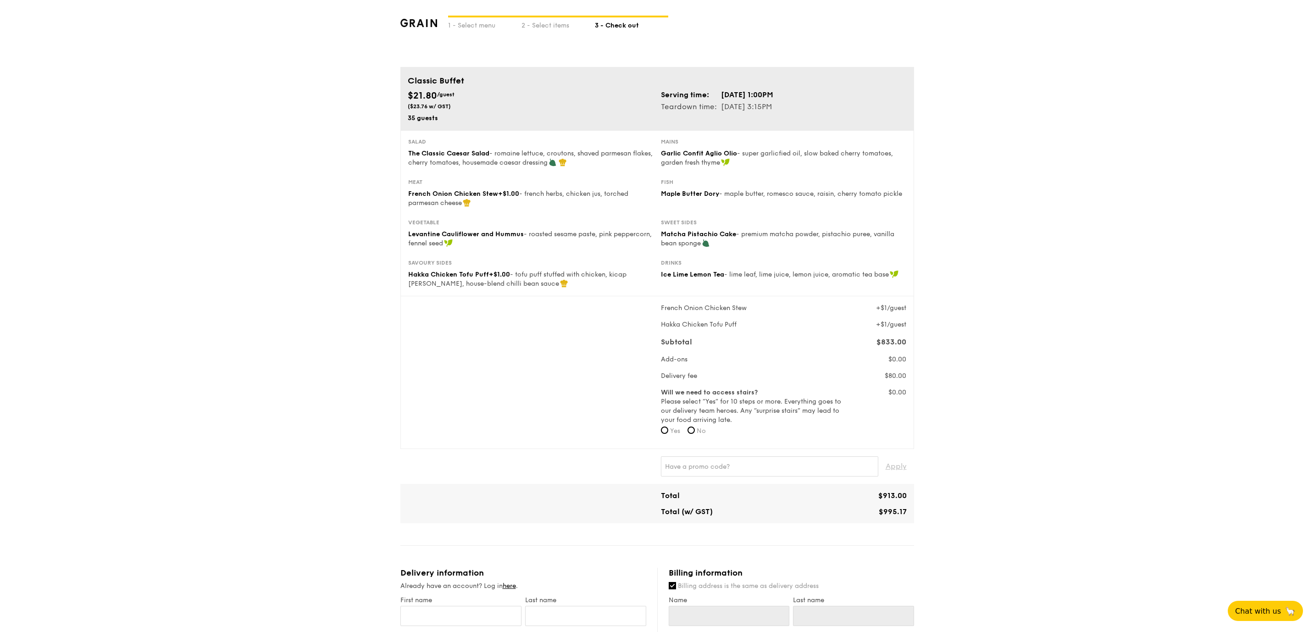
scroll to position [8, 0]
click at [689, 400] on label "Will we need to access stairs? Please select “Yes” for 10 steps or more. Everyt…" at bounding box center [752, 405] width 182 height 37
drag, startPoint x: 689, startPoint y: 400, endPoint x: 689, endPoint y: 410, distance: 10.1
click at [689, 410] on label "Will we need to access stairs? Please select “Yes” for 10 steps or more. Everyt…" at bounding box center [752, 405] width 182 height 37
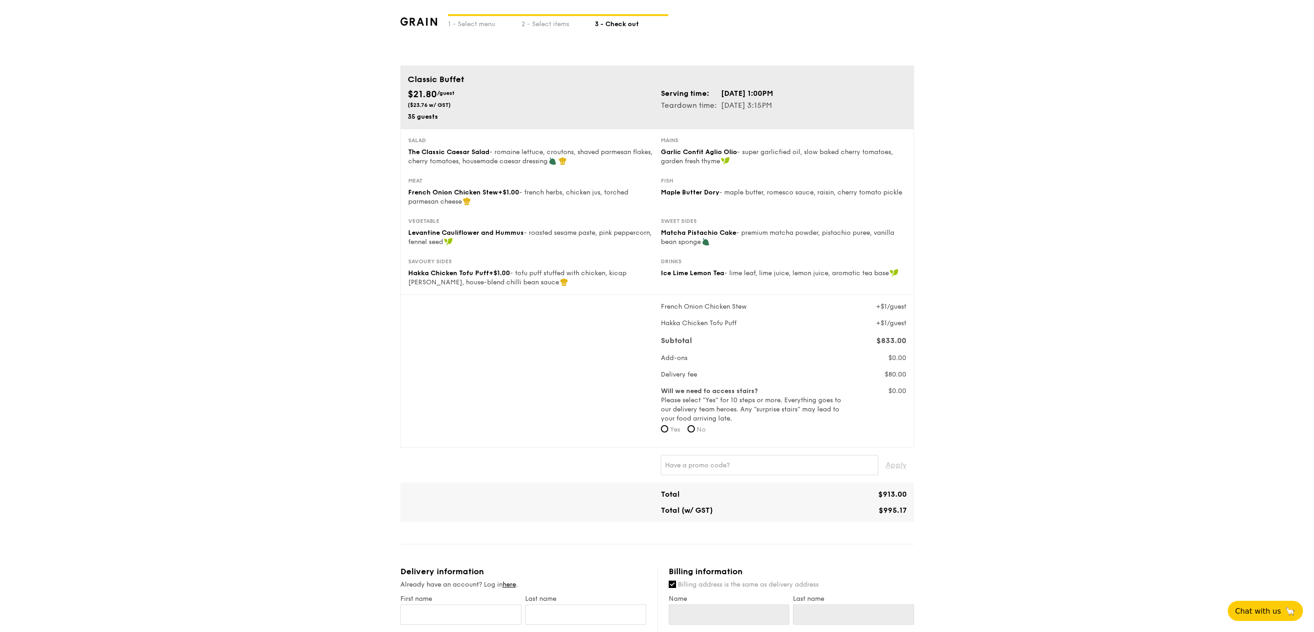
click at [689, 410] on label "Will we need to access stairs? Please select “Yes” for 10 steps or more. Everyt…" at bounding box center [752, 405] width 182 height 37
click at [693, 428] on input "No" at bounding box center [690, 428] width 7 height 7
radio input "true"
click at [772, 431] on form "Will we need to access stairs? Please select “Yes” for 10 steps or more. Everyt…" at bounding box center [752, 413] width 182 height 53
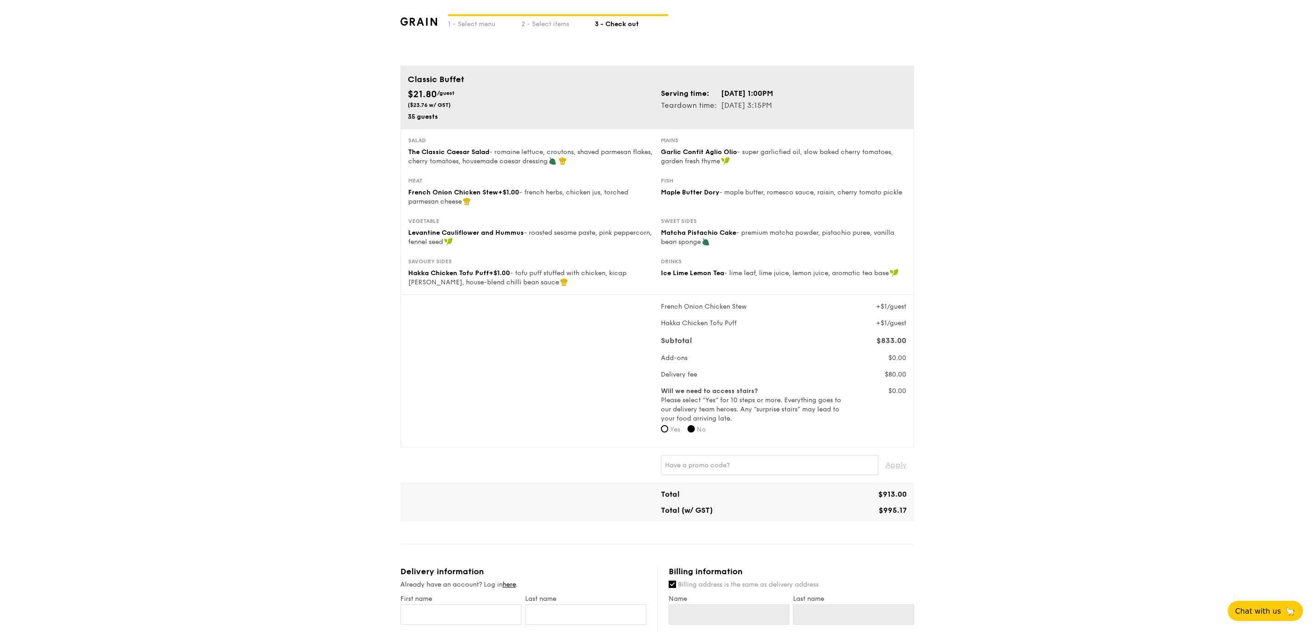
click at [772, 431] on form "Will we need to access stairs? Please select “Yes” for 10 steps or more. Everyt…" at bounding box center [752, 413] width 182 height 53
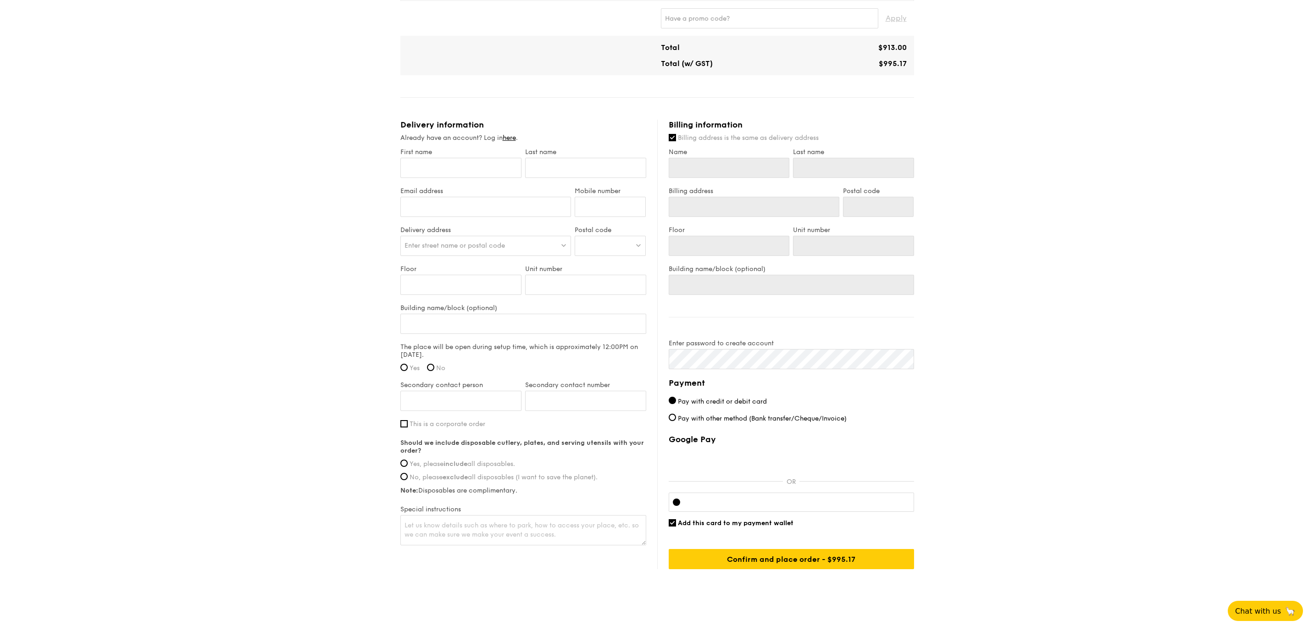
scroll to position [465, 0]
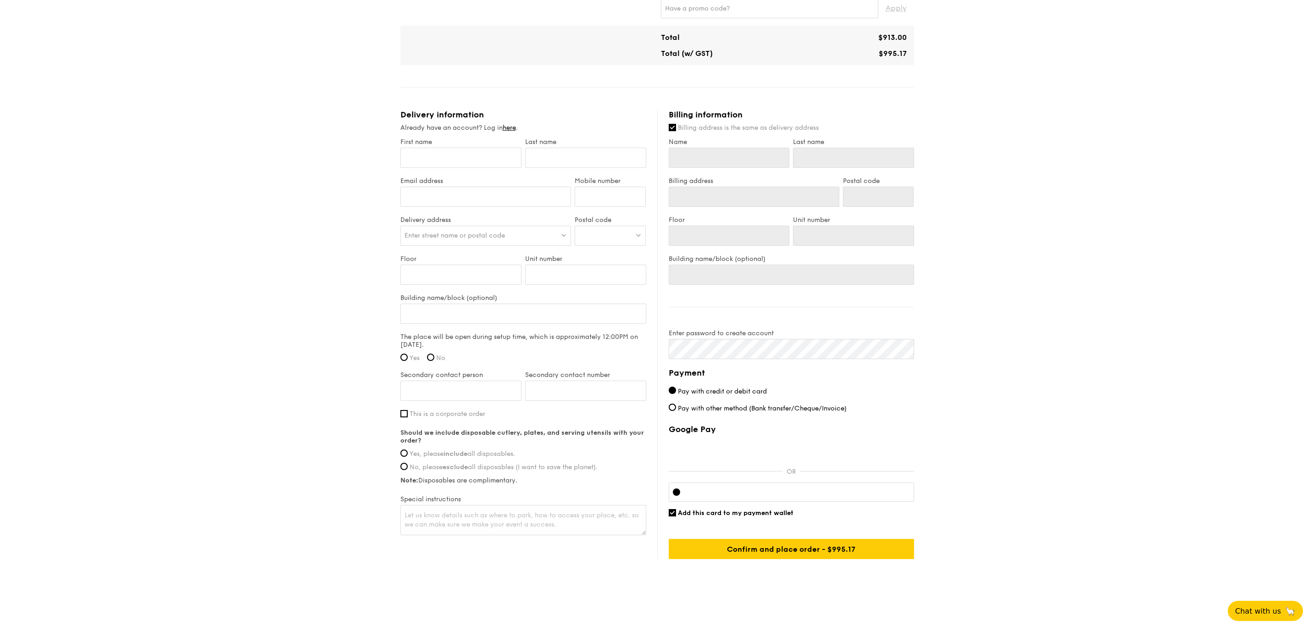
click at [409, 403] on div "Secondary contact person" at bounding box center [461, 390] width 125 height 39
click at [405, 410] on input "This is a corporate order" at bounding box center [403, 413] width 7 height 7
checkbox input "true"
